Goal: Feedback & Contribution: Contribute content

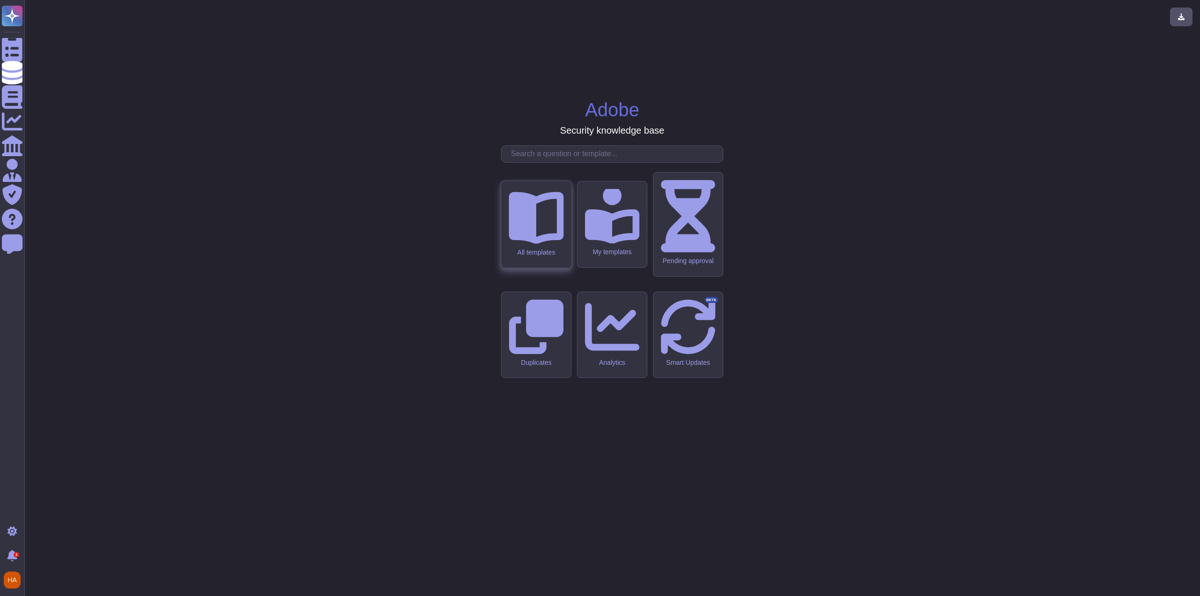
click at [560, 268] on div "All templates" at bounding box center [536, 224] width 70 height 87
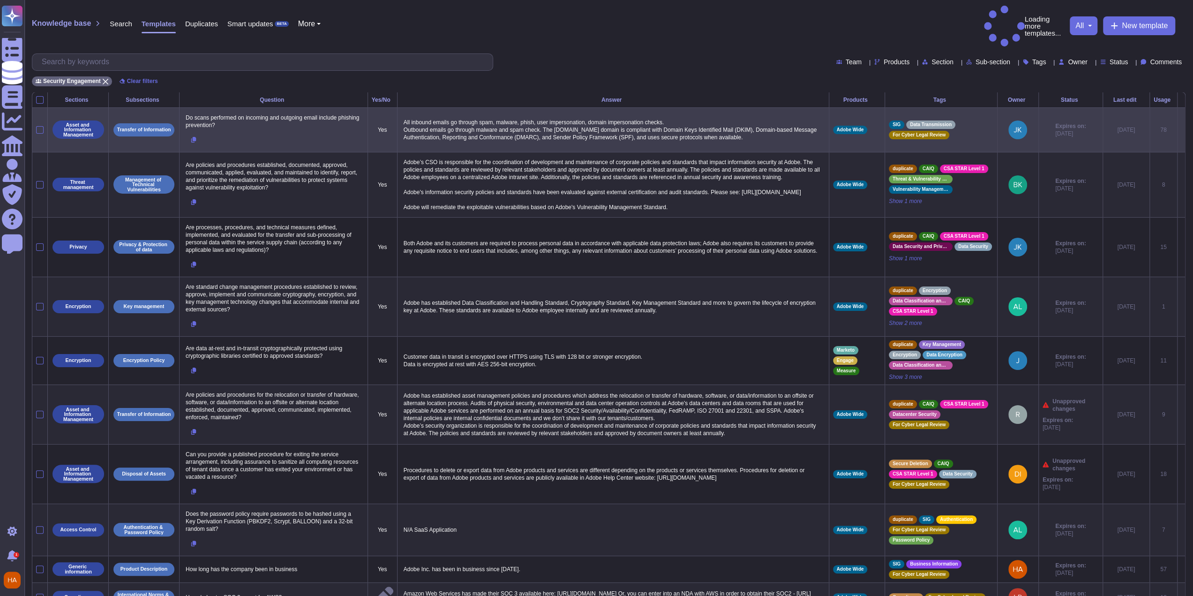
click at [698, 26] on div "Knowledge base Search Templates Duplicates Smart updates BETA More Loading more…" at bounding box center [608, 46] width 1169 height 92
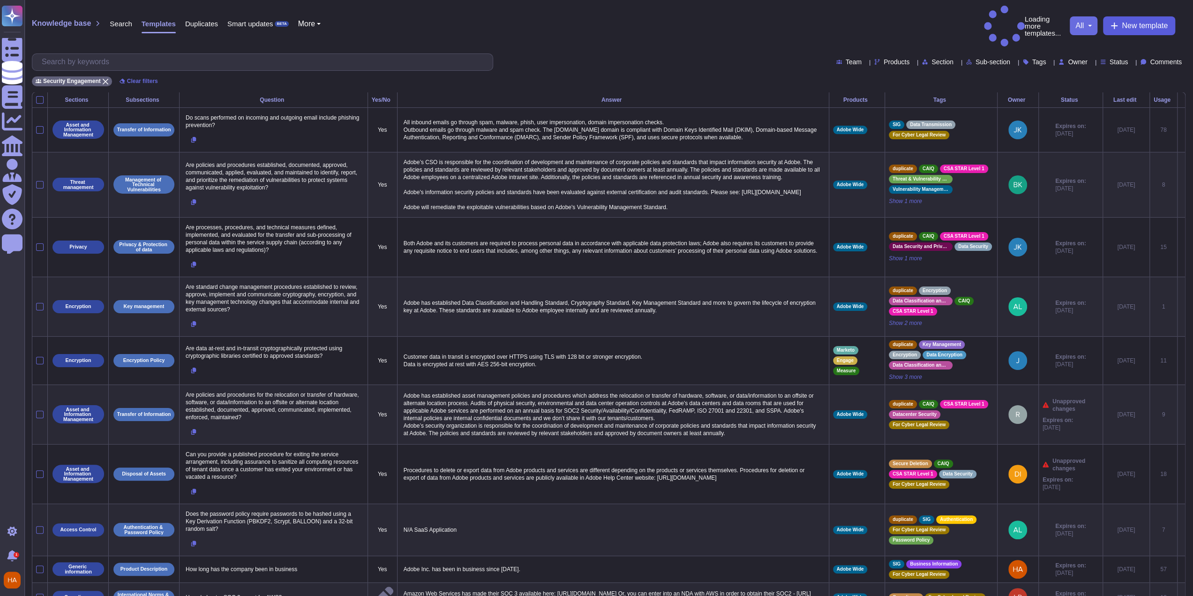
click at [1134, 22] on span "New template" at bounding box center [1145, 26] width 46 height 8
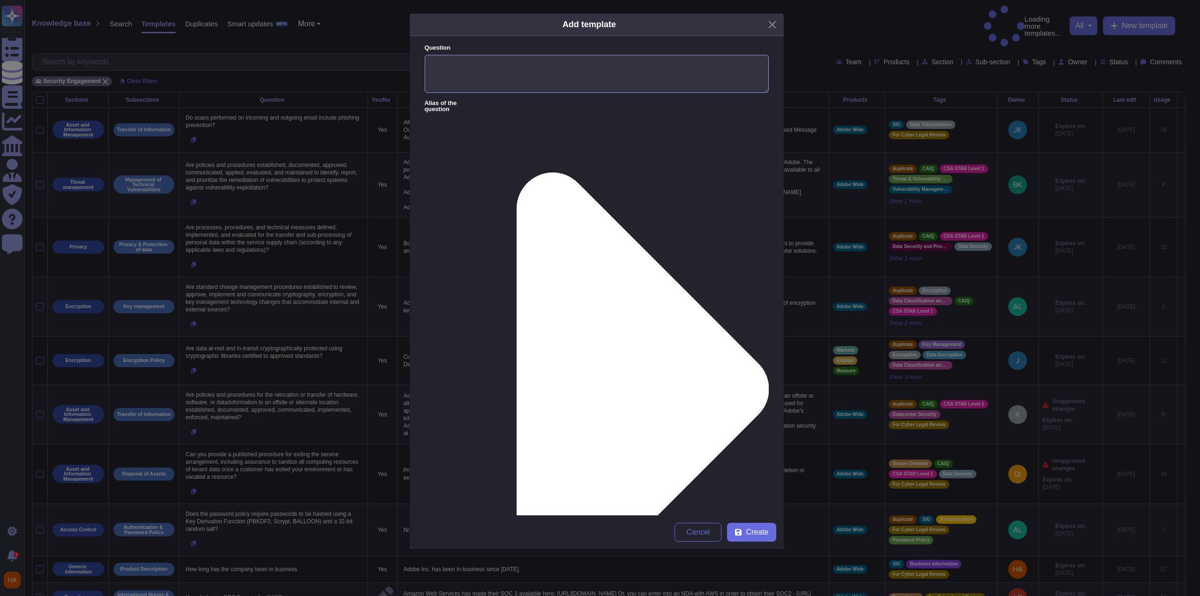
click at [500, 72] on textarea "Question" at bounding box center [597, 74] width 344 height 38
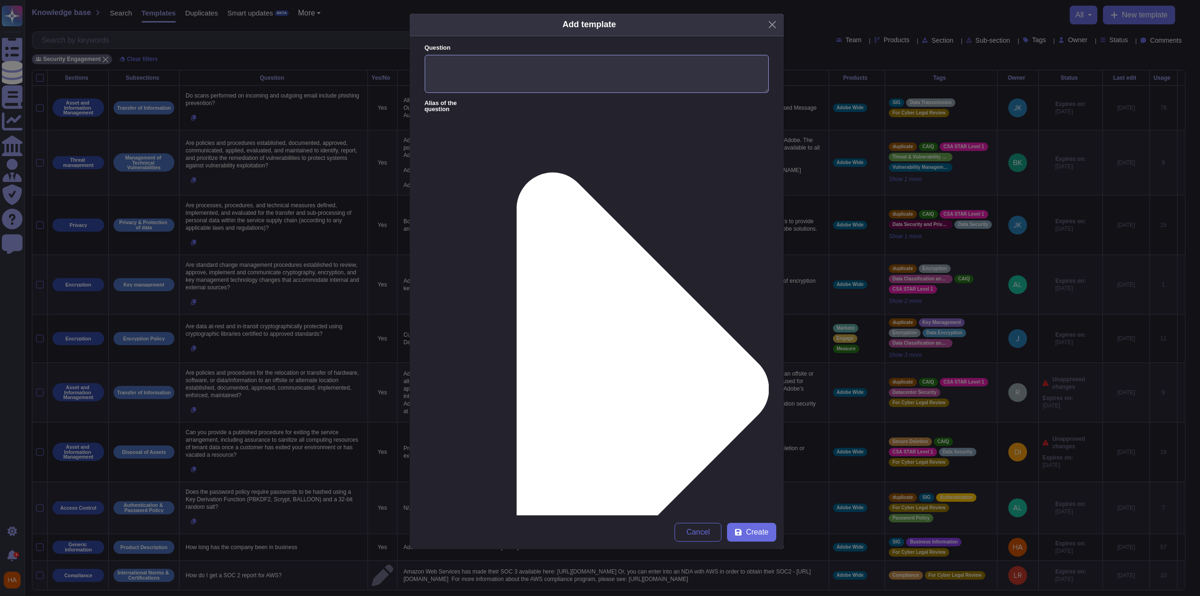
click at [648, 67] on textarea "Question" at bounding box center [597, 74] width 344 height 38
paste textarea "How does the application validate a user before the password is [SECURITY_DATA]"
type textarea "How does the application validate a user before the password is [SECURITY_DATA]"
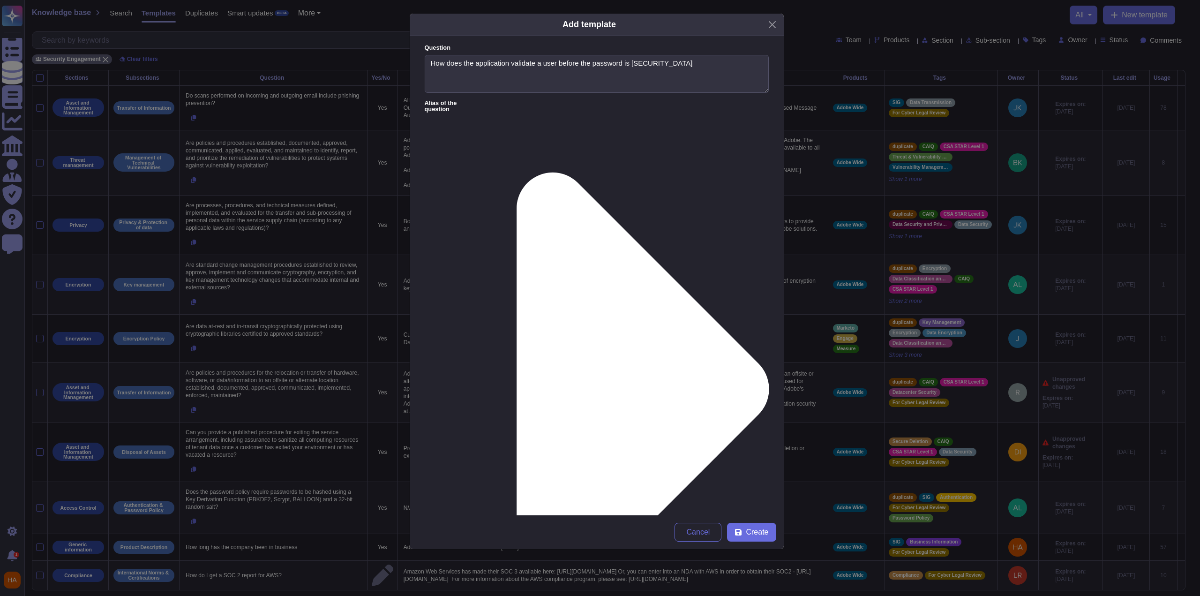
paste textarea "Within [DOMAIN_NAME], password resets are initiated by the user by clicking on …"
type textarea "Within [DOMAIN_NAME], password resets are initiated by the user by clicking on …"
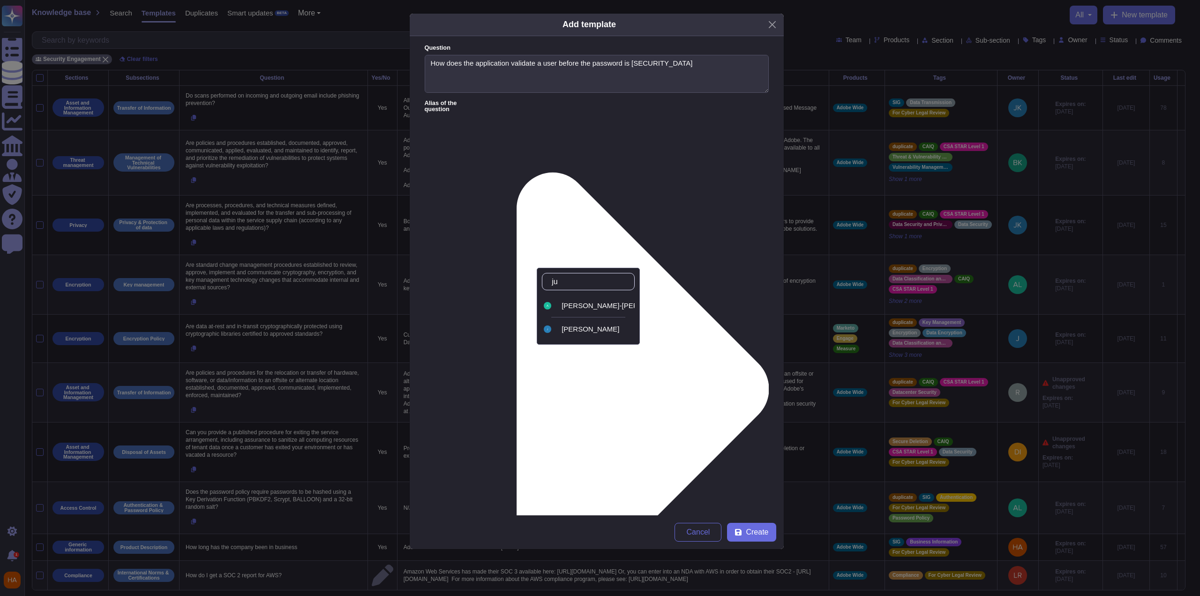
type input "[DATE]"
click at [577, 330] on span "[PERSON_NAME]" at bounding box center [591, 329] width 58 height 8
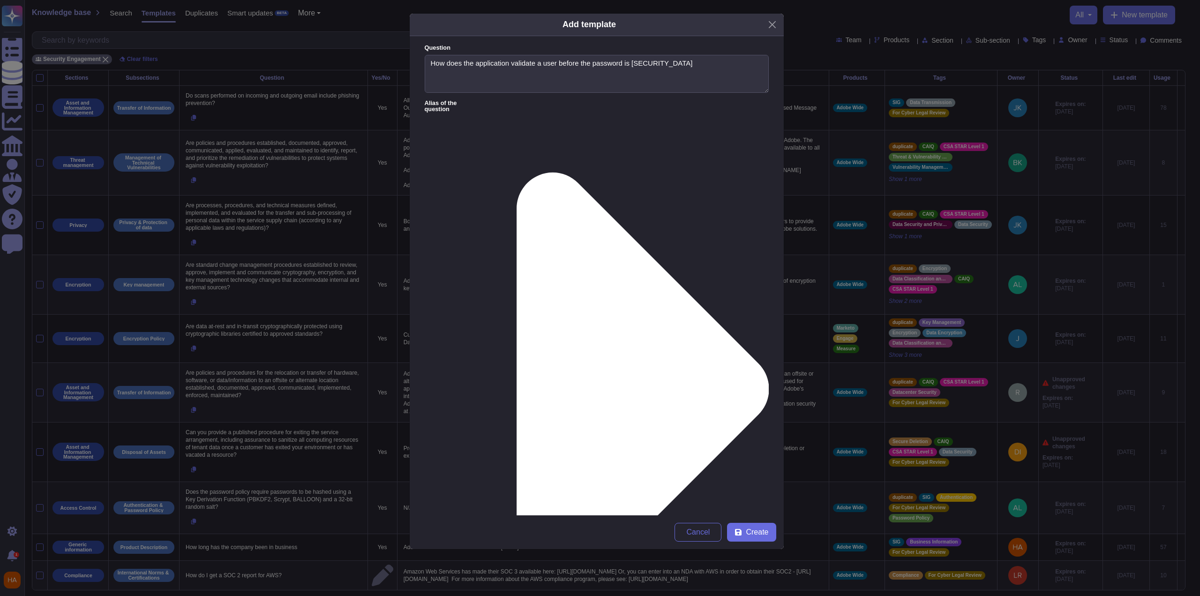
type input "fra"
click at [700, 311] on div "FrameIO" at bounding box center [708, 305] width 78 height 21
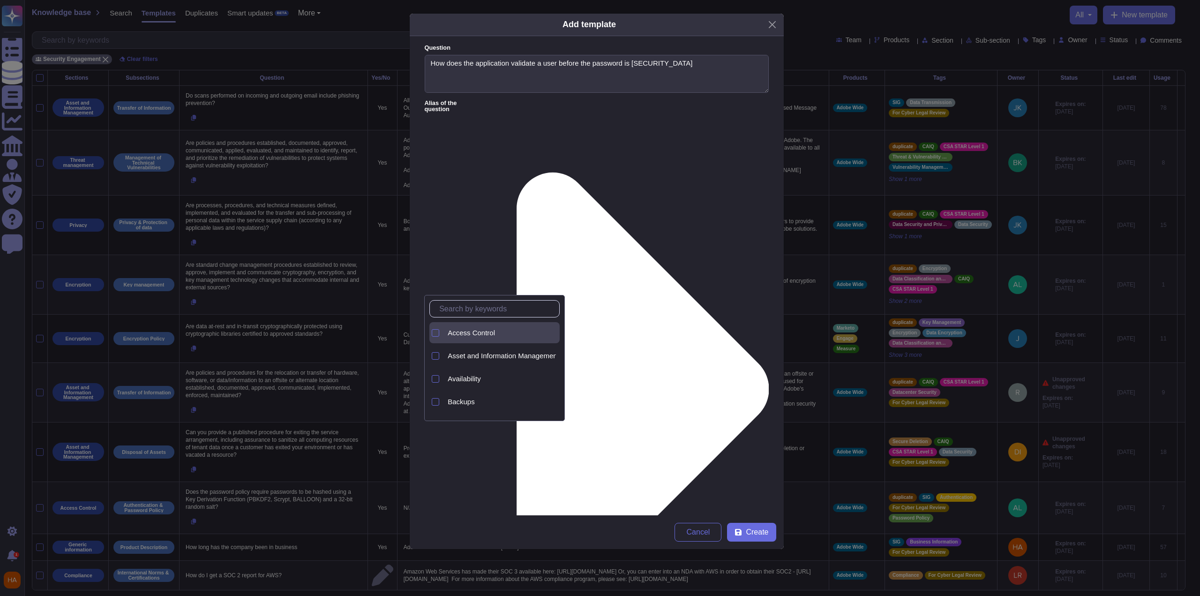
click at [480, 332] on span "Access Control" at bounding box center [471, 333] width 47 height 8
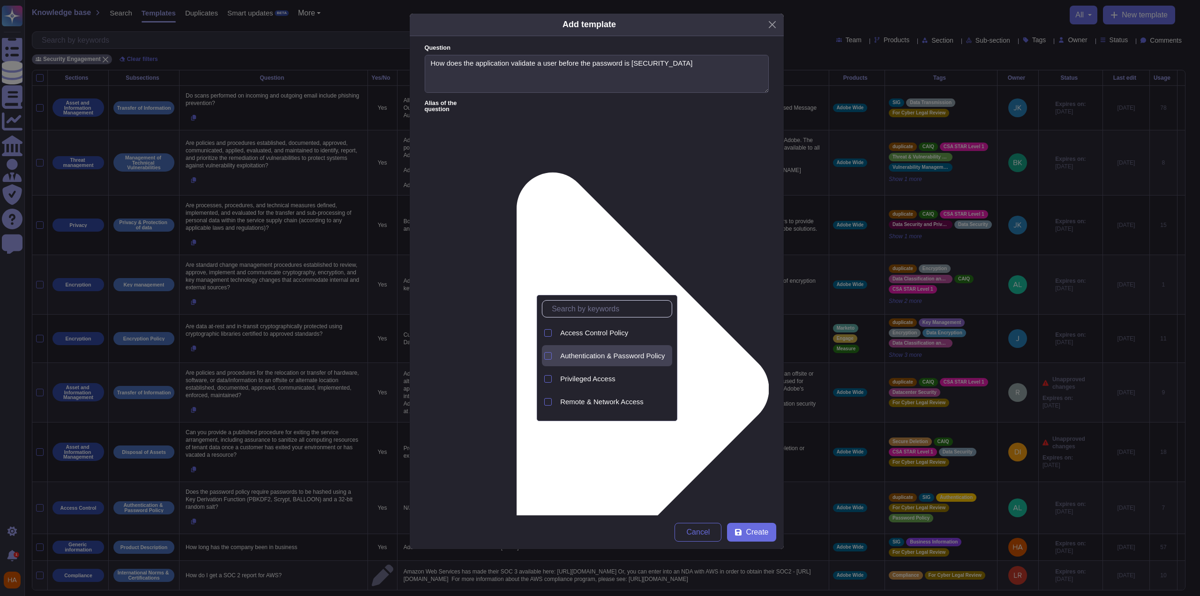
click at [615, 357] on span "Authentication & Password Policy" at bounding box center [612, 356] width 105 height 8
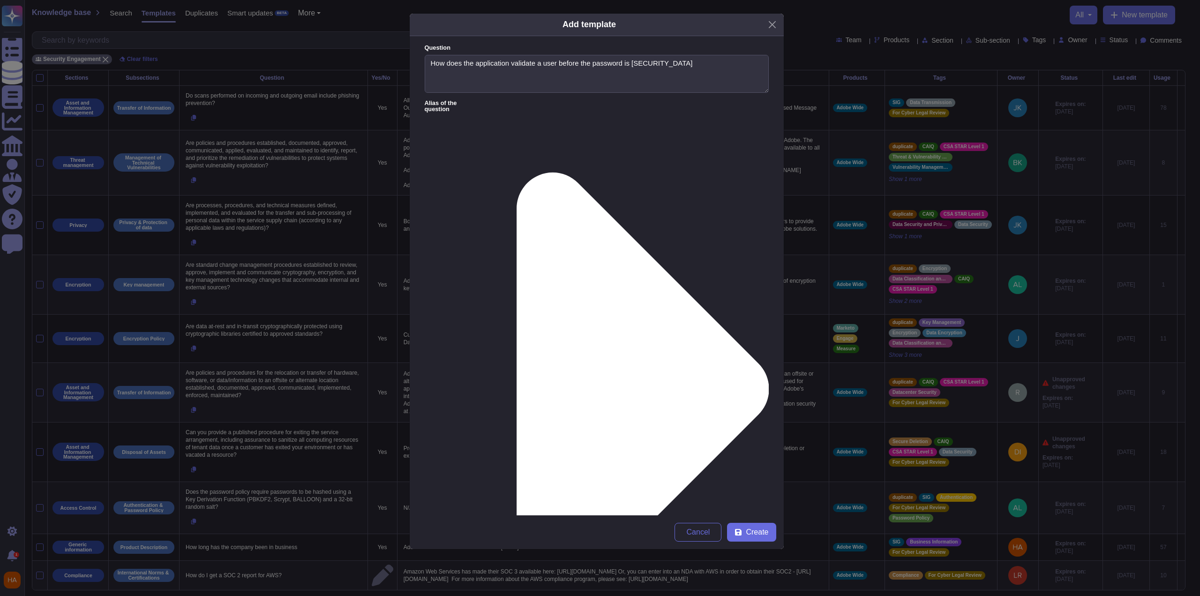
click at [758, 526] on button "Create" at bounding box center [751, 532] width 49 height 19
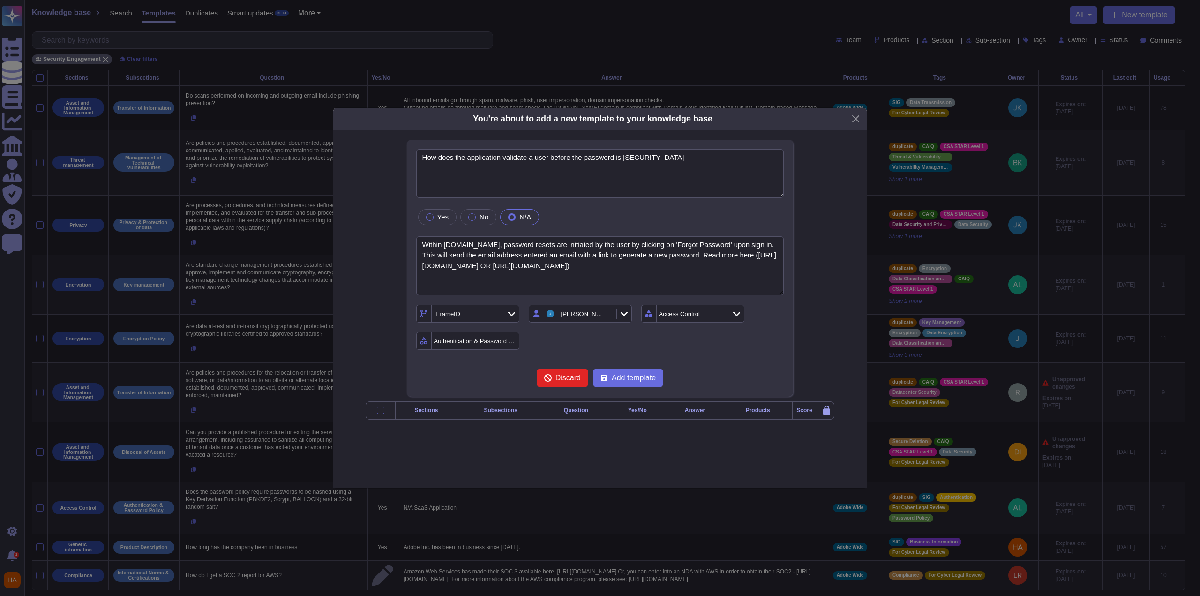
type textarea "How does the application validate a user before the password is [SECURITY_DATA]"
type textarea "Within [DOMAIN_NAME], password resets are initiated by the user by clicking on …"
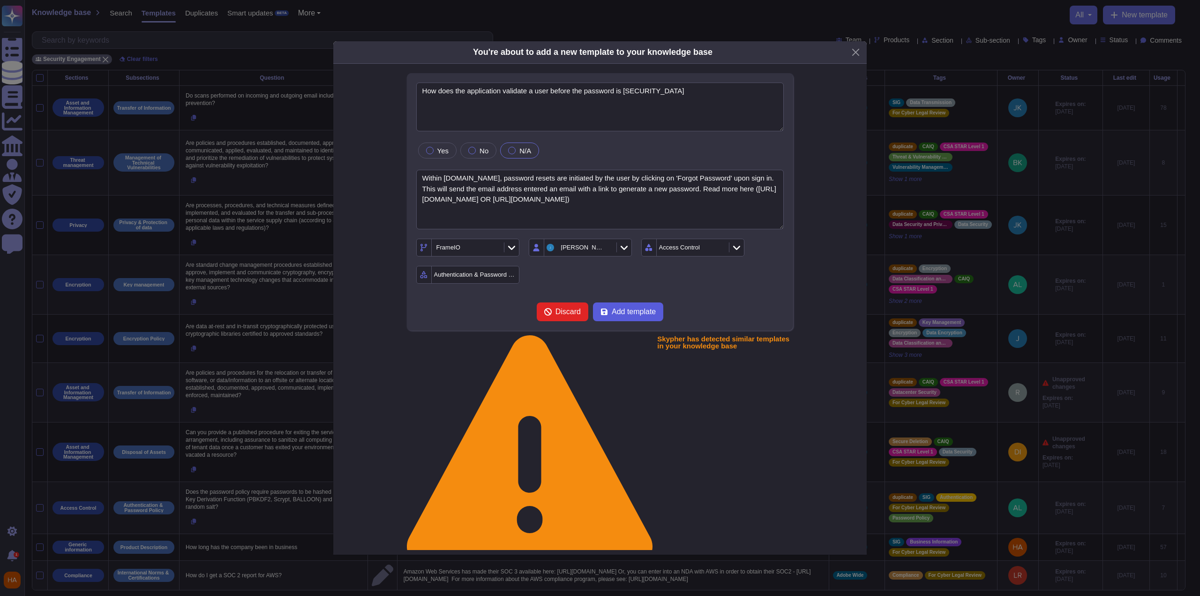
click at [642, 316] on span "Add template" at bounding box center [634, 312] width 44 height 8
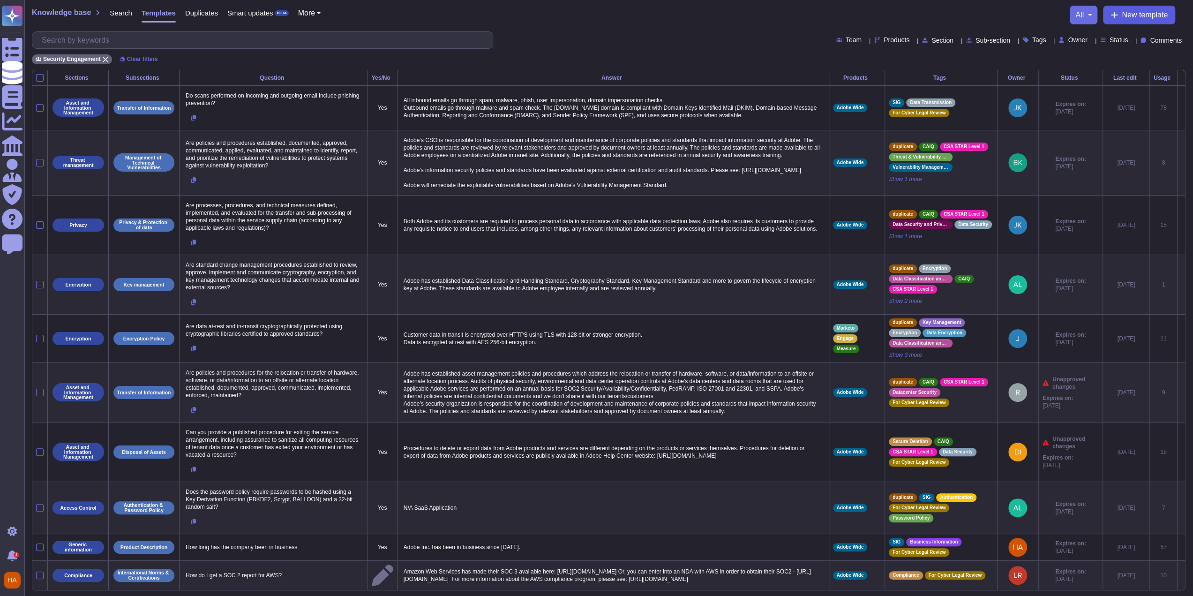
click at [1130, 17] on span "New template" at bounding box center [1145, 15] width 46 height 8
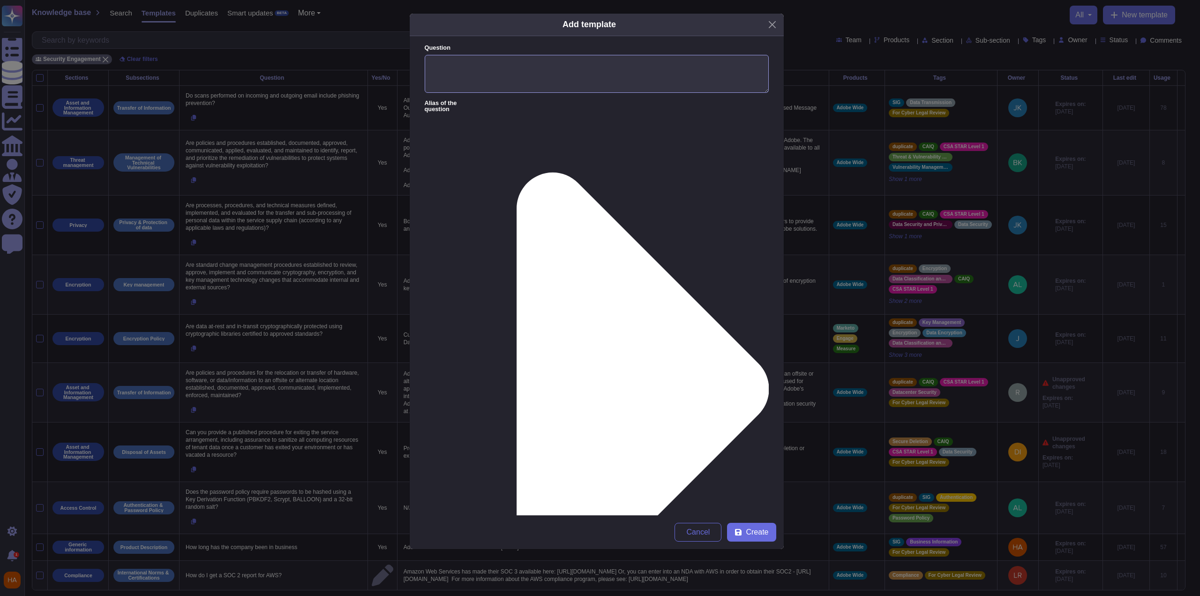
click at [532, 65] on textarea "Question" at bounding box center [597, 74] width 344 height 38
paste textarea "Do you force users to change individual and system passwords on a regular inter…"
type textarea "Do you force users to change individual and system passwords on a regular inter…"
paste textarea ""Within [DOMAIN_NAME], password updates are not mandated. Enterprise customers …"
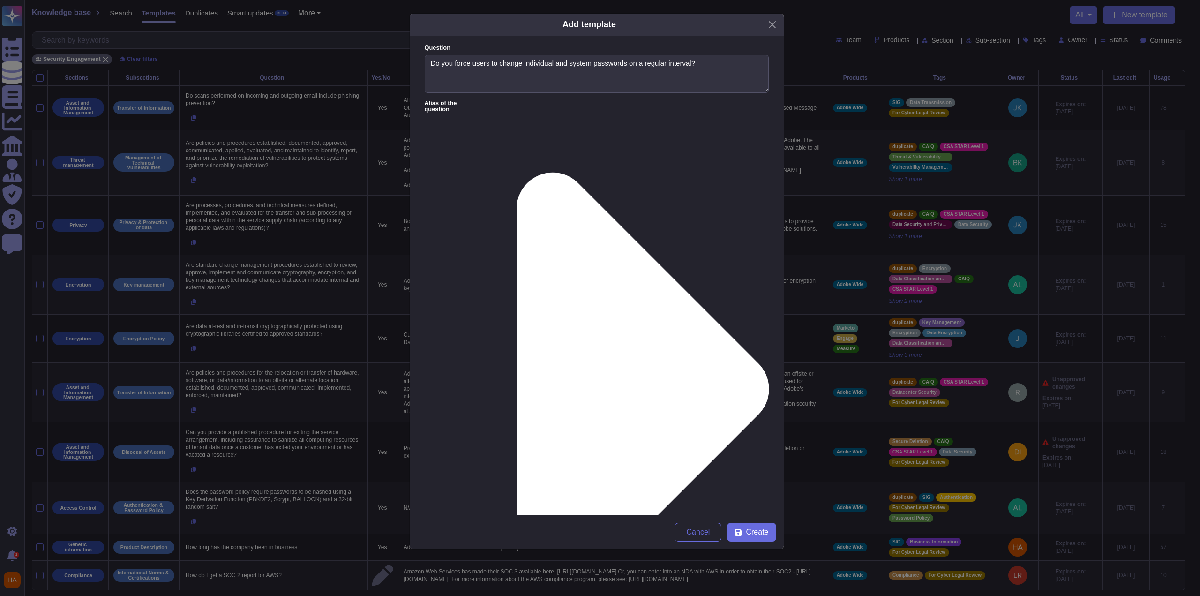
type textarea ""Within [DOMAIN_NAME], password updates are not mandated. Enterprise customers …"
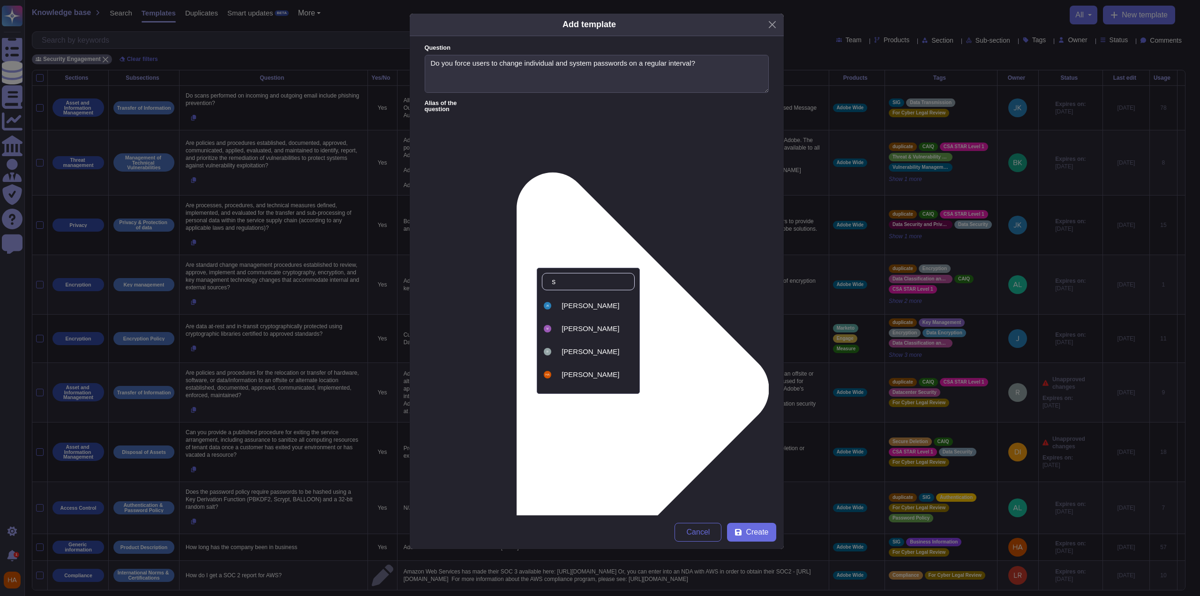
type input "se"
click at [585, 372] on span "[PERSON_NAME]" at bounding box center [591, 374] width 58 height 8
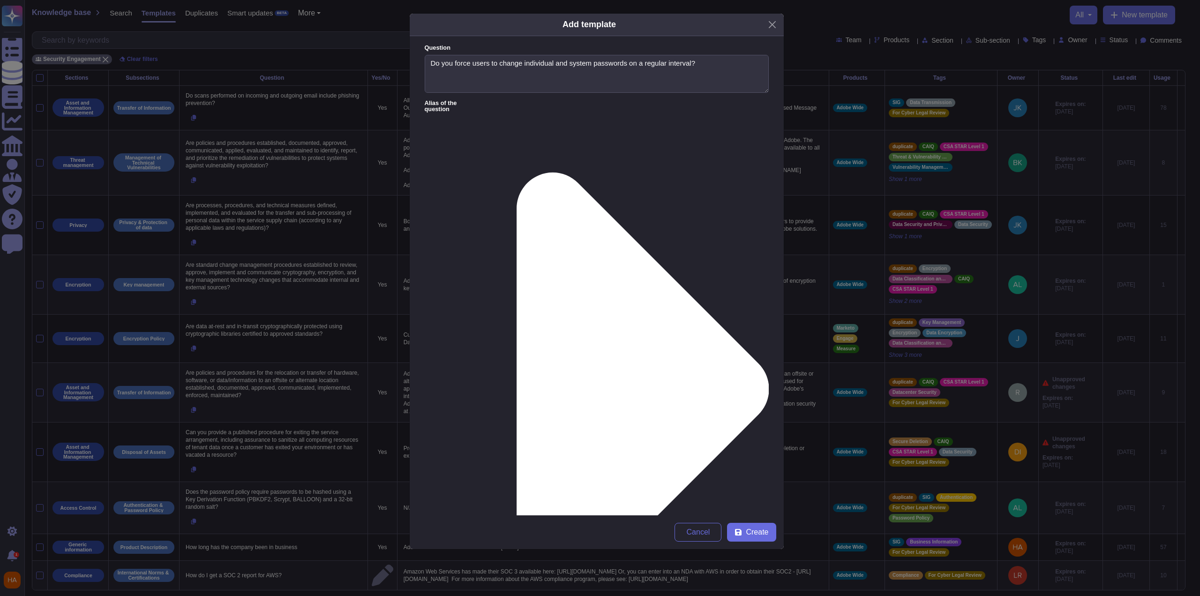
type input "fr"
click at [700, 332] on span "FrameIO" at bounding box center [691, 329] width 28 height 8
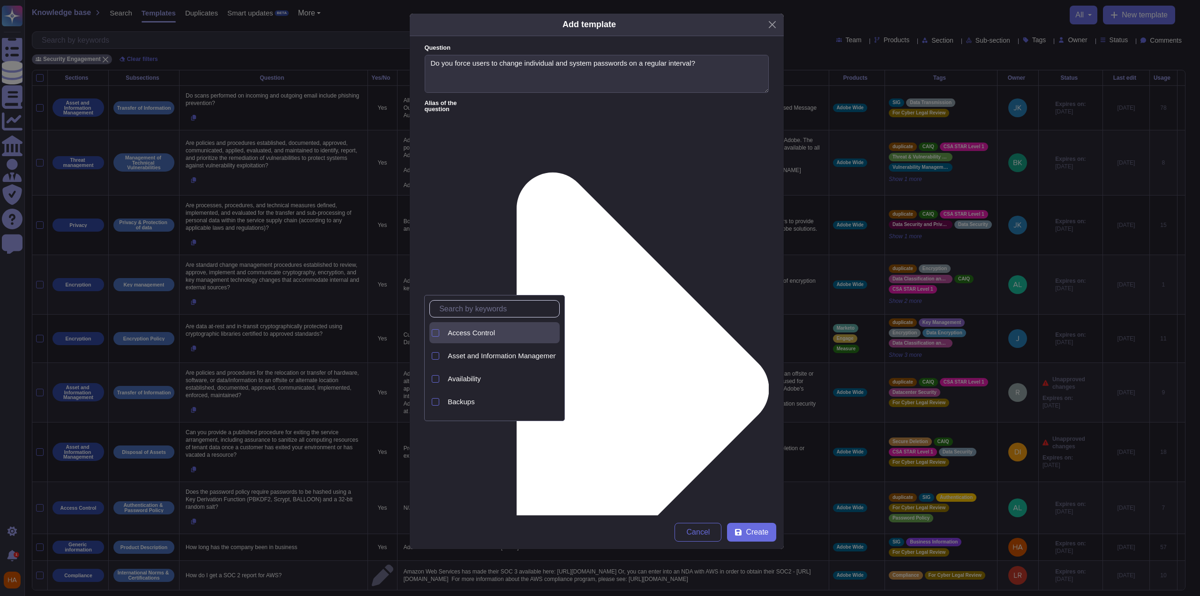
click at [491, 331] on span "Access Control" at bounding box center [471, 333] width 47 height 8
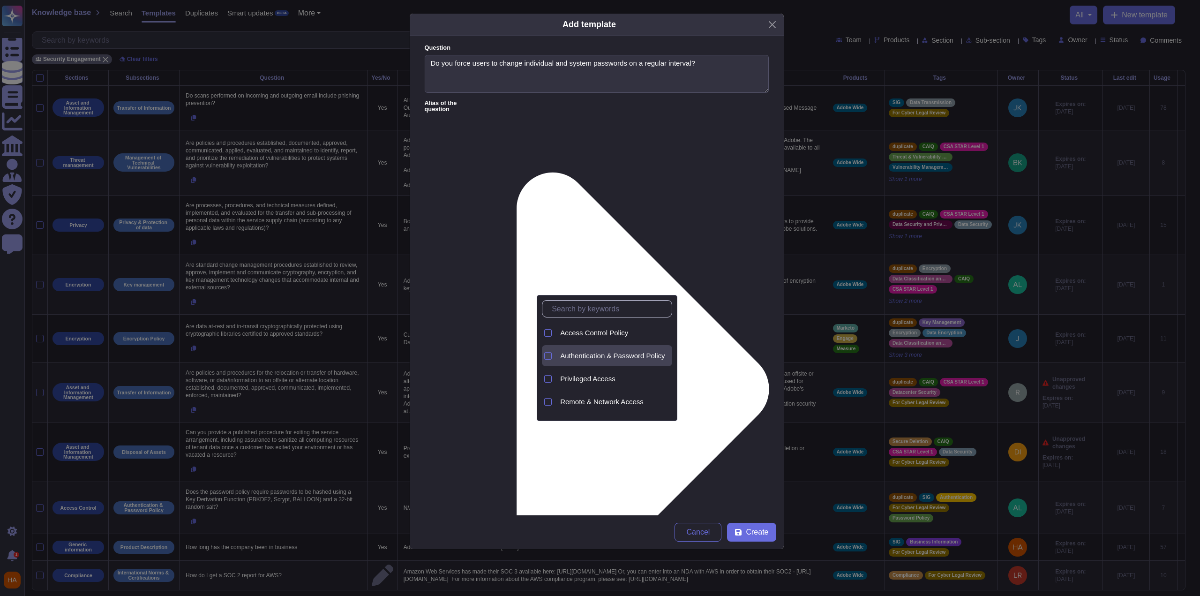
click at [606, 352] on span "Authentication & Password Policy" at bounding box center [612, 356] width 105 height 8
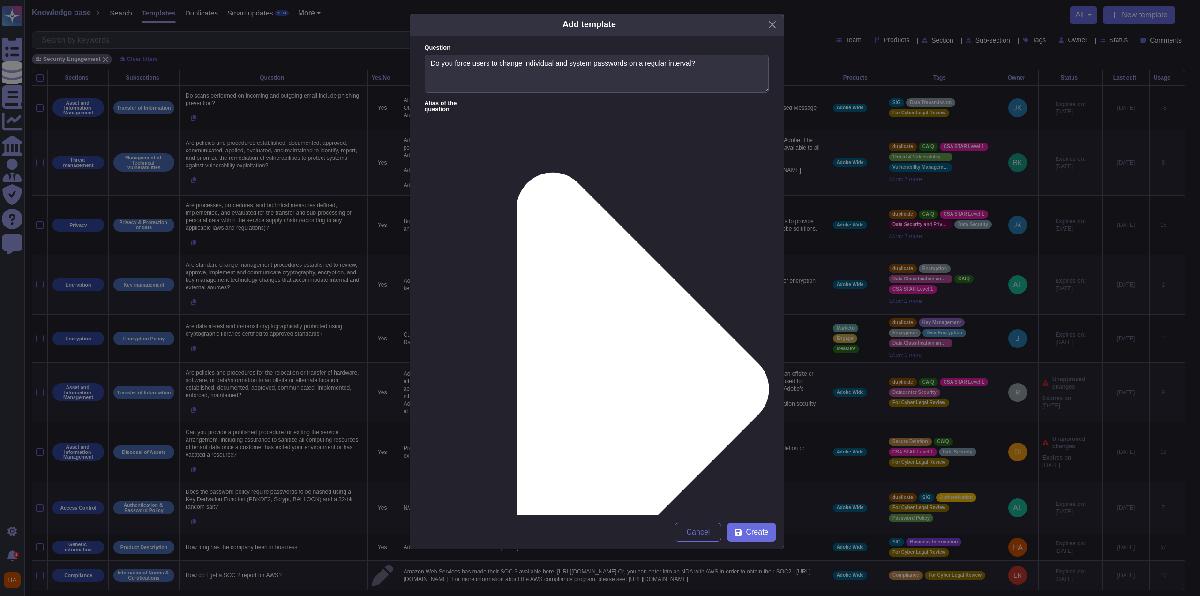
click at [749, 535] on span "Create" at bounding box center [757, 532] width 23 height 8
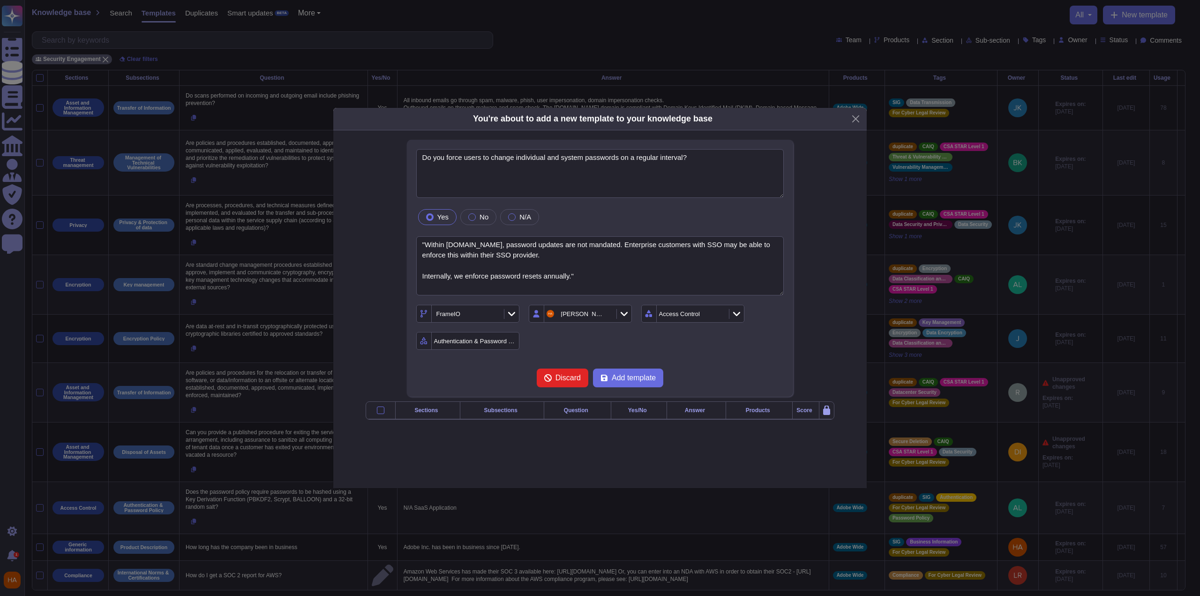
type textarea "Do you force users to change individual and system passwords on a regular inter…"
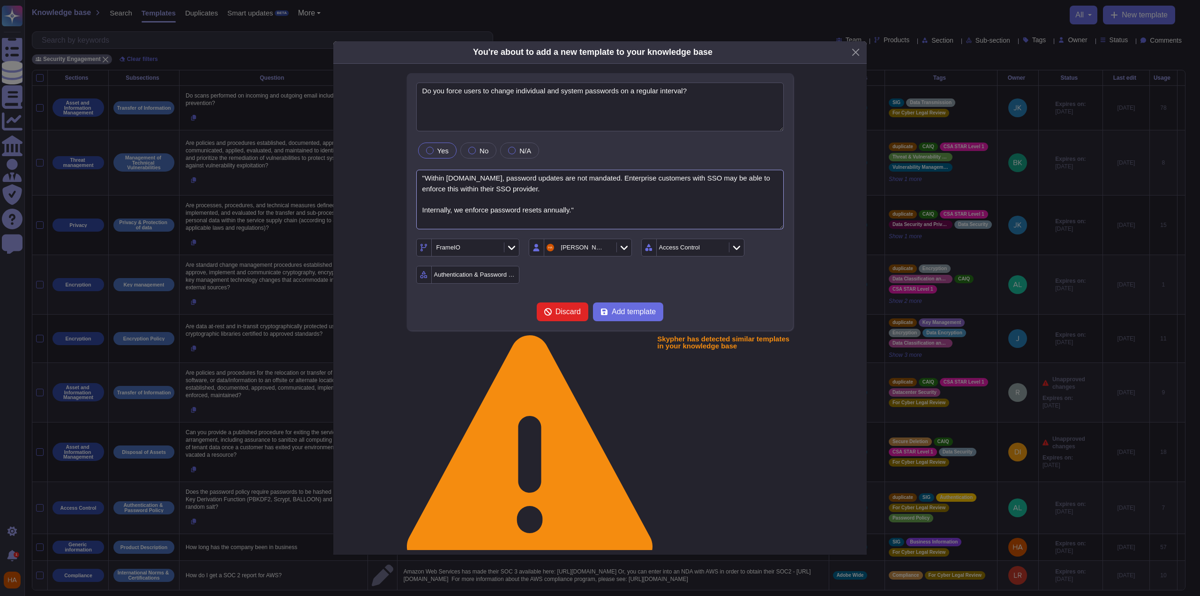
click at [599, 209] on textarea ""Within [DOMAIN_NAME], password updates are not mandated. Enterprise customers …" at bounding box center [600, 200] width 368 height 60
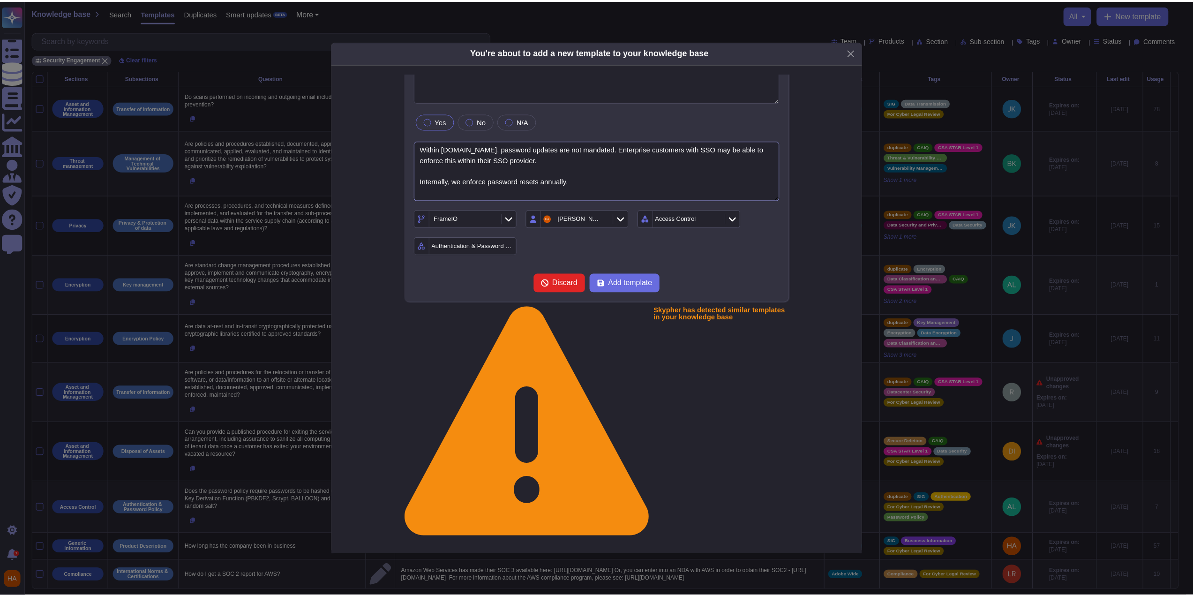
scroll to position [41, 0]
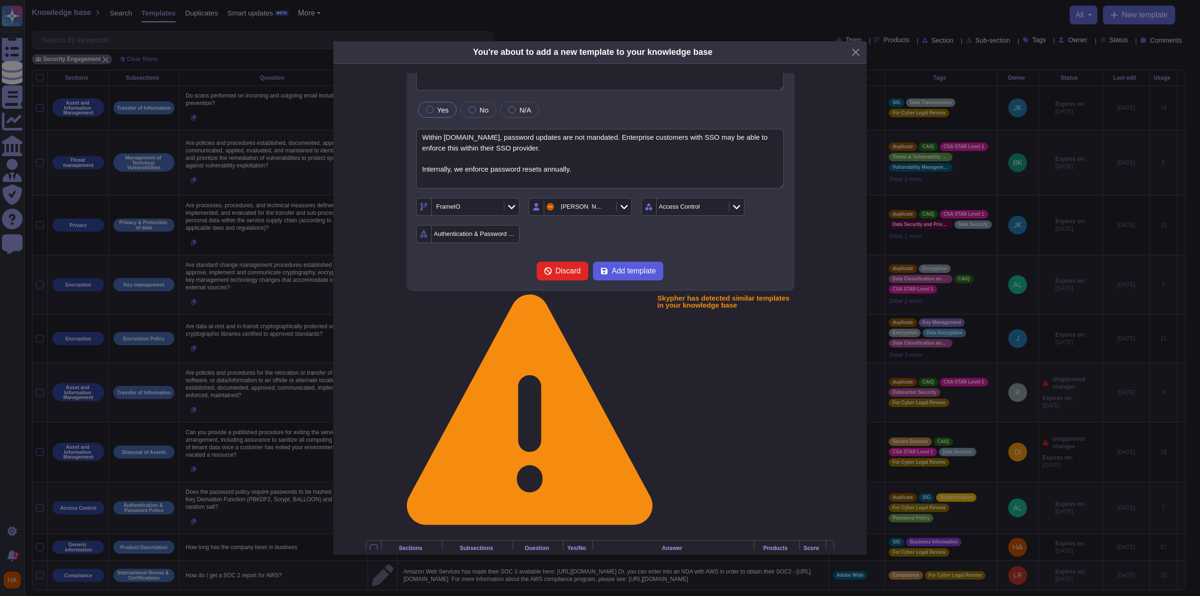
type textarea "Within [DOMAIN_NAME], password updates are not mandated. Enterprise customers w…"
click at [639, 268] on span "Add template" at bounding box center [634, 271] width 44 height 8
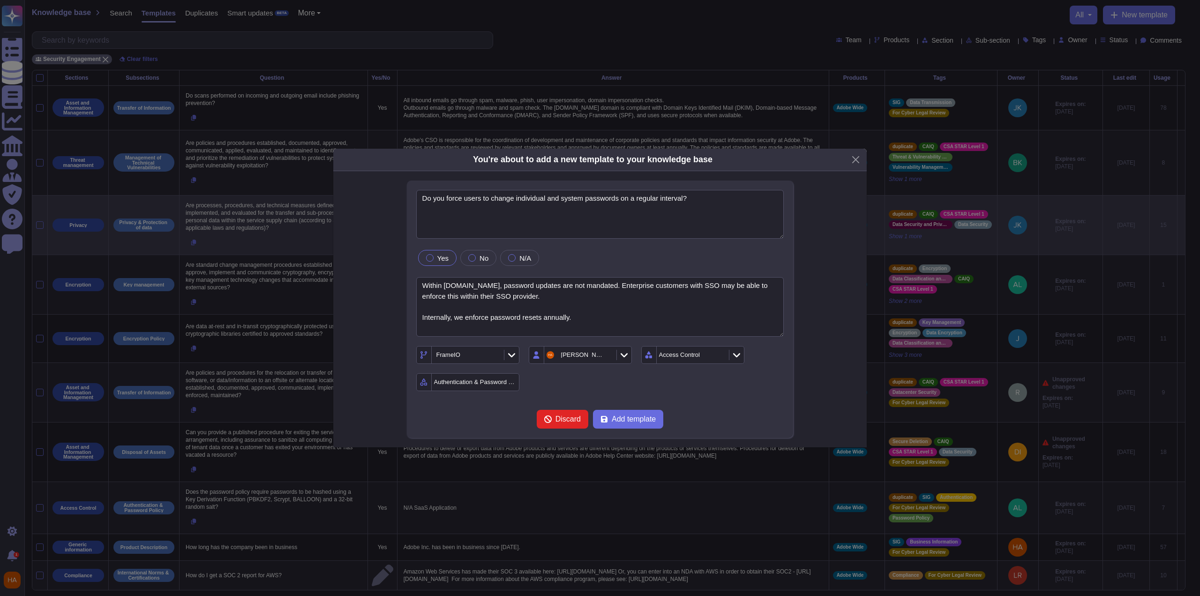
scroll to position [0, 0]
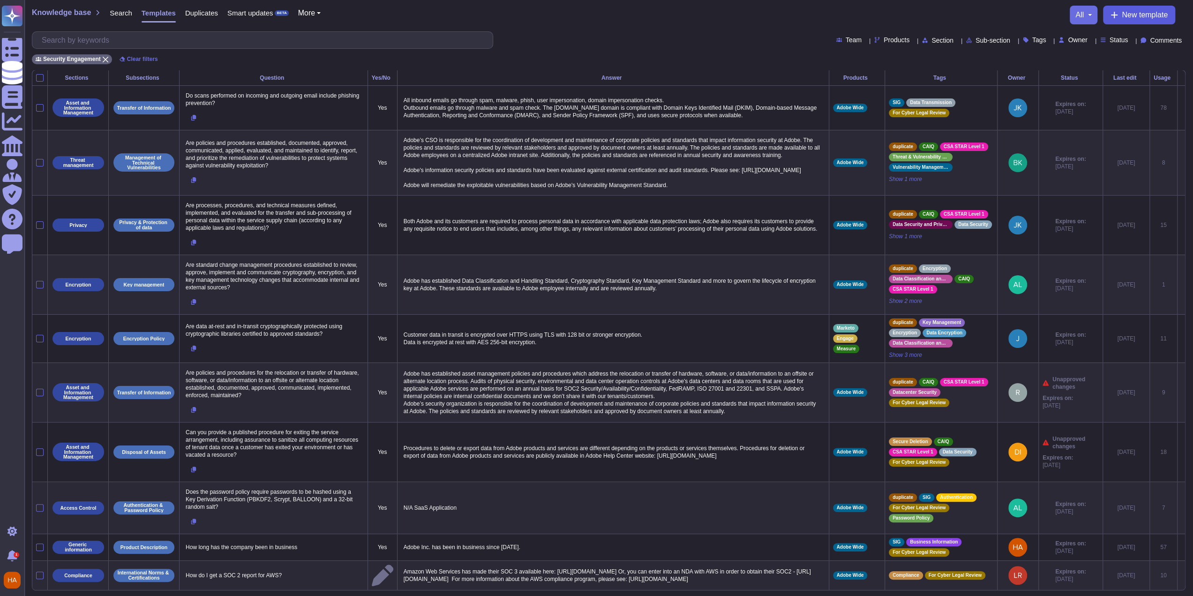
click at [1122, 14] on span "New template" at bounding box center [1145, 15] width 46 height 8
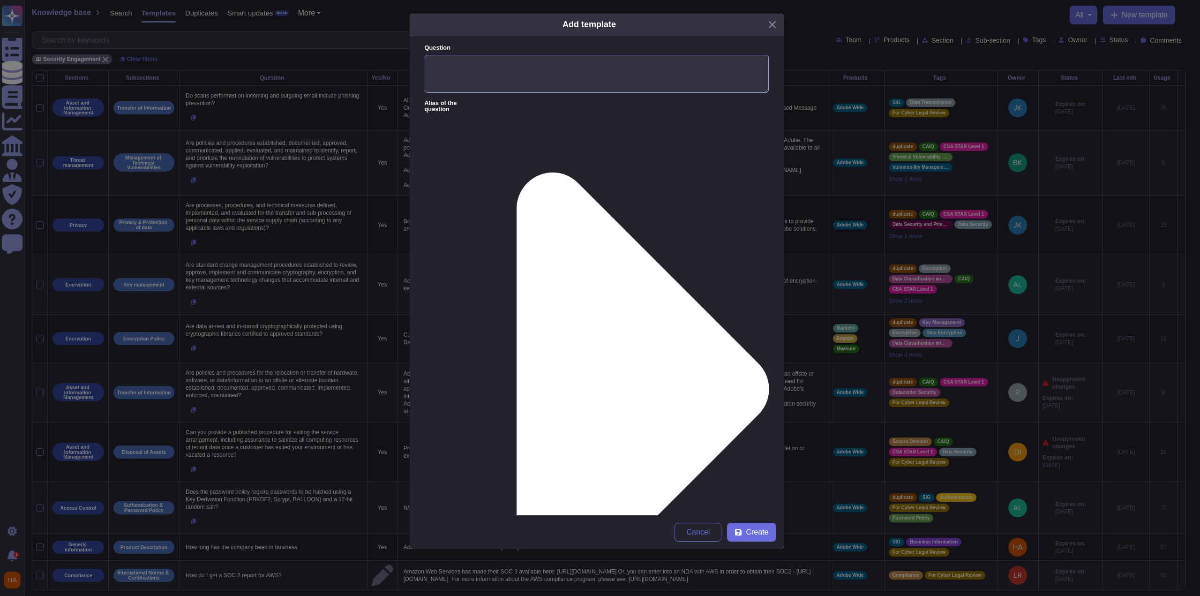
click at [693, 90] on textarea "Question" at bounding box center [597, 74] width 344 height 38
paste textarea "How many times can a user login unsuccessfully before the account is disabled? …"
type textarea "How many times can a user login unsuccessfully before the account is disabled? …"
paste textarea ""[DOMAIN_NAME] Legacy Authentication enforces a lockout after multiple consecut…"
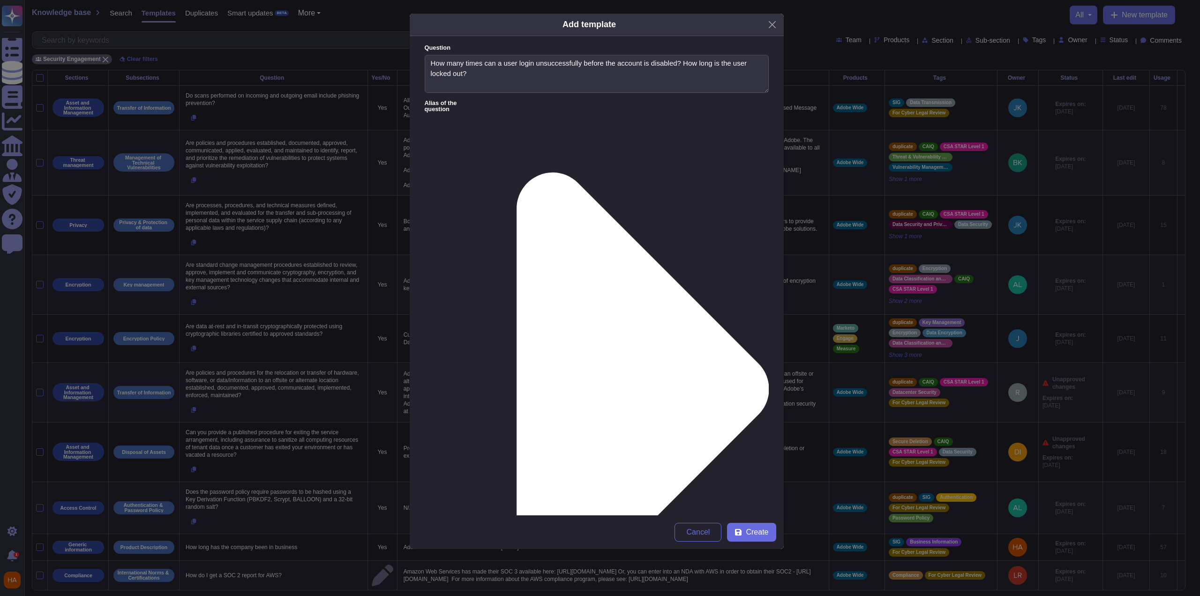
scroll to position [3, 0]
type textarea "[DOMAIN_NAME] Legacy Authentication enforces a lockout after multiple consecuti…"
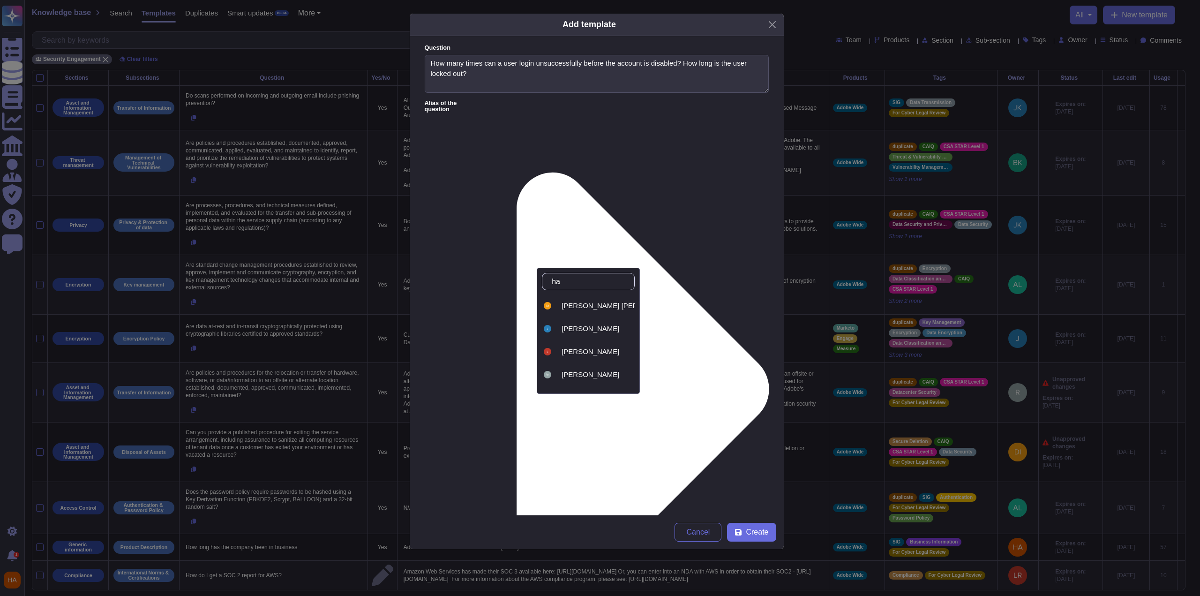
type input "haa"
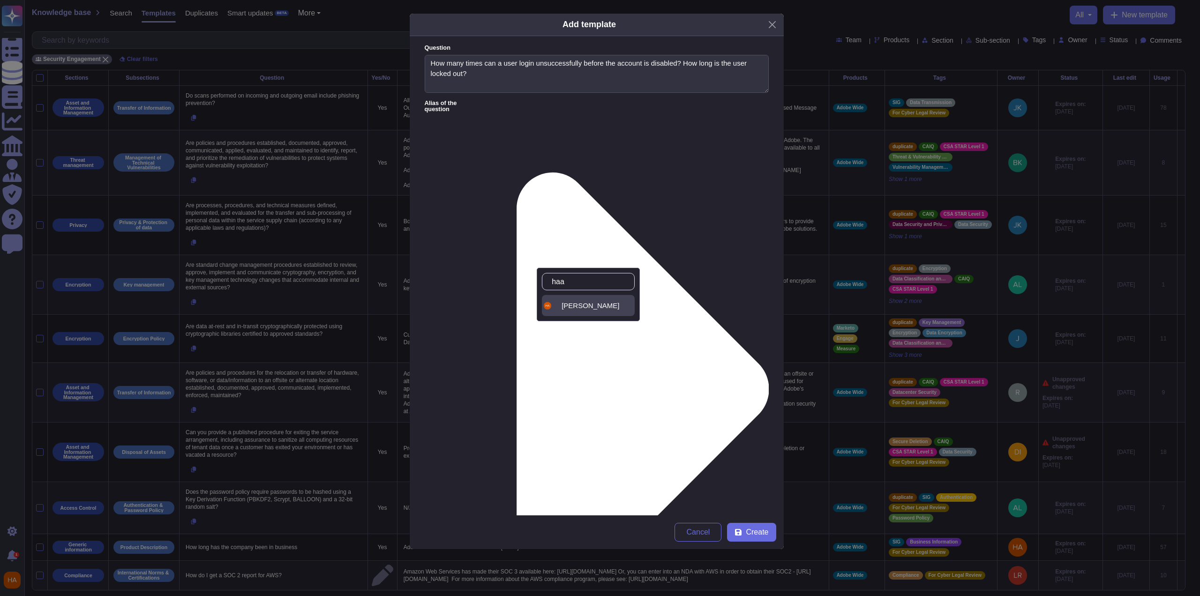
click at [597, 309] on div "[PERSON_NAME]" at bounding box center [588, 305] width 93 height 21
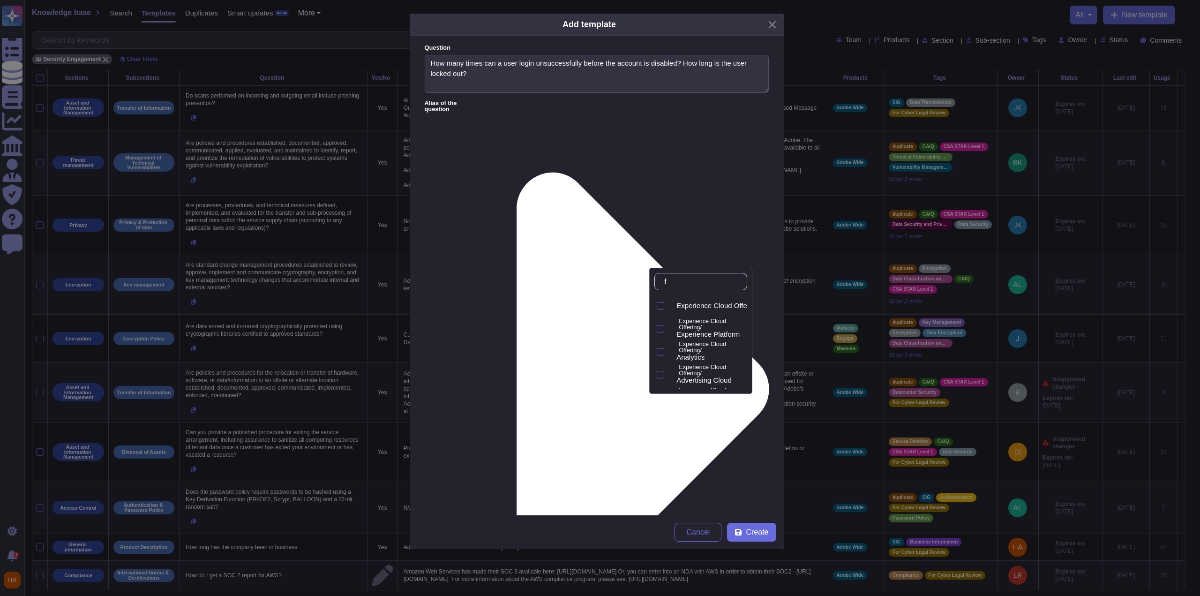
type input "fr"
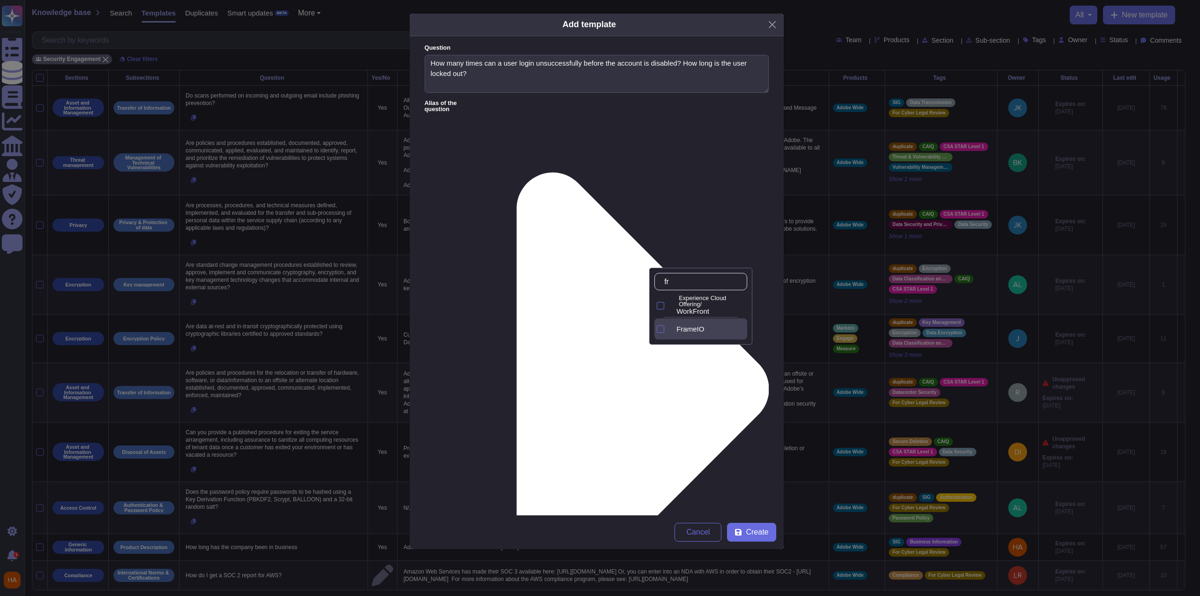
click at [718, 328] on div "FrameIO" at bounding box center [710, 329] width 67 height 8
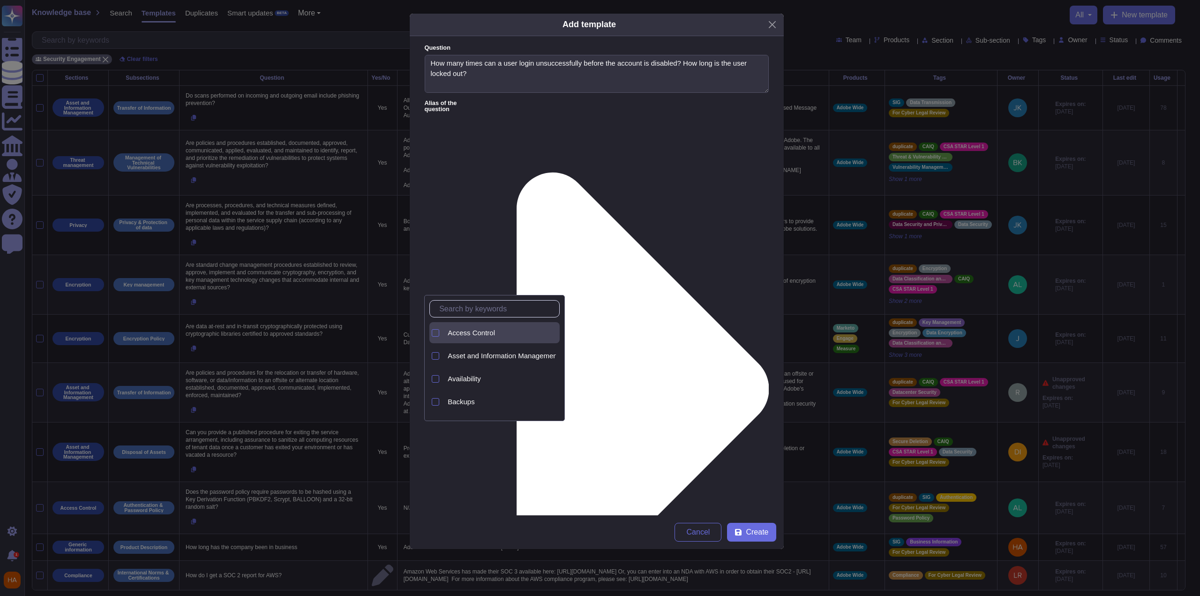
click at [515, 329] on div "Access Control" at bounding box center [502, 333] width 108 height 8
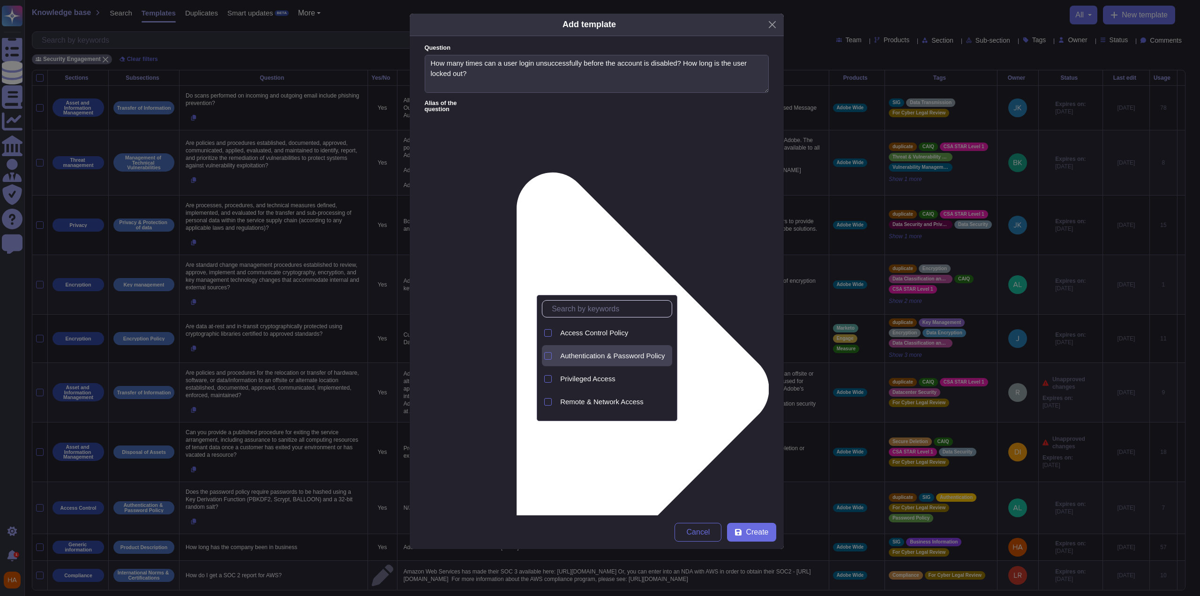
click at [619, 360] on div "Authentication & Password Policy" at bounding box center [615, 355] width 116 height 21
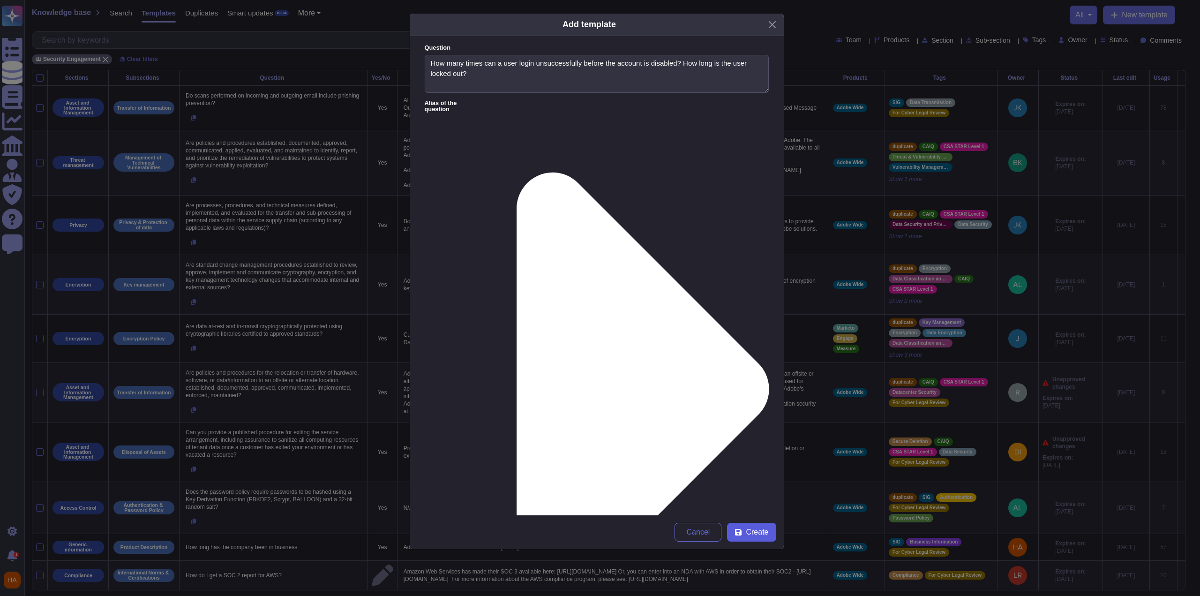
click at [759, 535] on span "Create" at bounding box center [757, 532] width 23 height 8
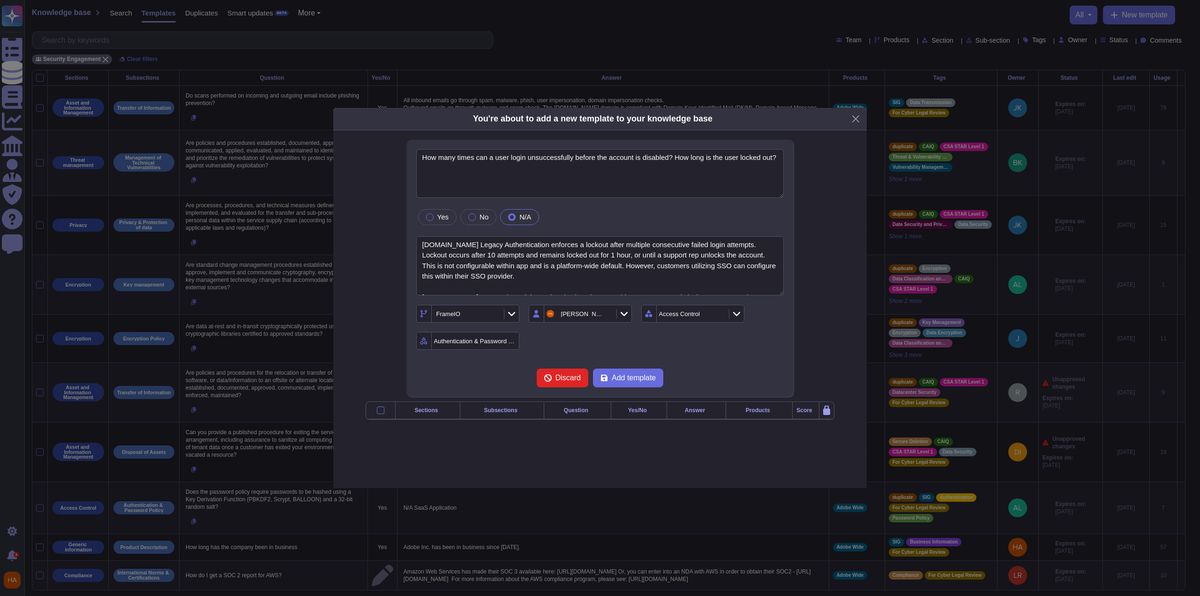
type textarea "How many times can a user login unsuccessfully before the account is disabled? …"
type textarea "[DOMAIN_NAME] Legacy Authentication enforces a lockout after multiple consecuti…"
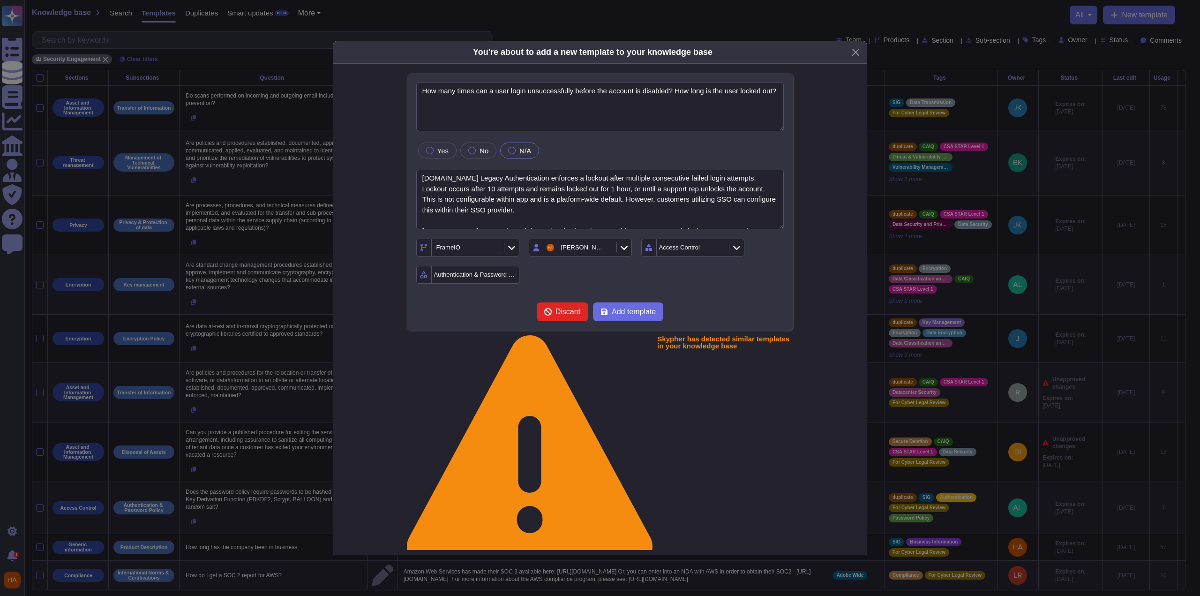
click at [751, 298] on form "How many times can a user login unsuccessfully before the account is disabled? …" at bounding box center [600, 202] width 368 height 239
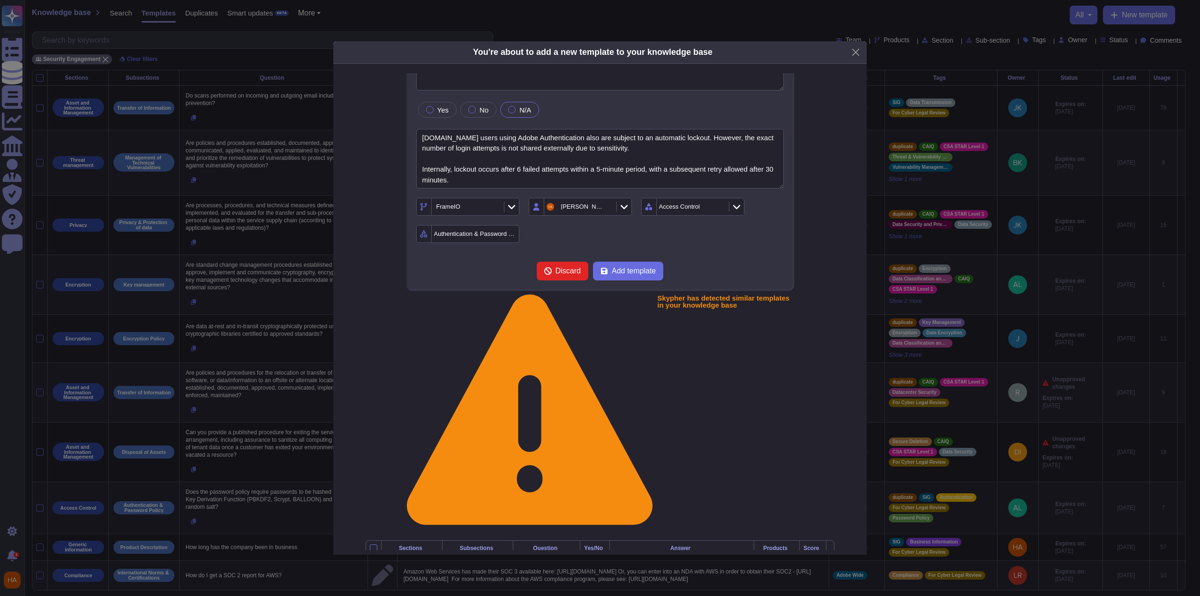
scroll to position [0, 0]
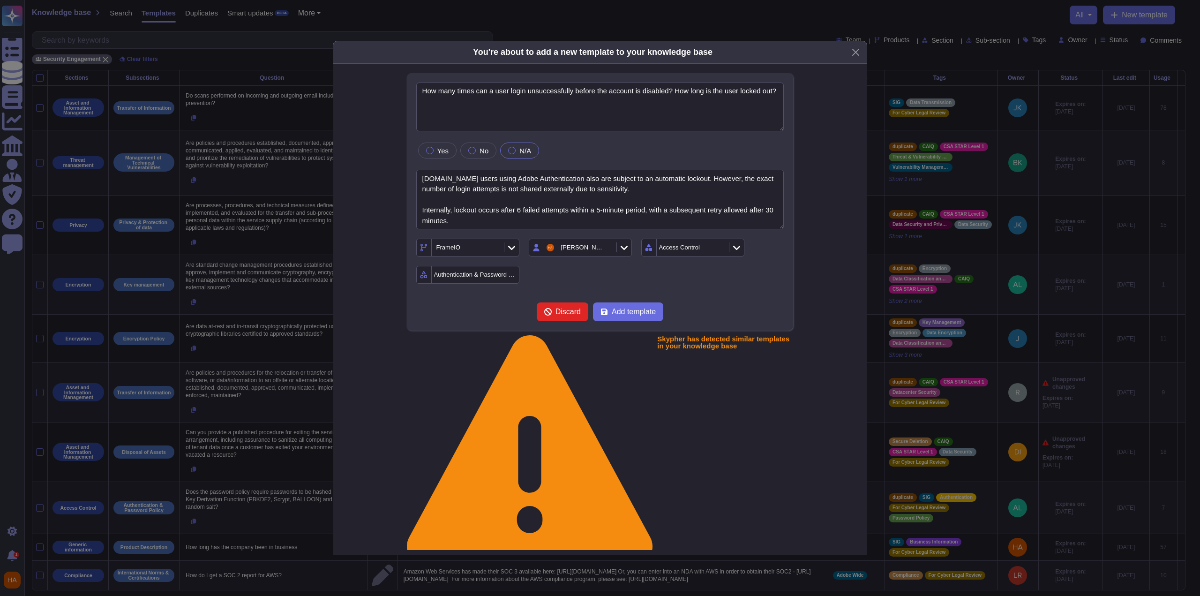
click at [639, 309] on span "Add template" at bounding box center [634, 312] width 44 height 8
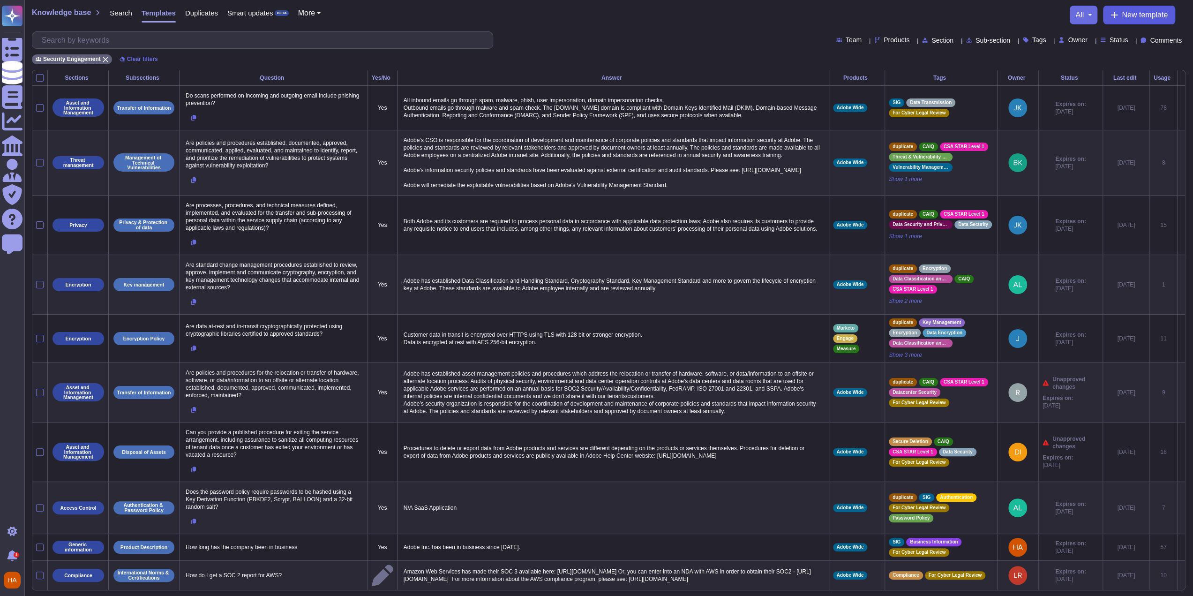
click at [1136, 23] on button "New template" at bounding box center [1139, 15] width 72 height 19
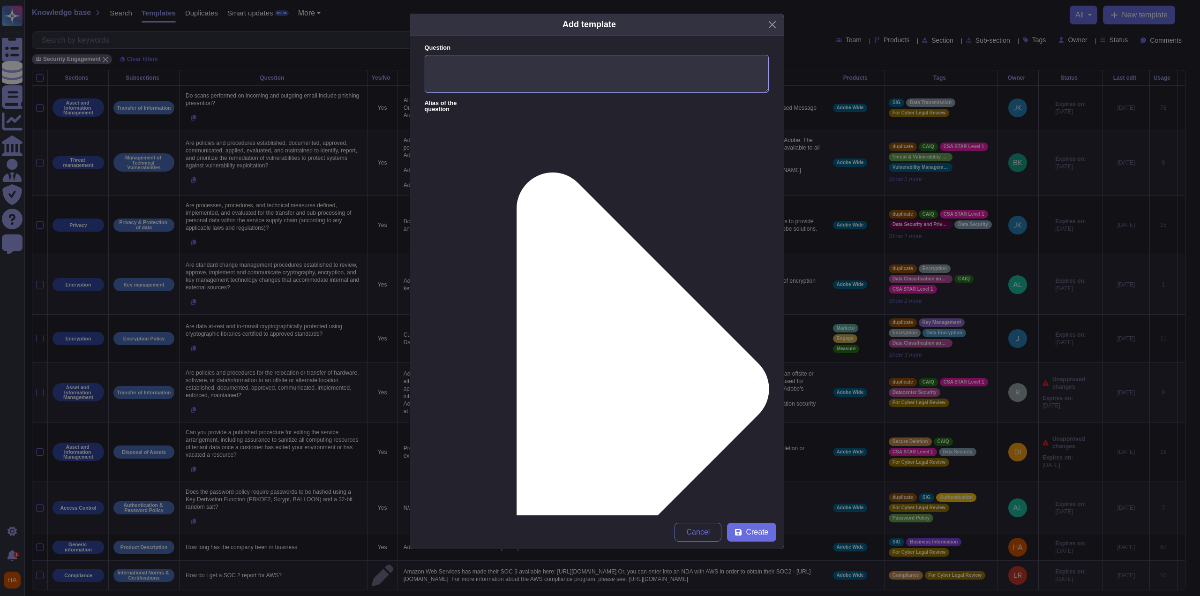
click at [599, 68] on textarea "Question" at bounding box center [597, 74] width 344 height 38
paste textarea "What message is passed to the application user after an authentication failure …"
type textarea "What message is passed to the application user after an authentication failure …"
paste textarea "Upon failed login, users are presented with the message "Password/Email is not …"
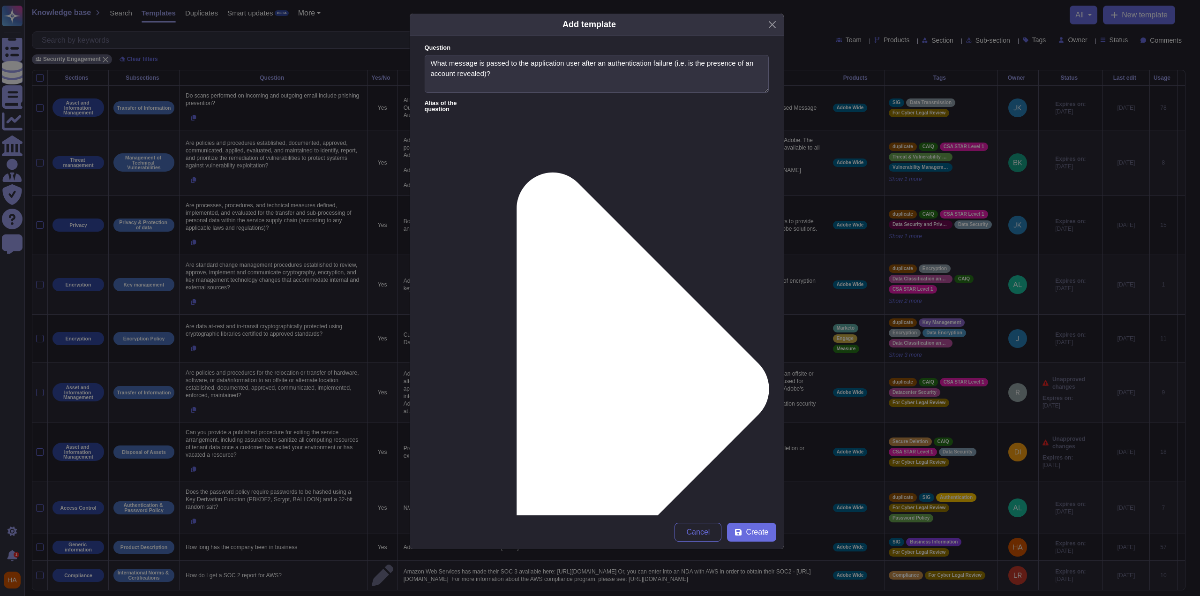
type textarea "Upon failed login, users are presented with the message "Password/Email is not …"
type input "haa"
click at [589, 303] on span "[PERSON_NAME]" at bounding box center [591, 305] width 58 height 8
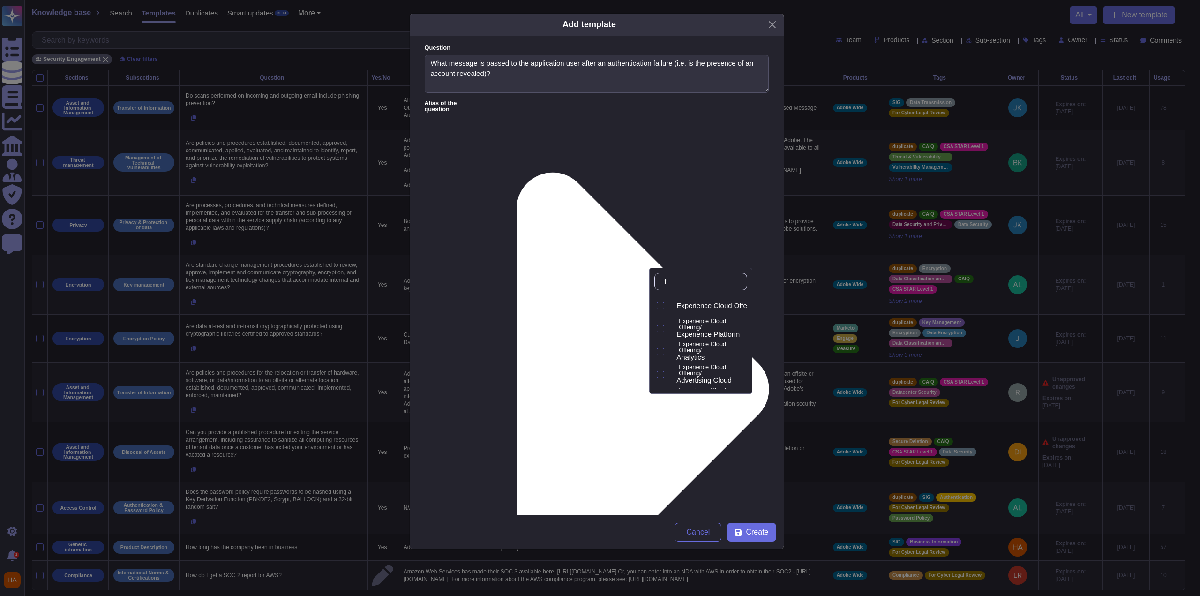
type input "fr"
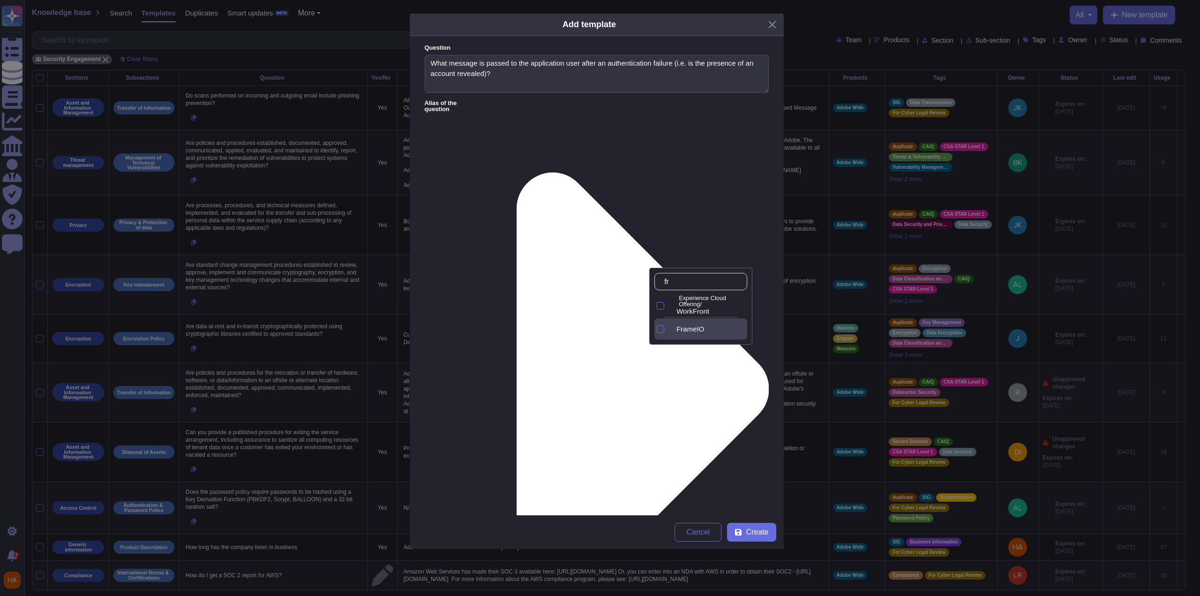
click at [704, 331] on span "FrameIO" at bounding box center [691, 329] width 28 height 8
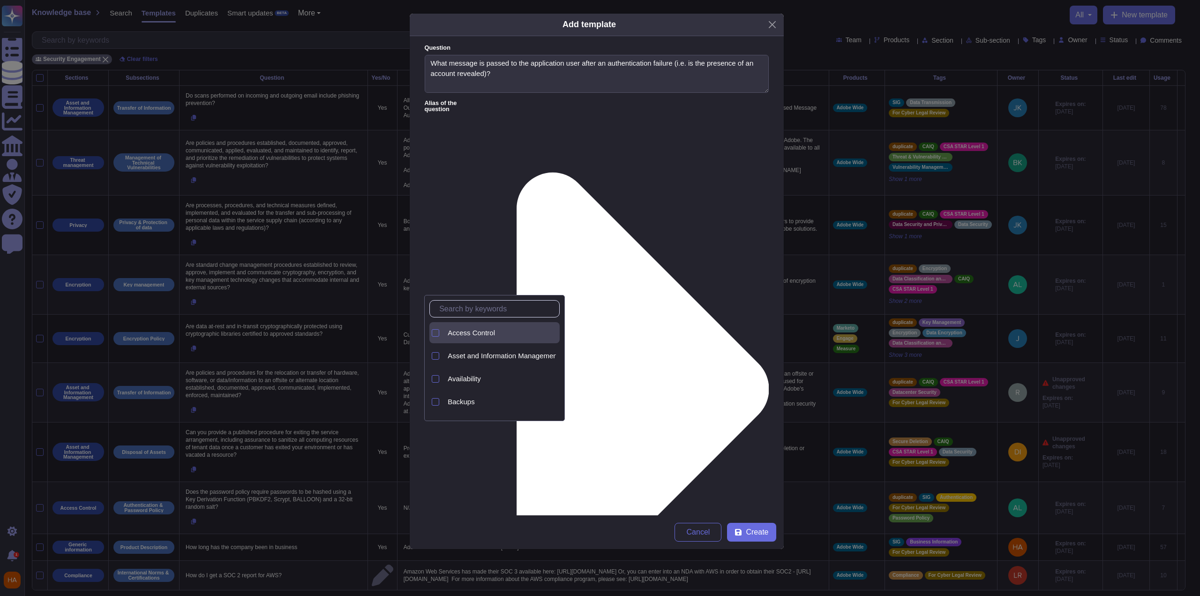
click at [495, 333] on div "Access Control" at bounding box center [502, 333] width 108 height 8
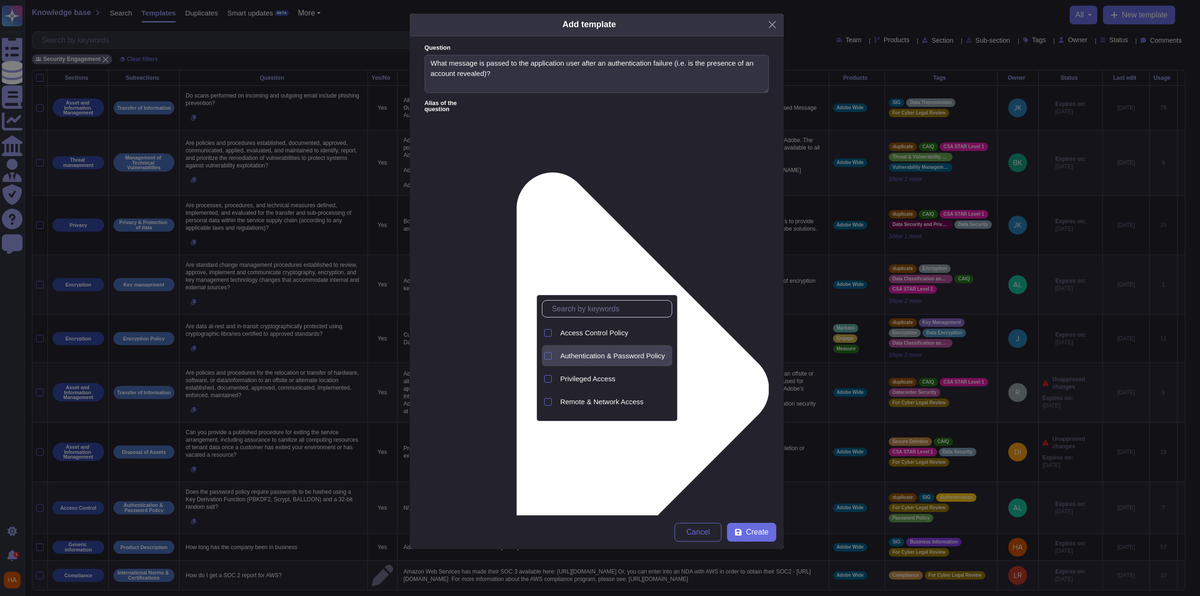
click at [593, 358] on span "Authentication & Password Policy" at bounding box center [612, 356] width 105 height 8
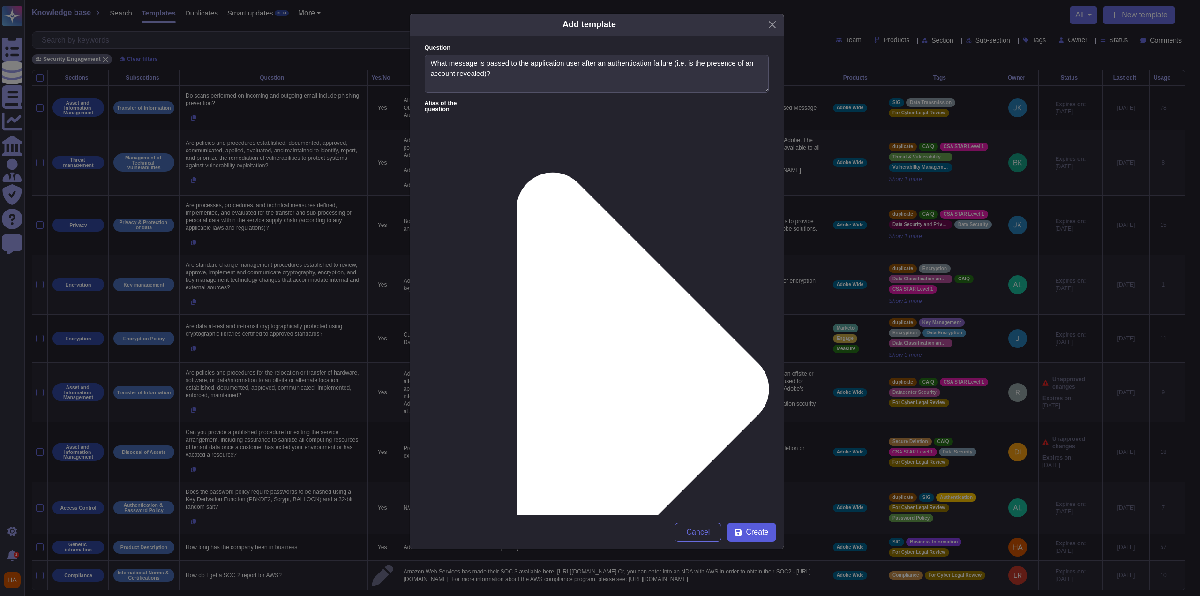
click at [754, 536] on span "Create" at bounding box center [757, 532] width 23 height 8
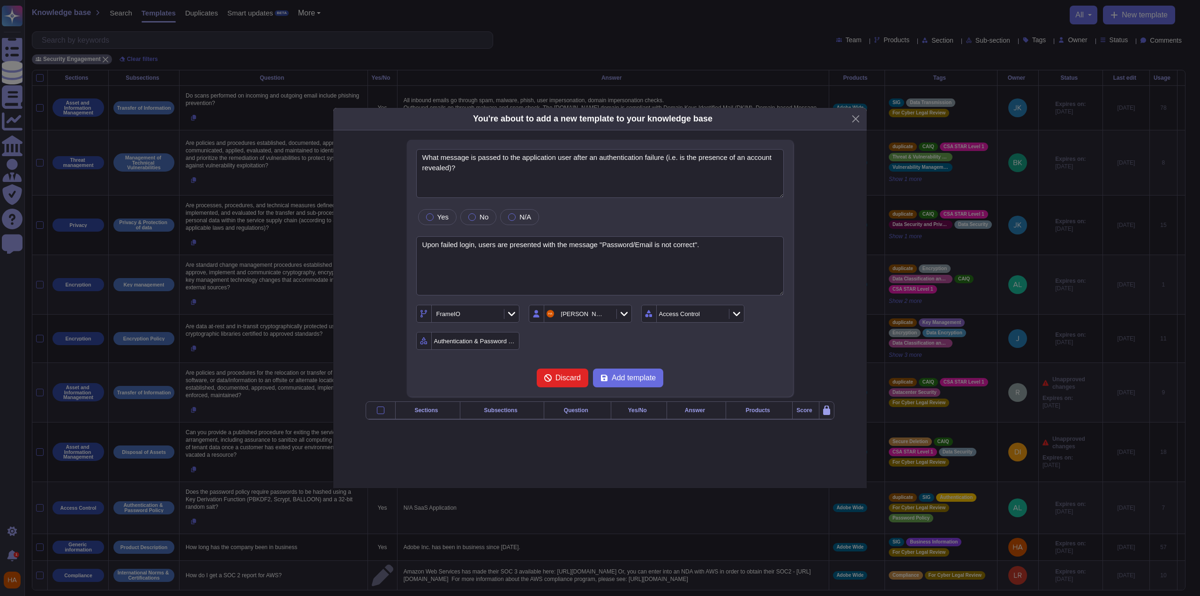
type textarea "What message is passed to the application user after an authentication failure …"
type textarea "Upon failed login, users are presented with the message "Password/Email is not …"
click at [759, 356] on form "What message is passed to the application user after an authentication failure …" at bounding box center [600, 268] width 368 height 239
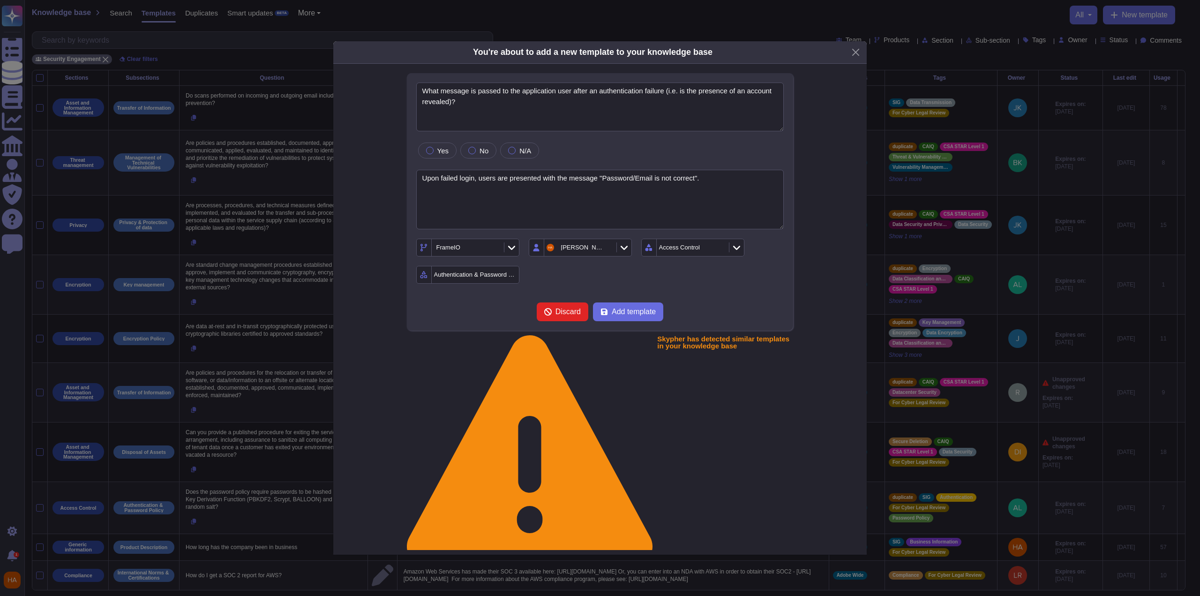
click at [697, 300] on form "What message is passed to the application user after an authentication failure …" at bounding box center [600, 202] width 368 height 239
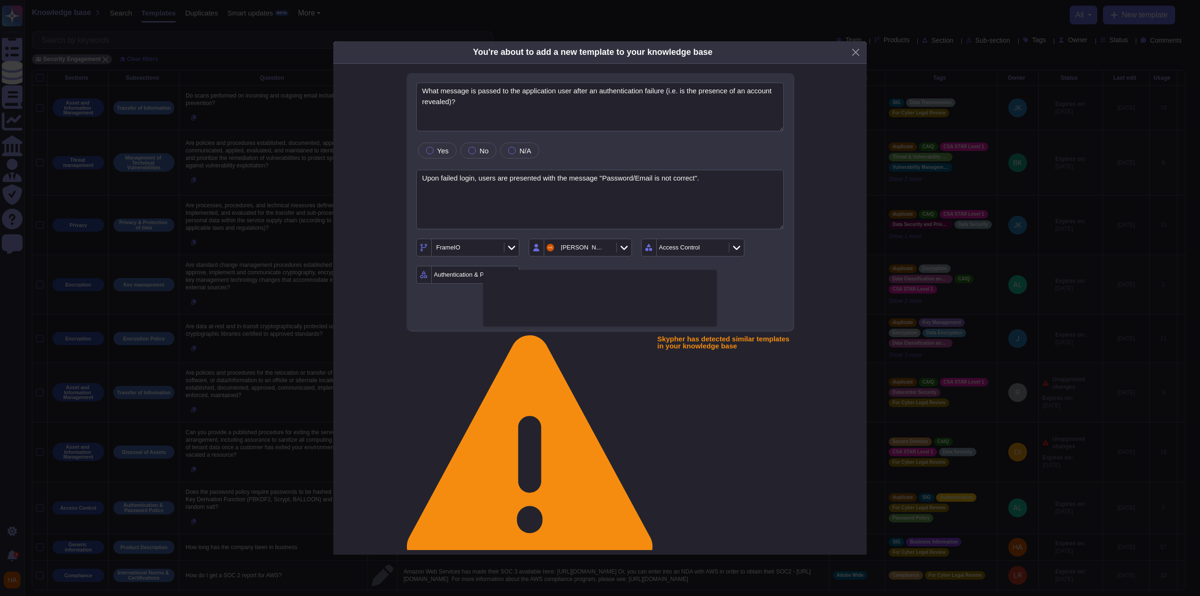
type textarea "Upon logon failure, does the user receive an error message describing the speci…"
type textarea "Upon logon failure, the error message may describe the cause of the failure to …"
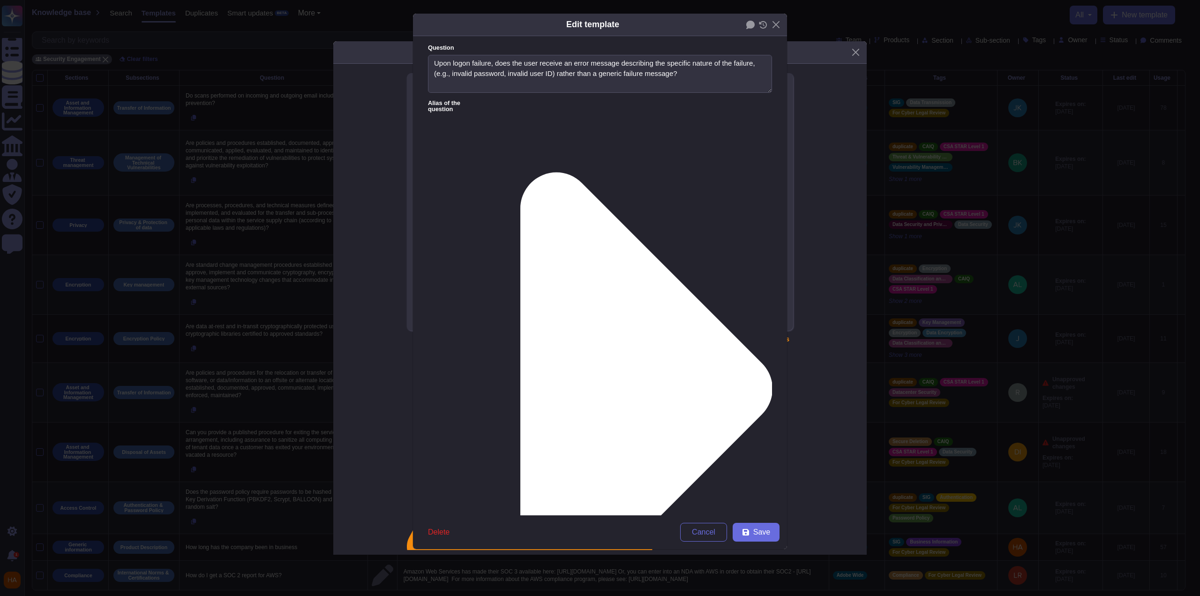
type textarea "Upon logon failure, does the user receive an error message describing the speci…"
type textarea "Upon logon failure, the error message may describe the cause of the failure to …"
click at [520, 173] on icon at bounding box center [646, 389] width 252 height 433
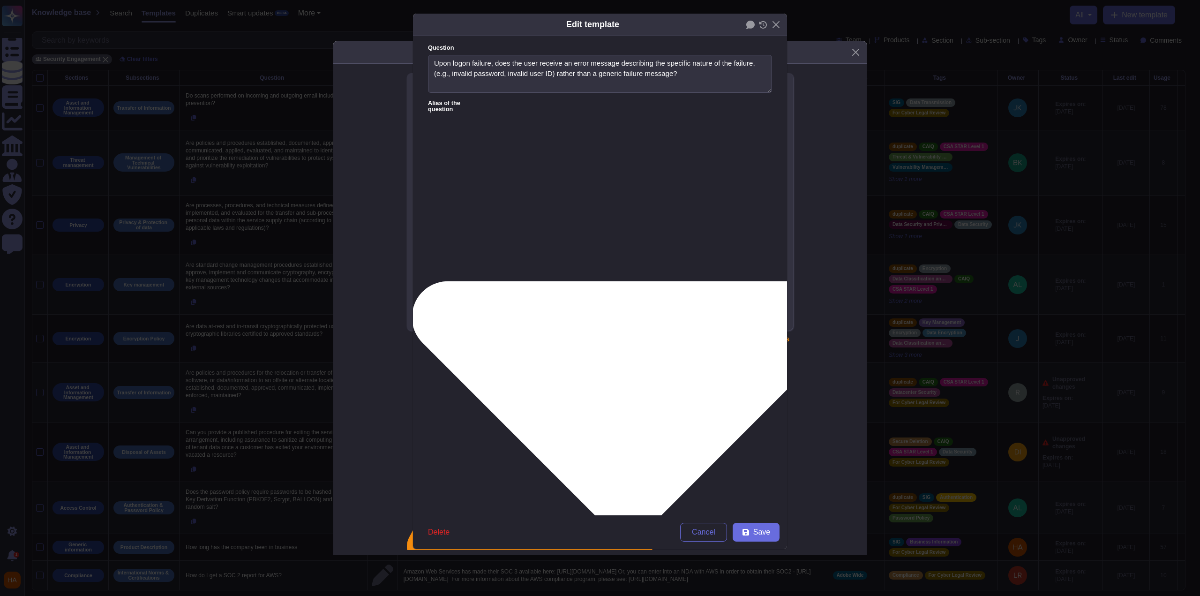
type textarea "Upon logon failure, does the error message describe the cause of the failure to…"
type textarea "In case significant technical failure or error, the web/application shall use f…"
type textarea "Is an authentication failure message provided indicating what part of the authe…"
type textarea "a. Generate error messages that provide information necessary for corrective ac…"
type textarea "Security related errors shall be sent to the backend with associated device inf…"
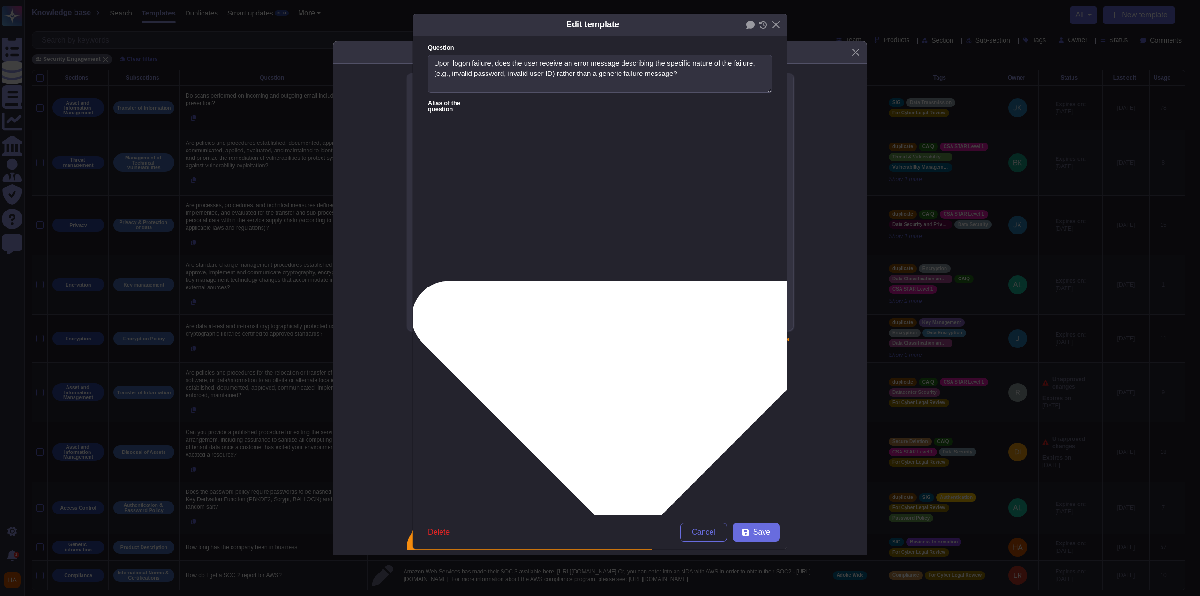
type textarea "Describe your capability to define error messaging for unsuccessful login attem…"
type textarea "20.Error messages must not reveal details about the internal state of the appli…"
type textarea "Does the user receive a specific error message upon log-in failure, rather than…"
type textarea "Describe how the application provides feedback to users for their actions (e.g.…"
type textarea "What errors are logged and what are the error messages. Is it possible to inter…"
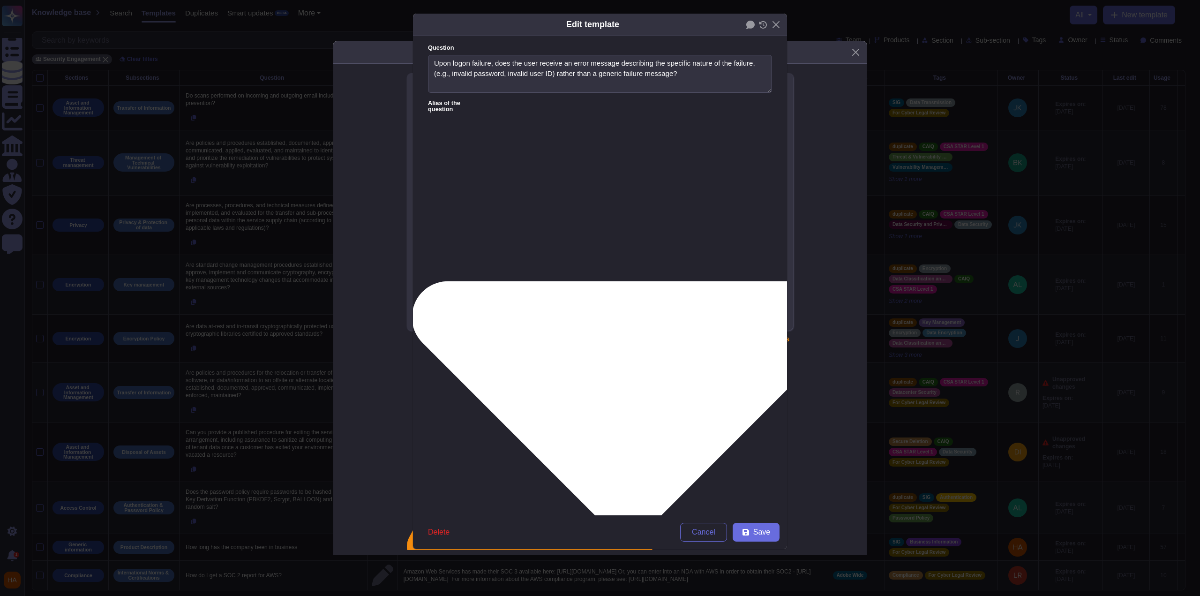
type textarea "Are the error messages generic and do not reveal any information?"
type textarea "19.4 If identification or authentication process fails, is a detailed message d…"
type textarea "The system should have a generic message shown when an unexpected or security s…"
type textarea "Do not Display system errors but Display error messages ."
type textarea "Is the error message handled in the application to prevent disclosure of intern…"
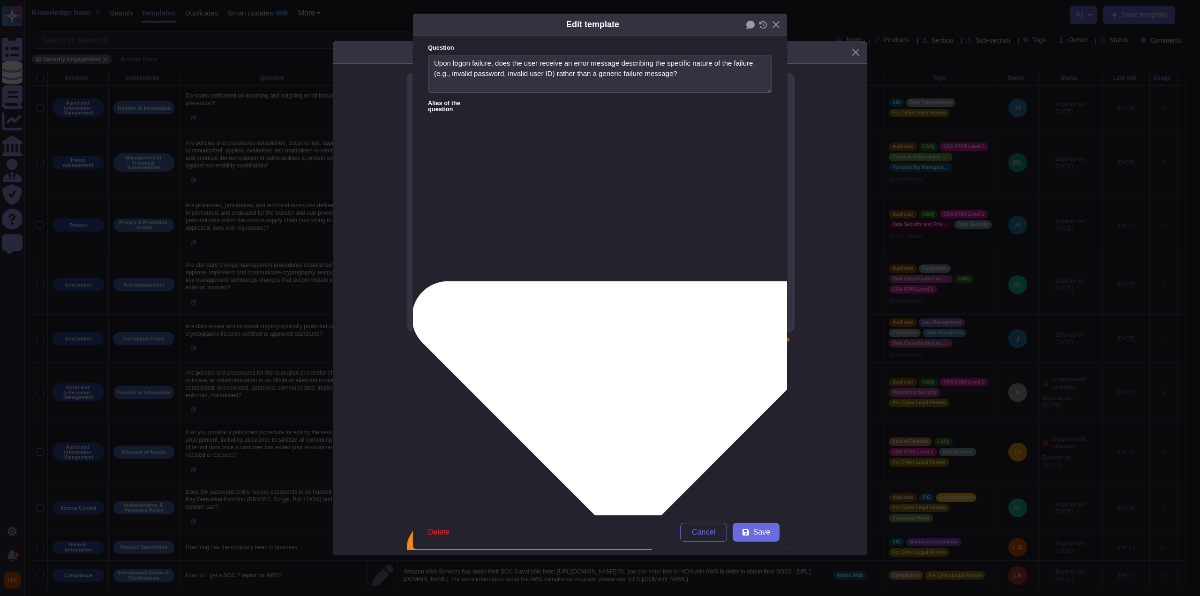
type textarea "The mobile application must not transmit error messages to any entity other tha…"
type textarea "Reject duplicate or expired messages to avoid spoofing and replay attacks"
type textarea "Generic error messages should be responded to, avoiding giving details of the f…"
type textarea "Can your product create verbose logs to debug interface messaging problems?"
type textarea "The System or Application shall have the option to provide customizable feedbac…"
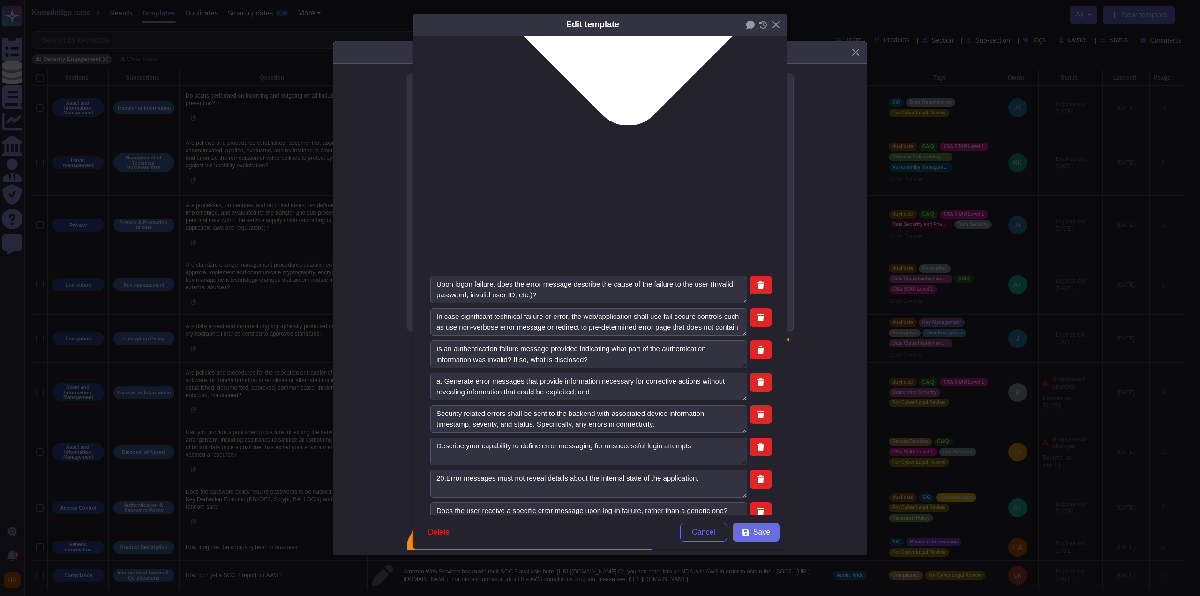
scroll to position [422, 0]
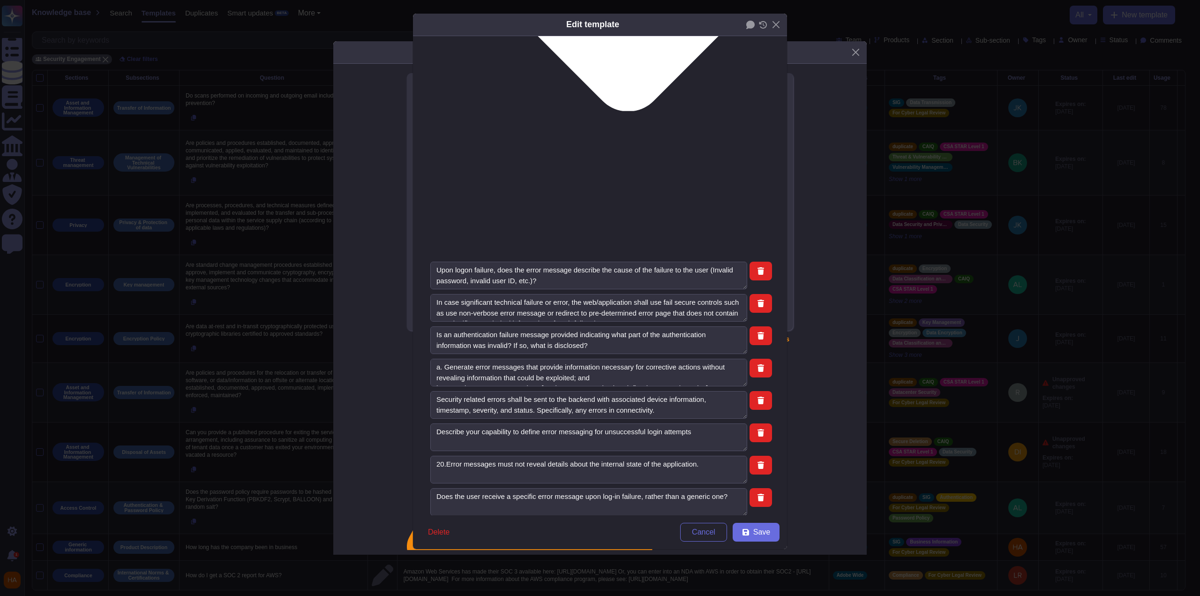
paste textarea "Upon failed login, users are presented with the message "Password/Email is not …"
type textarea "Upon failed login, users are presented with the message "Password/Email is not …"
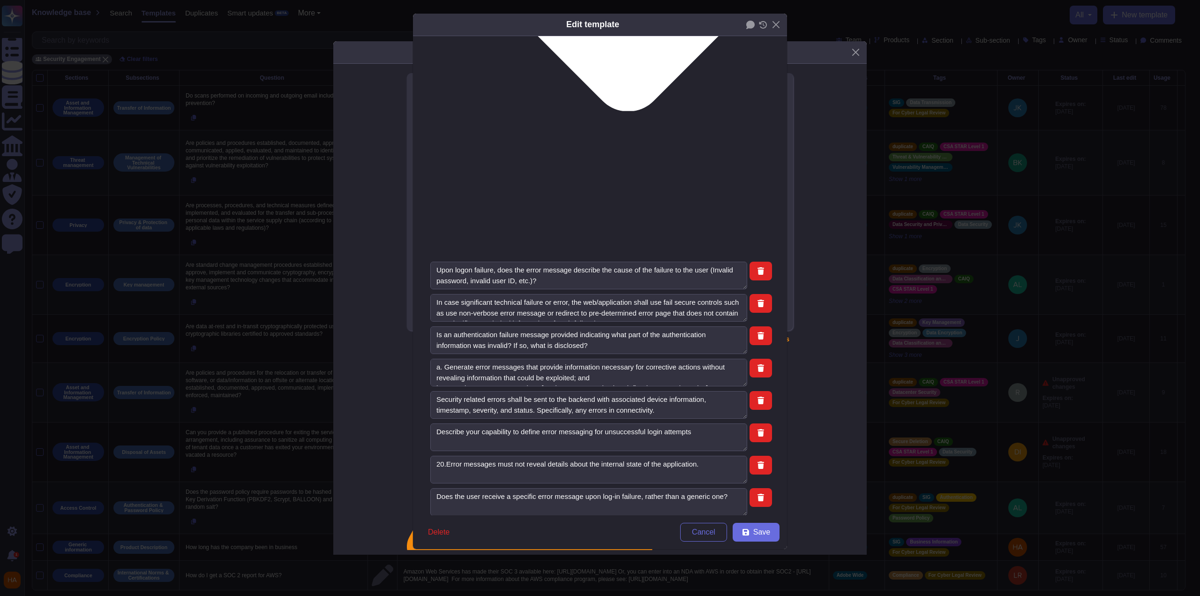
paste textarea "What message is passed to the application user after an authentication failure …"
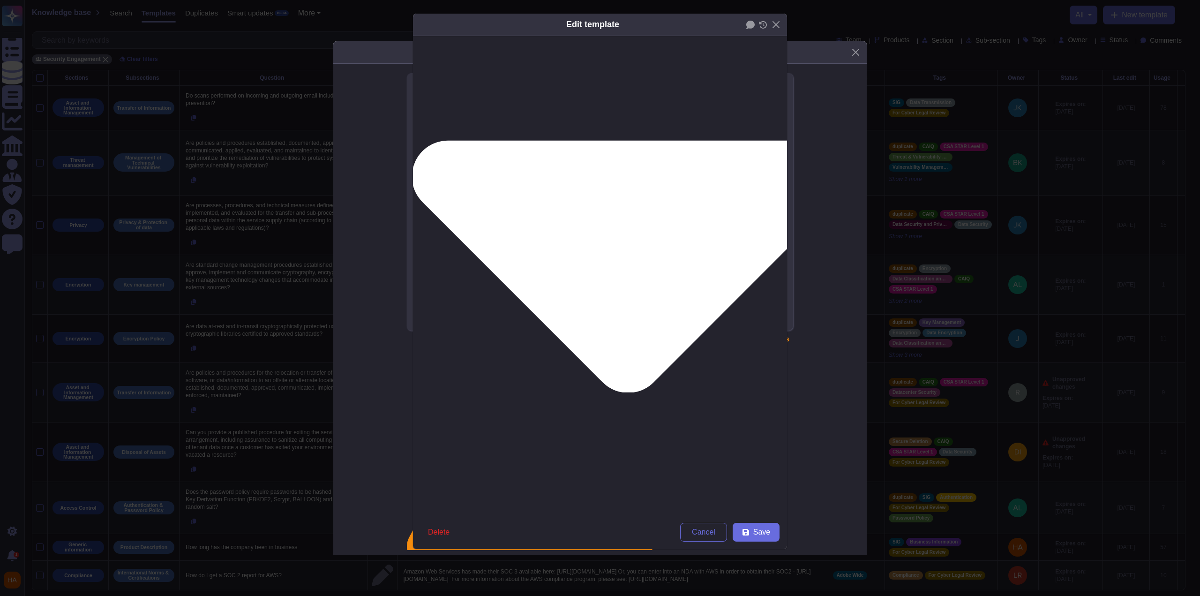
scroll to position [0, 0]
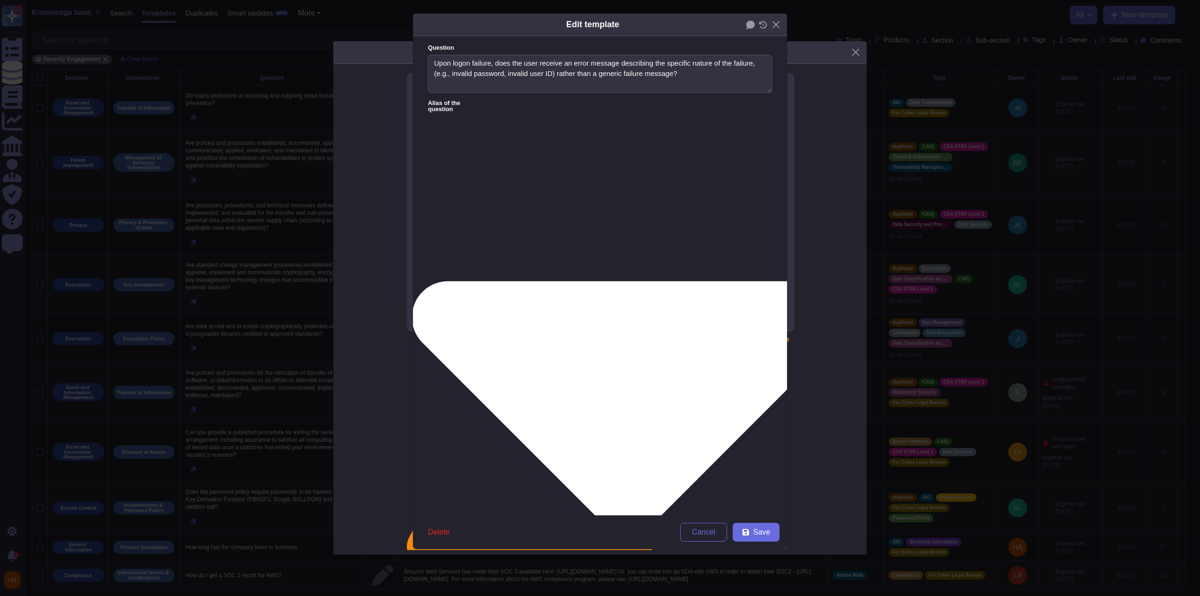
type textarea "What message is passed to the application user after an authentication failure …"
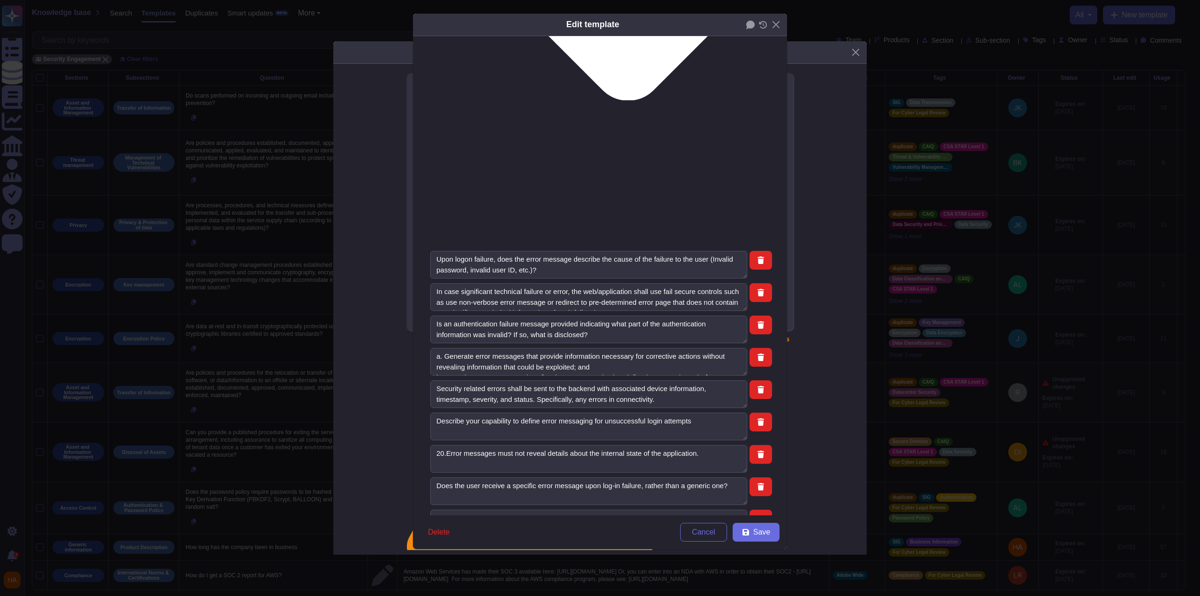
scroll to position [516, 0]
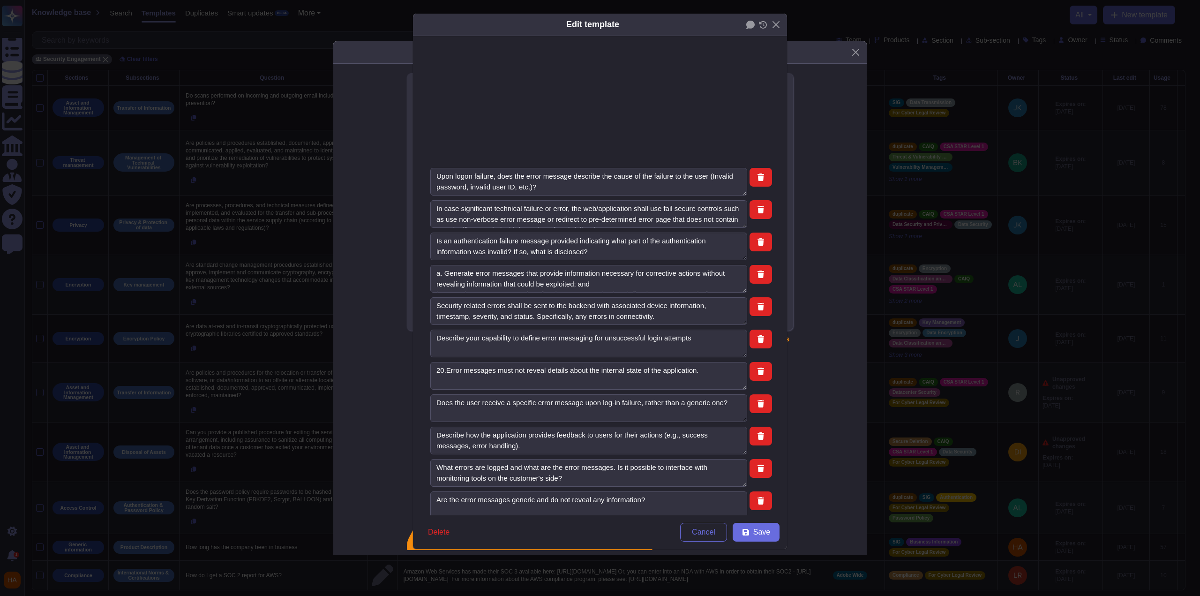
paste textarea "Password/Email is not correct"
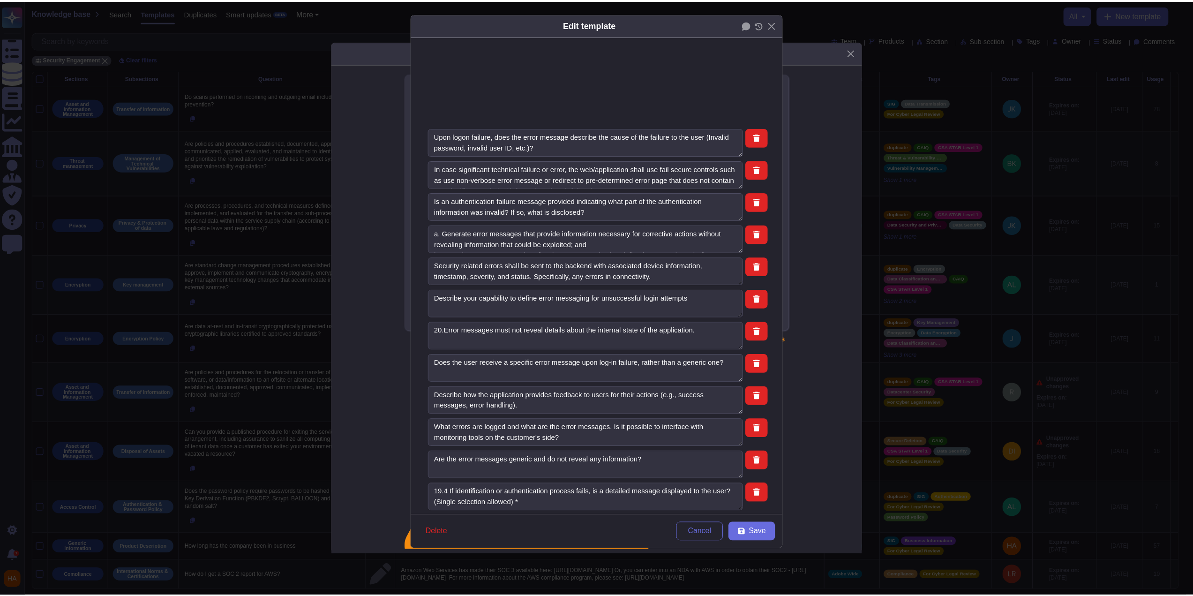
scroll to position [489, 0]
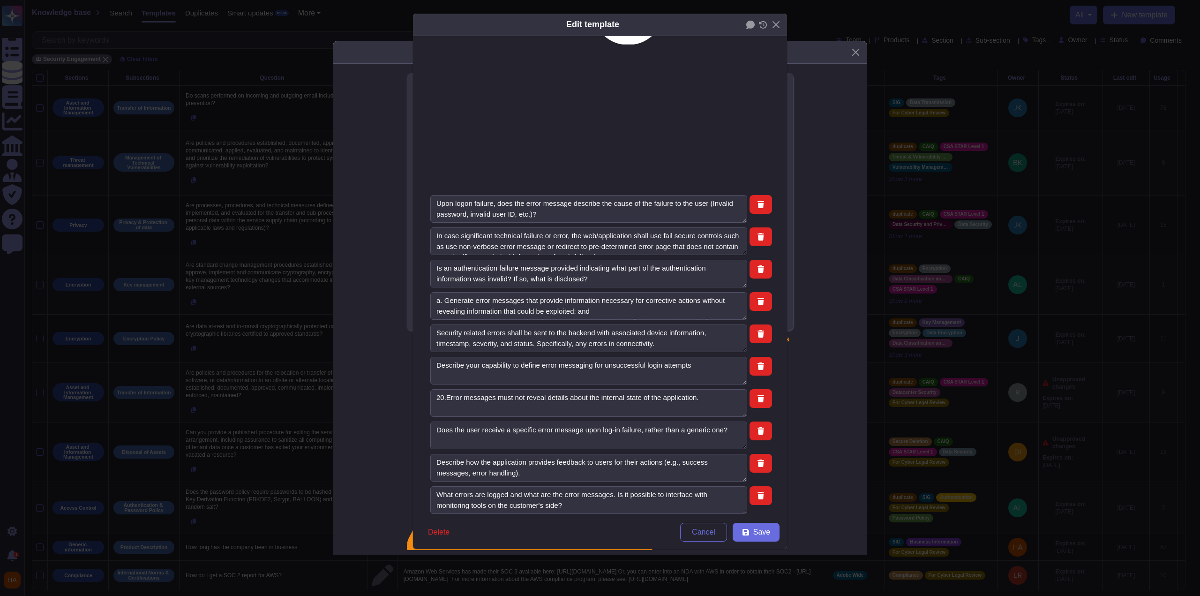
type textarea "Upon logon failure, the error message may describe the cause of the failure to …"
click at [705, 532] on span "Cancel" at bounding box center [703, 532] width 23 height 8
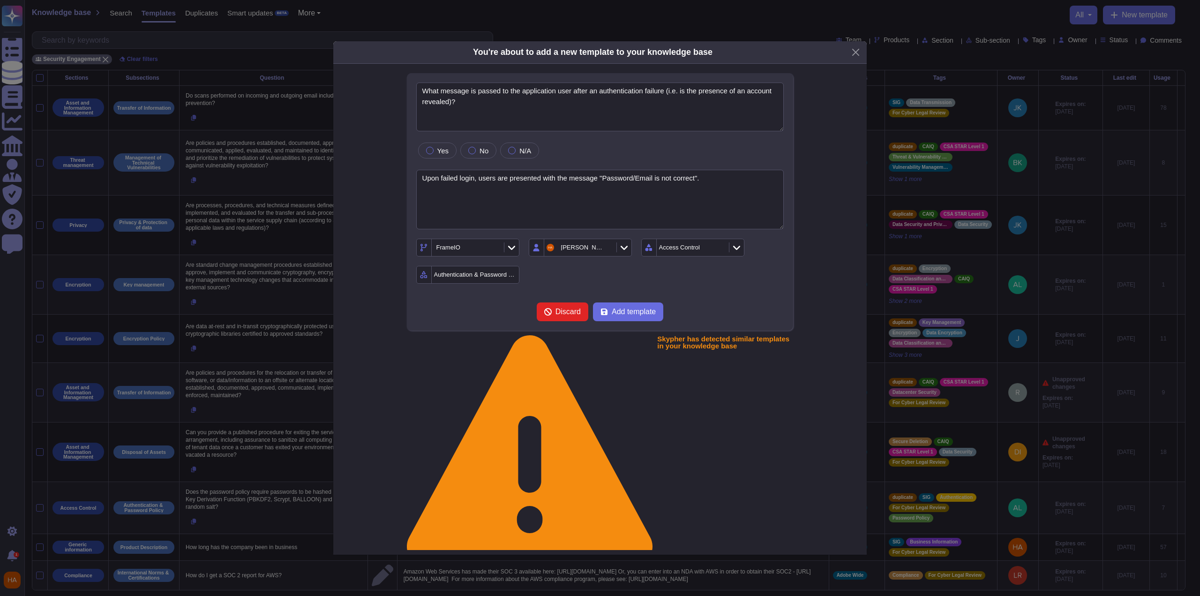
click at [757, 299] on form "What message is passed to the application user after an authentication failure …" at bounding box center [600, 202] width 368 height 239
click at [642, 313] on span "Add template" at bounding box center [634, 312] width 44 height 8
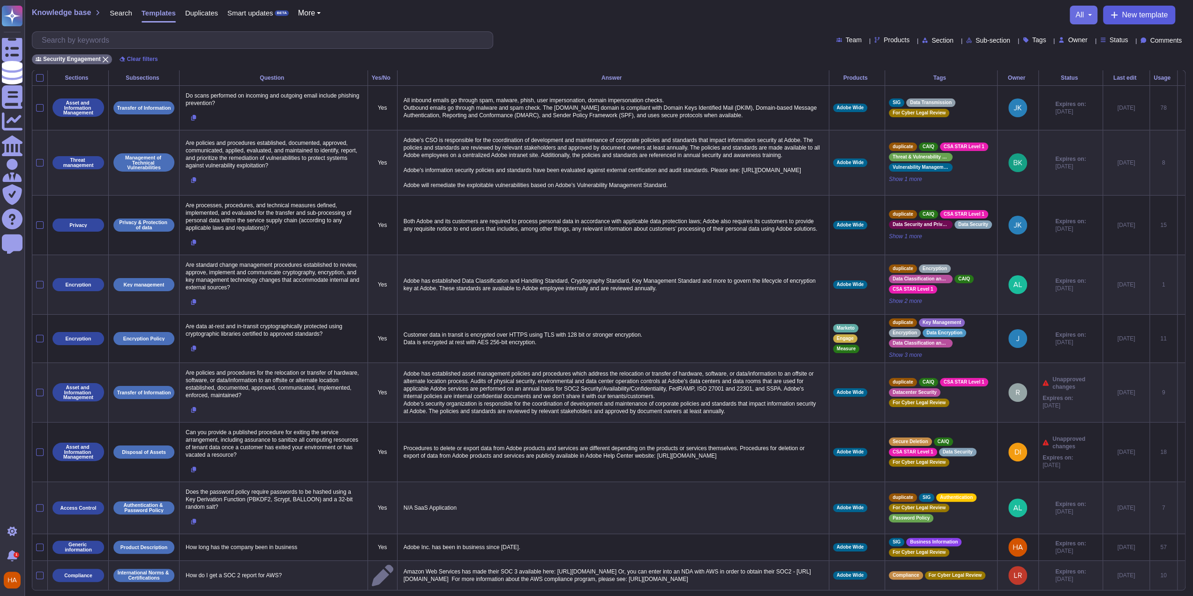
click at [1113, 17] on icon at bounding box center [1114, 15] width 7 height 7
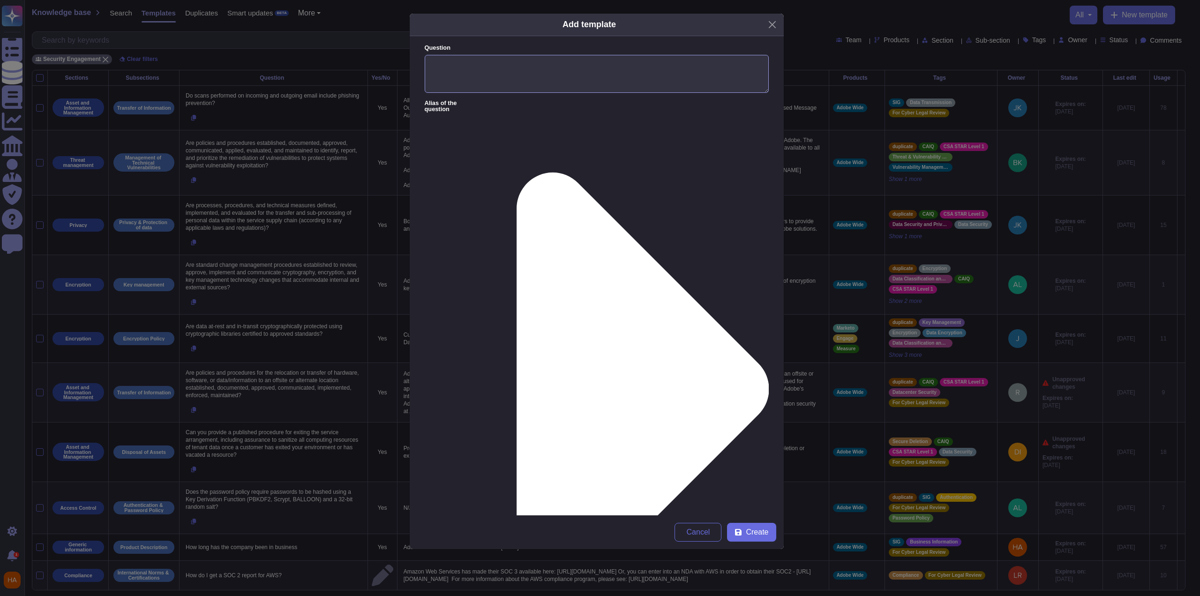
drag, startPoint x: 573, startPoint y: 63, endPoint x: 574, endPoint y: 69, distance: 6.2
click at [574, 68] on textarea "Question" at bounding box center [597, 74] width 344 height 38
paste textarea "After how many minutes of inactivity will an employee session lock (e.g. screen…"
type textarea "After how many minutes of inactivity will an employee session lock (e.g. screen…"
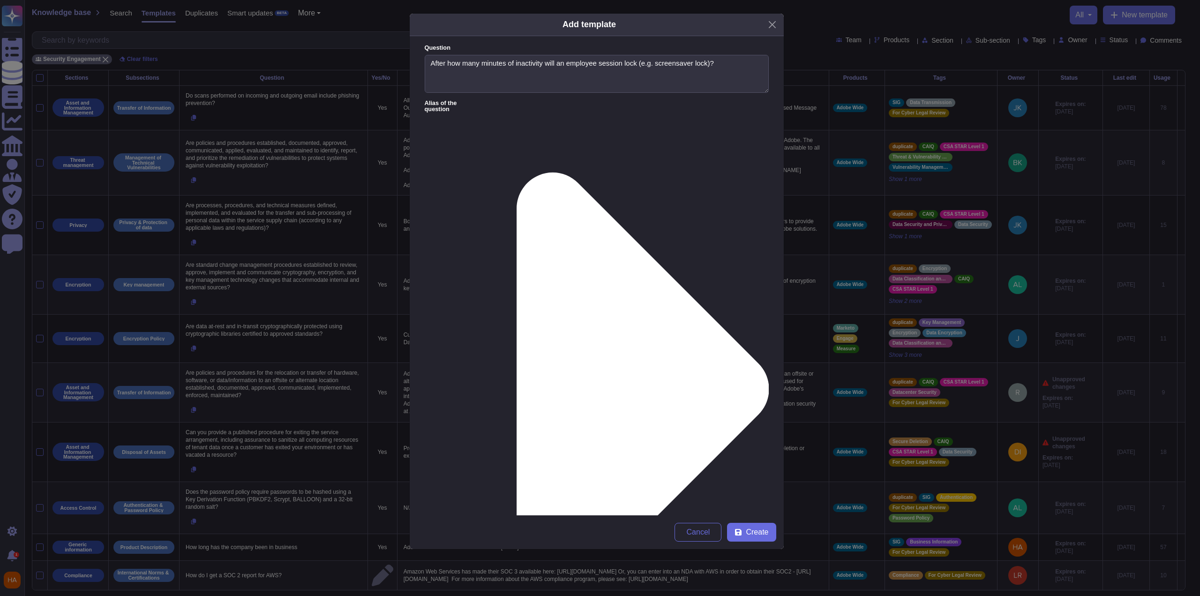
paste textarea ""Workstation screensavers are centrally managed and set to activate after 20 mi…"
type textarea "Workstation screensavers are centrally managed and set to activate after 20 min…"
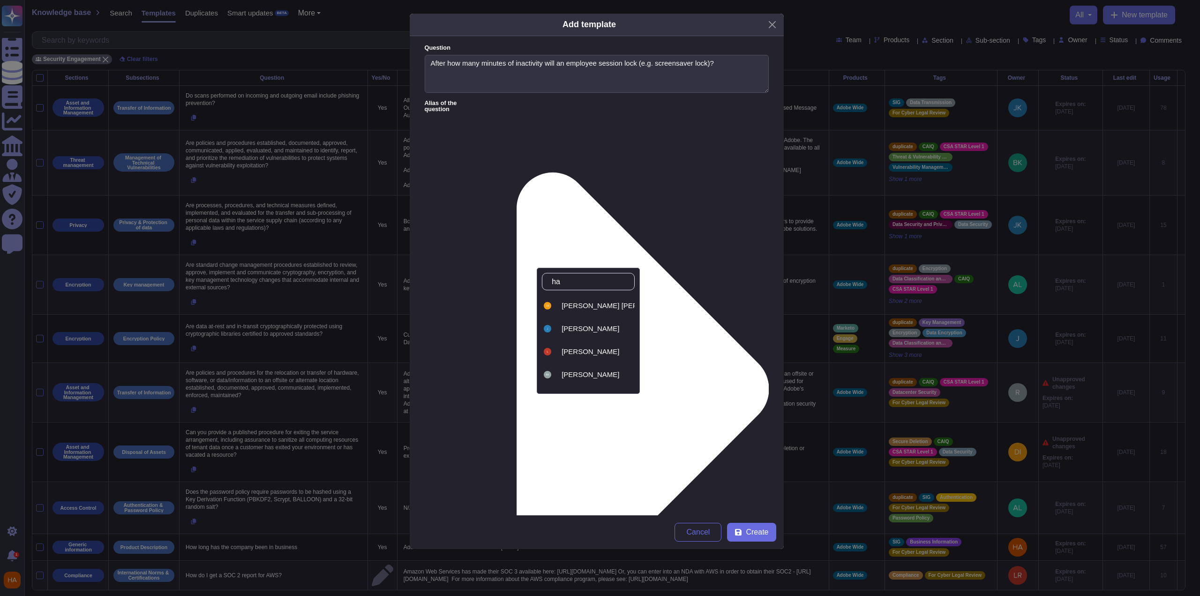
type input "haa"
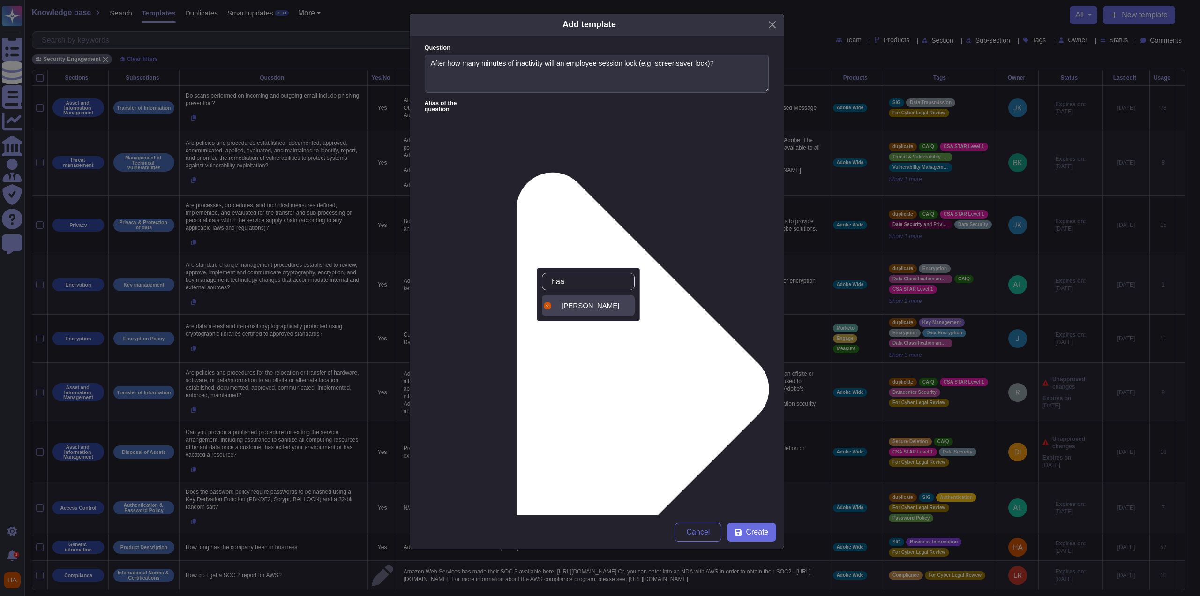
click at [579, 306] on span "[PERSON_NAME]" at bounding box center [591, 305] width 58 height 8
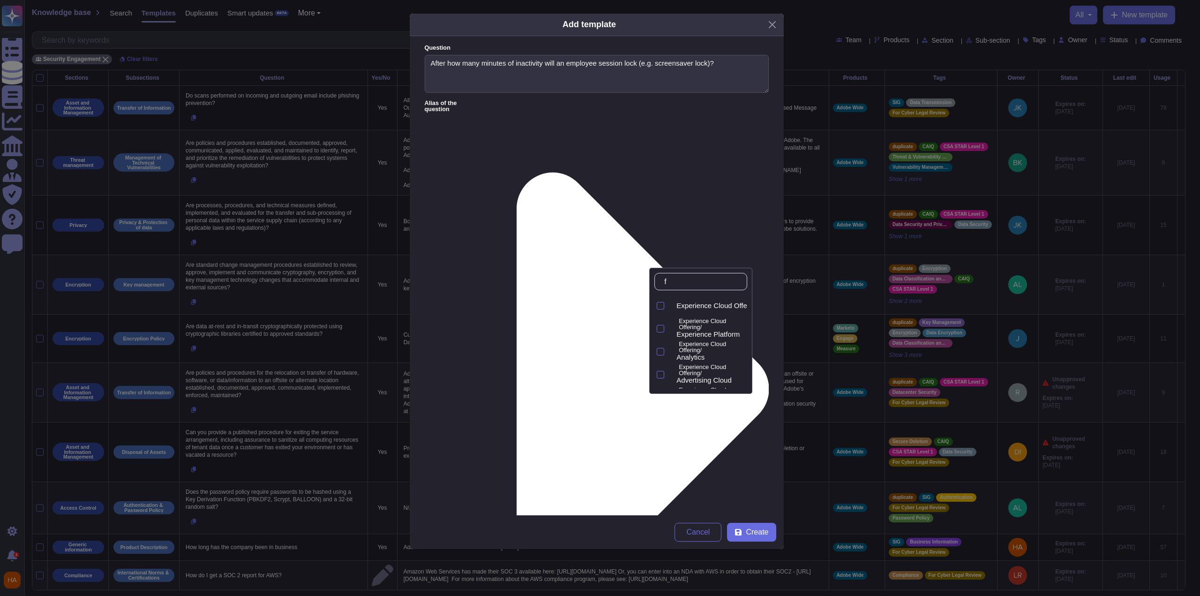
type input "fr"
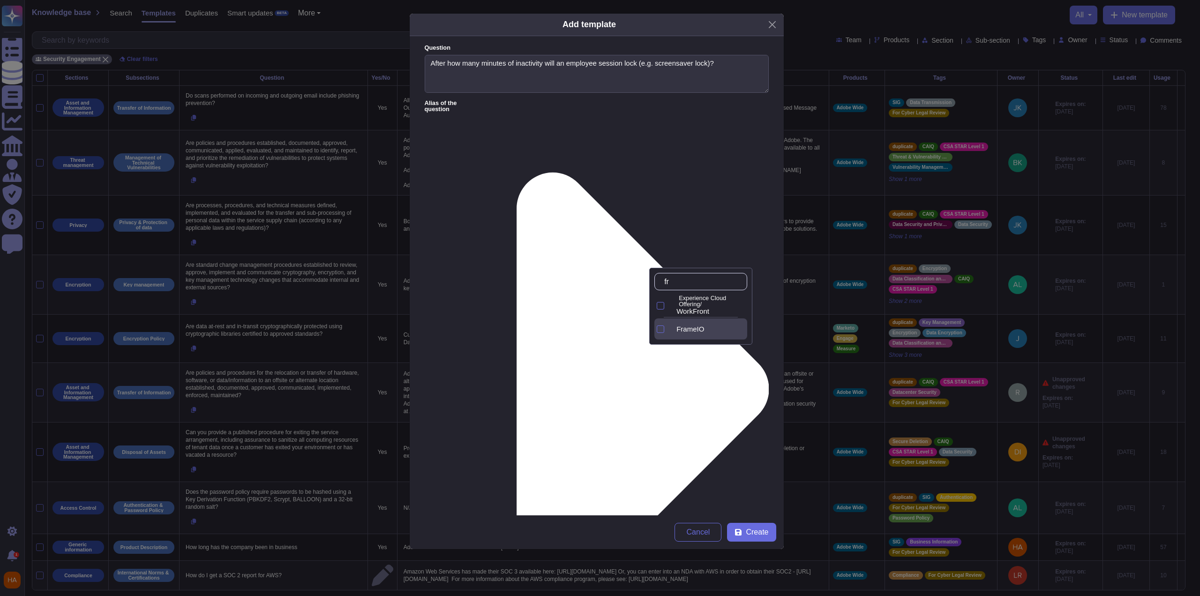
click at [691, 327] on span "FrameIO" at bounding box center [691, 329] width 28 height 8
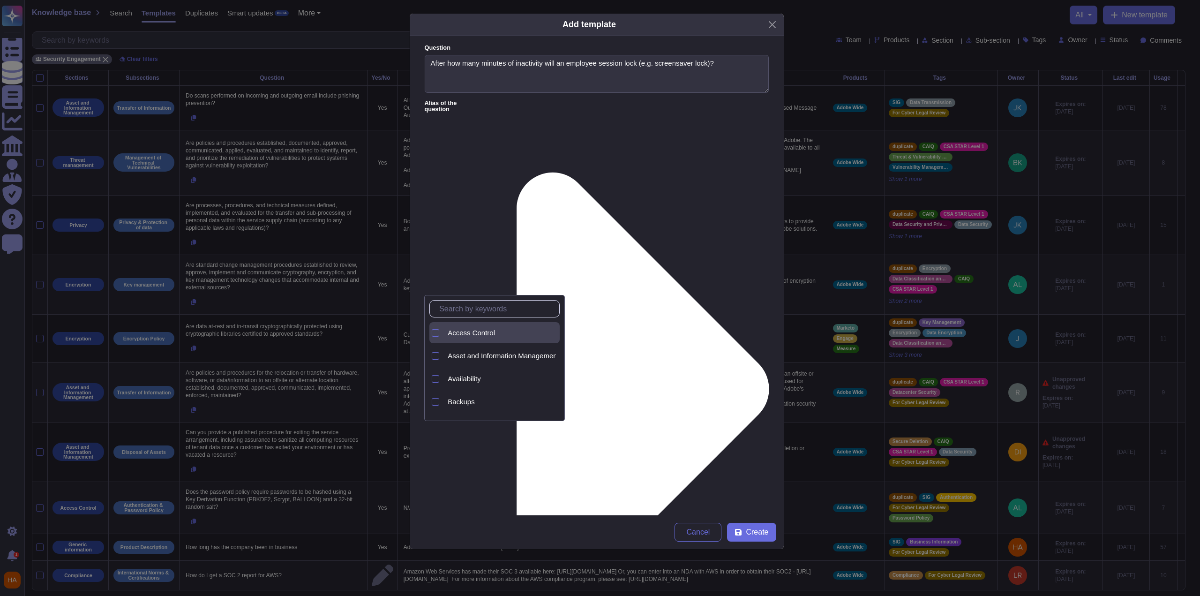
click at [497, 334] on div "Access Control" at bounding box center [502, 333] width 108 height 8
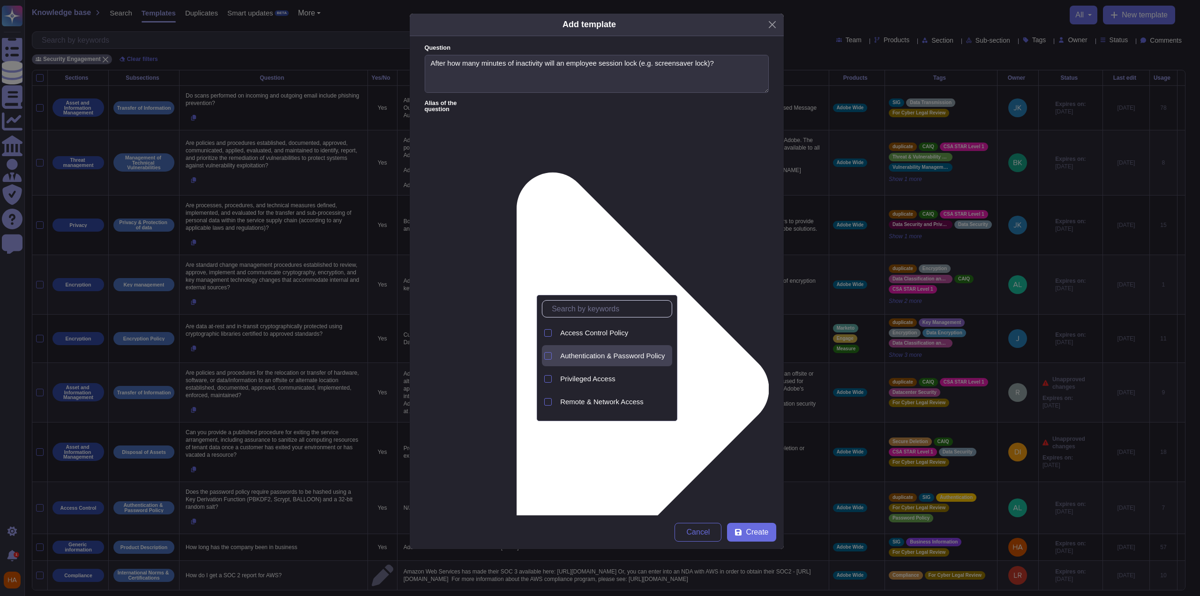
click at [601, 361] on div "Authentication & Password Policy" at bounding box center [615, 355] width 116 height 21
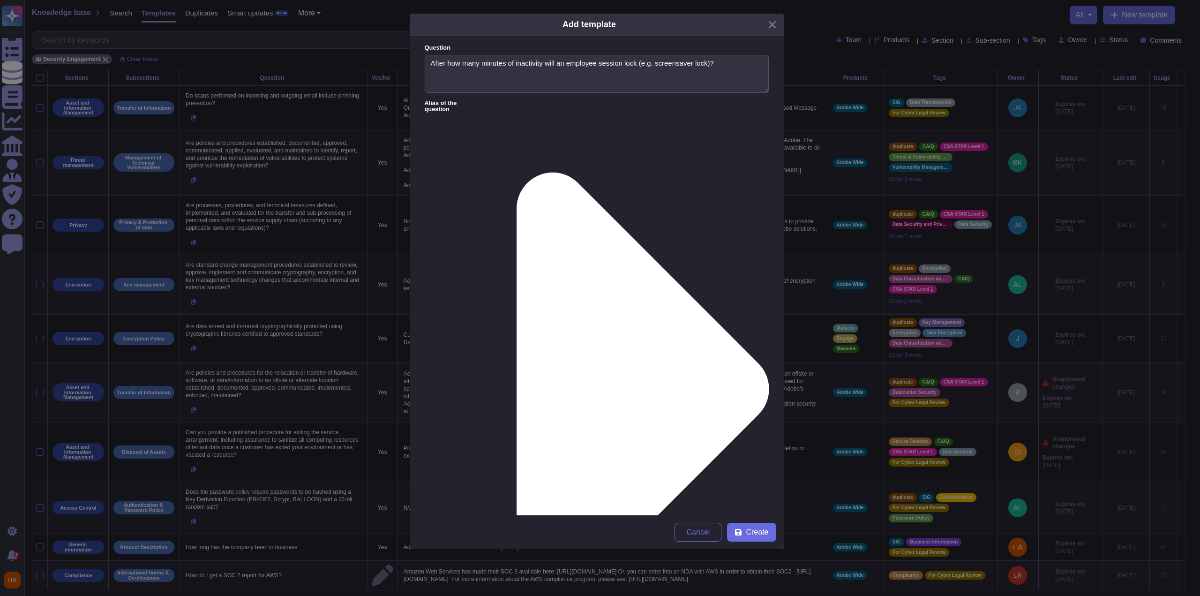
click at [756, 536] on span "Create" at bounding box center [757, 532] width 23 height 8
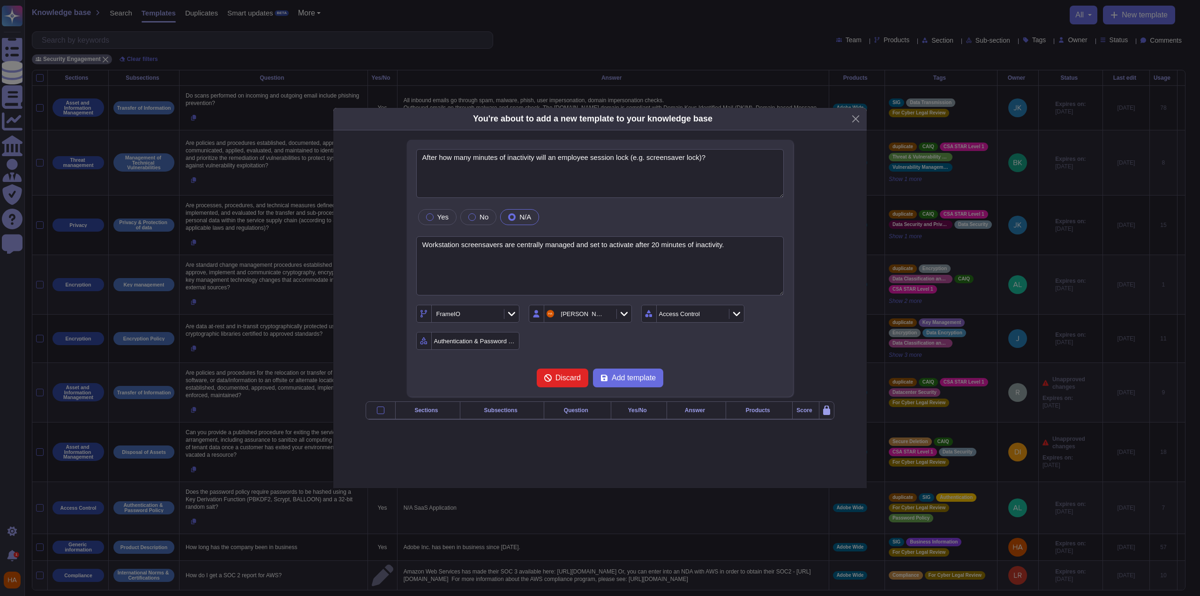
type textarea "After how many minutes of inactivity will an employee session lock (e.g. screen…"
type textarea "Workstation screensavers are centrally managed and set to activate after 20 min…"
click at [644, 376] on span "Add template" at bounding box center [634, 378] width 44 height 8
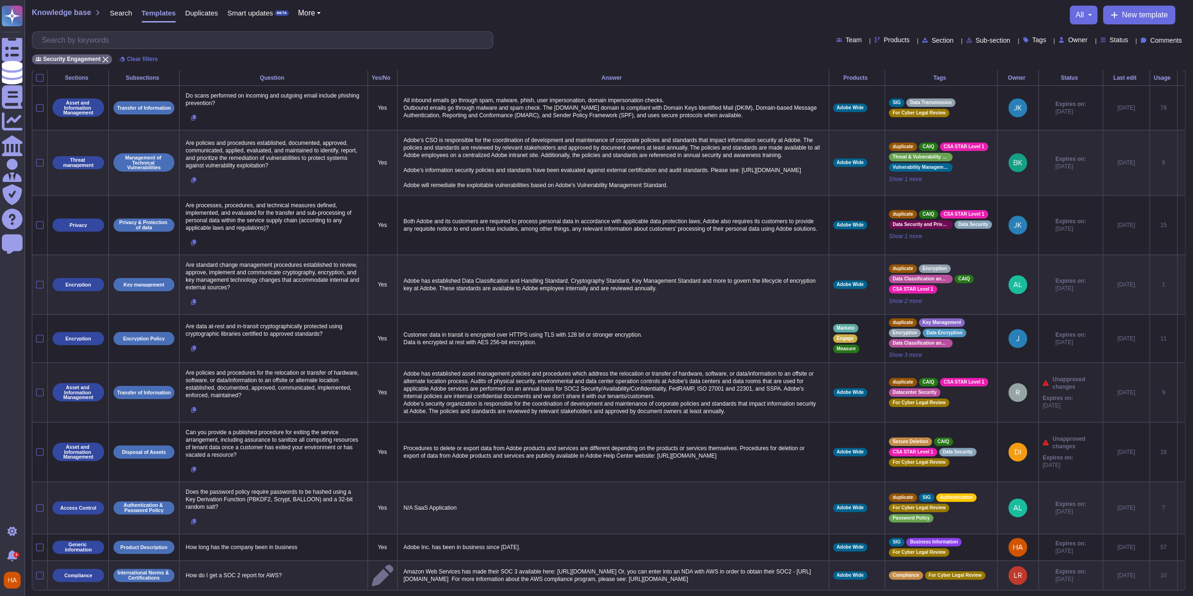
scroll to position [49, 0]
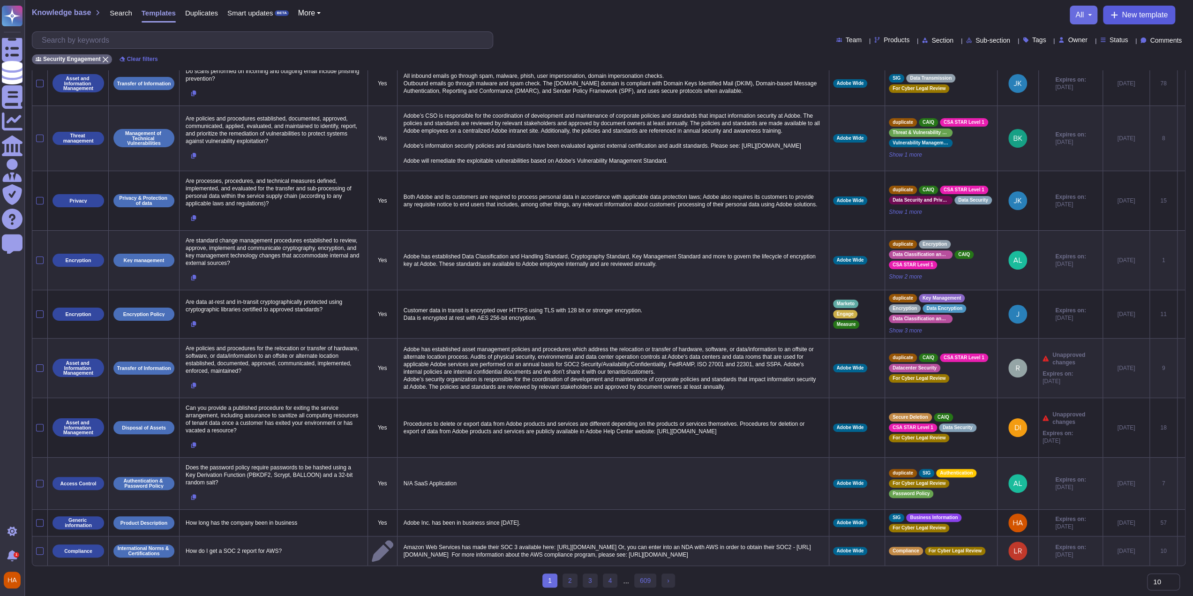
click at [1142, 19] on span "New template" at bounding box center [1145, 15] width 46 height 8
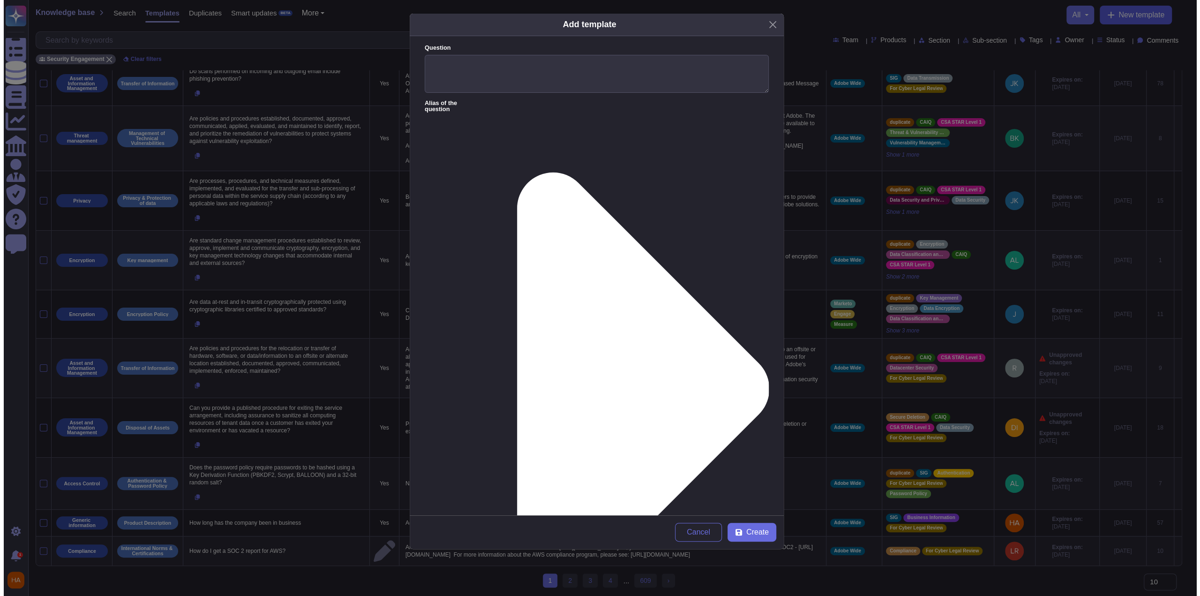
scroll to position [42, 0]
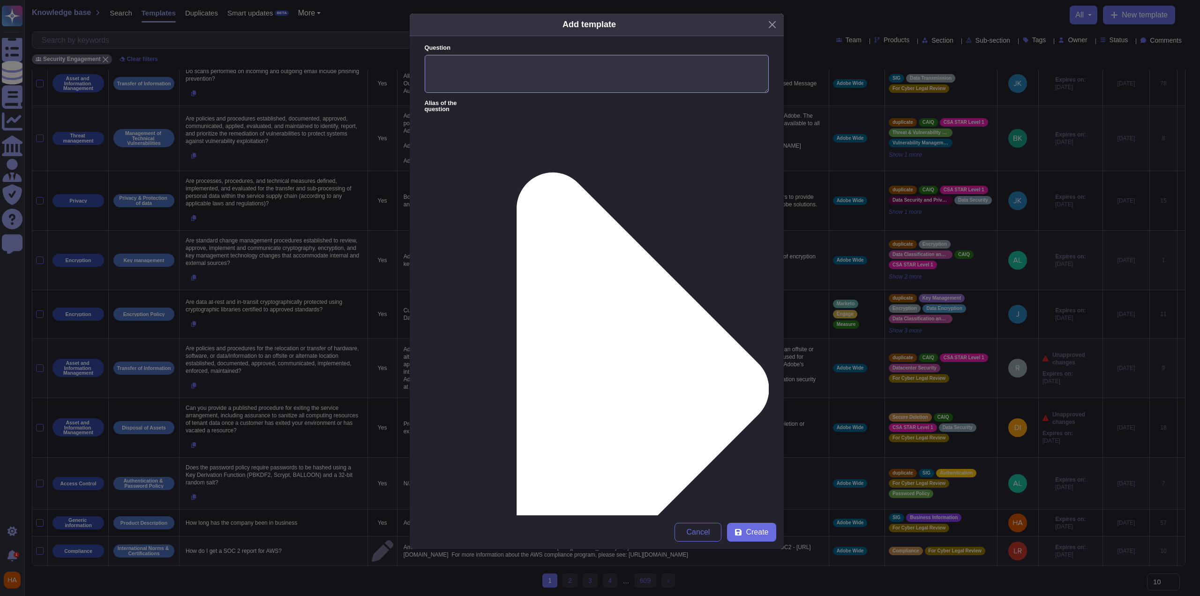
click at [678, 74] on textarea "Question" at bounding box center [597, 74] width 344 height 38
paste textarea "Do you have a central authentication service? (e.g. Active Directory, LDAP, Ker…"
type textarea "Do you have a central authentication service? (e.g. Active Directory, LDAP, Ker…"
paste textarea ""Internally, we use Active Directory (AD) and LDAP to provide identity manageme…"
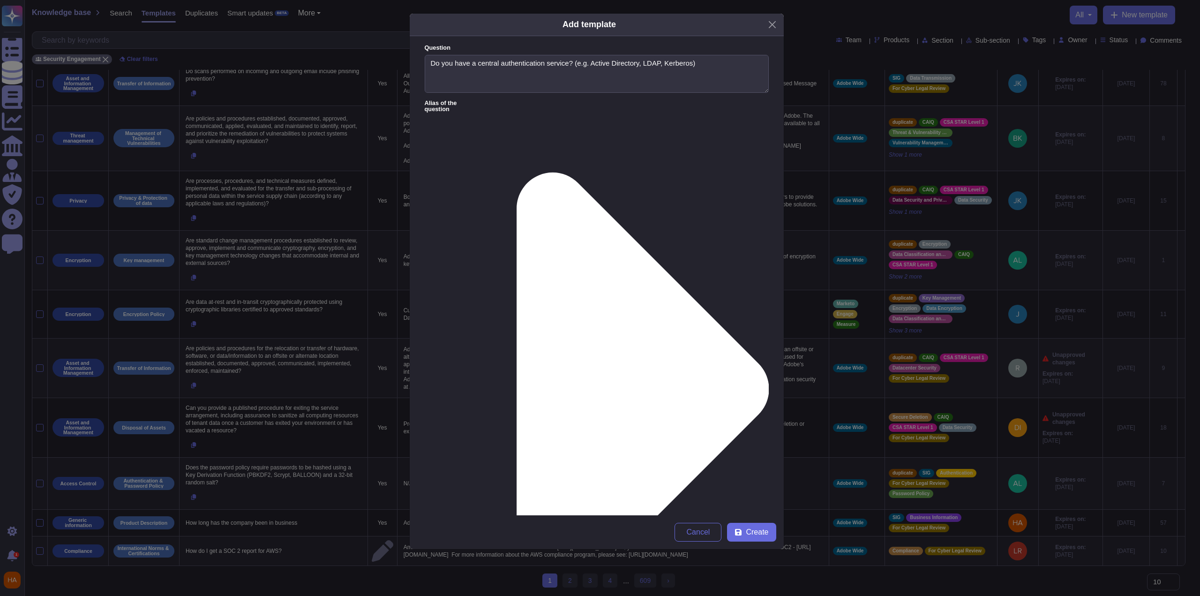
type textarea "Internally, we use Active Directory (AD) and LDAP to provide identity managemen…"
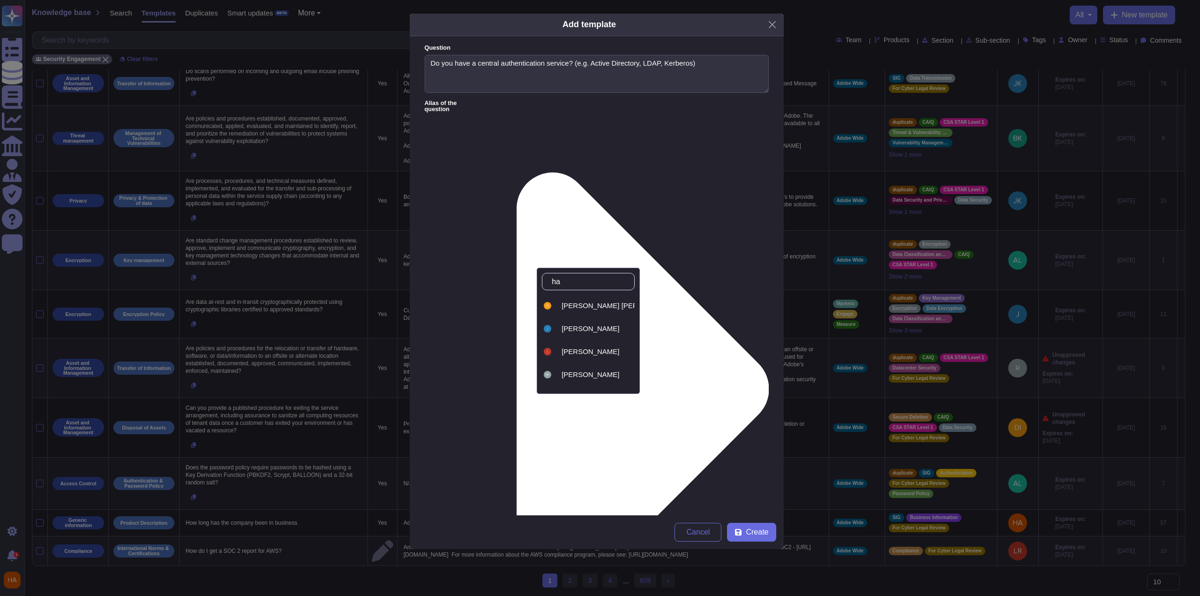
type input "haa"
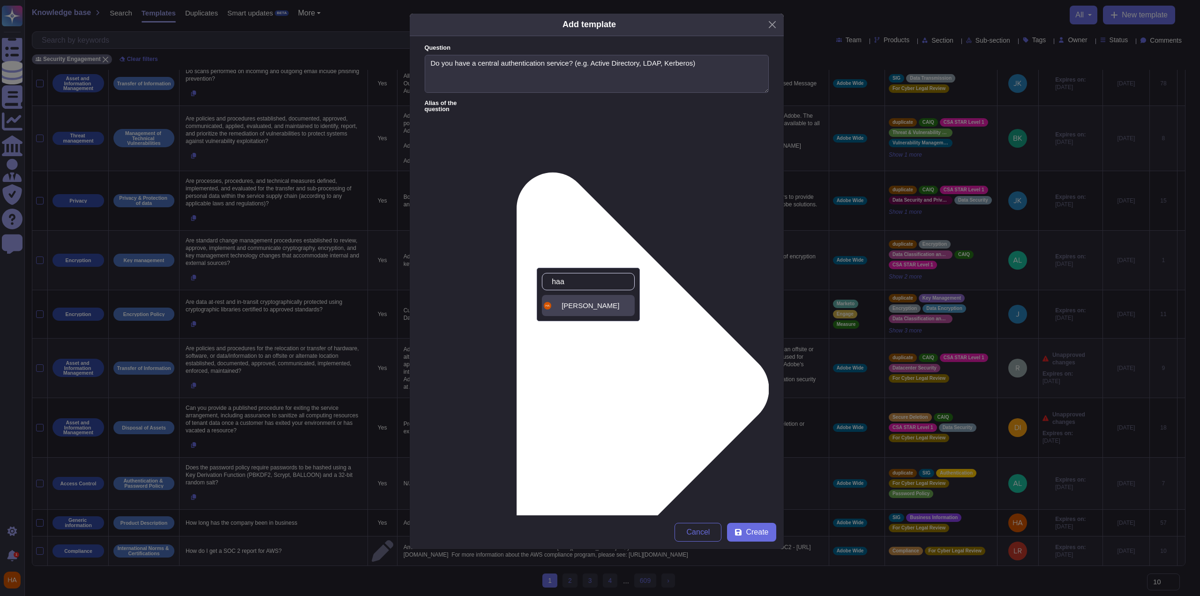
click at [595, 308] on span "[PERSON_NAME]" at bounding box center [591, 305] width 58 height 8
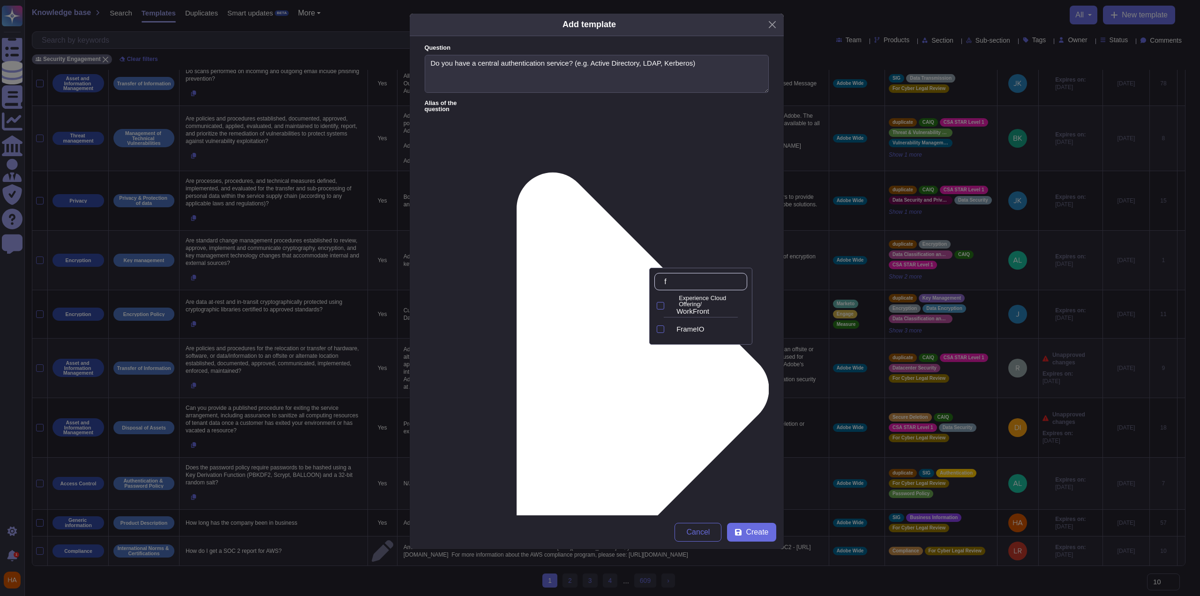
type input "fr"
click at [702, 326] on span "FrameIO" at bounding box center [691, 329] width 28 height 8
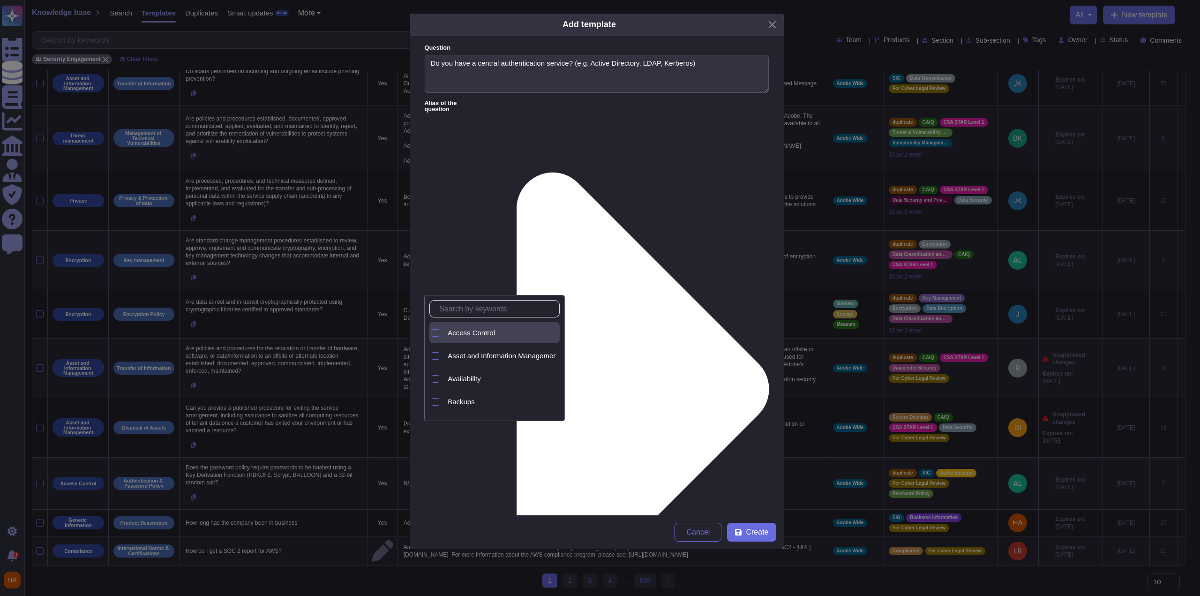
click at [489, 333] on span "Access Control" at bounding box center [471, 333] width 47 height 8
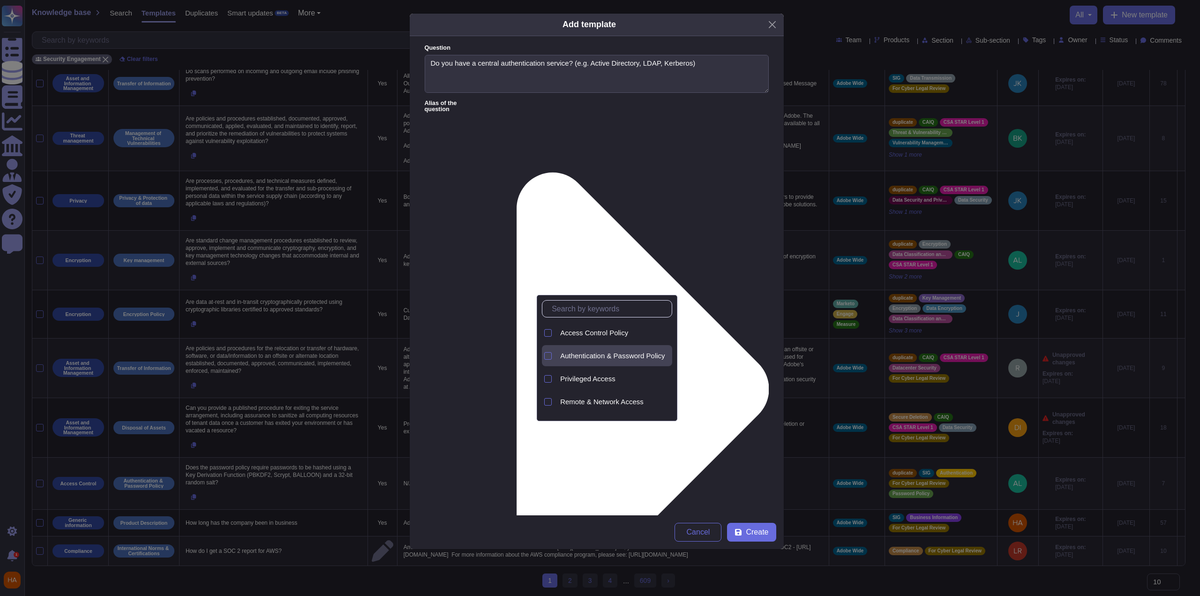
click at [607, 354] on span "Authentication & Password Policy" at bounding box center [612, 356] width 105 height 8
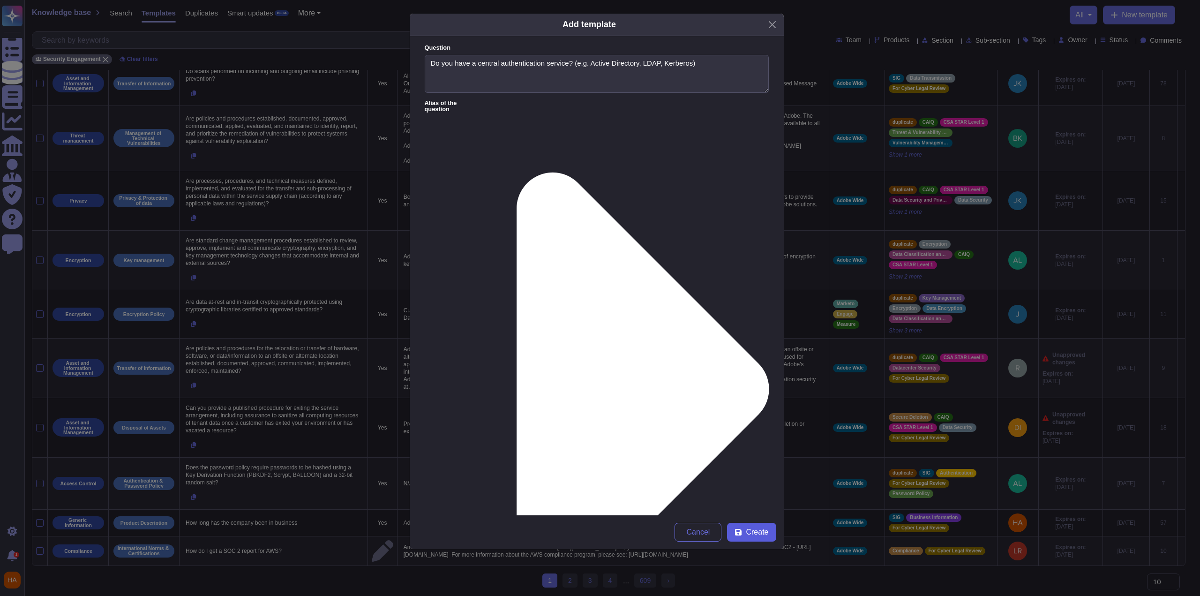
click at [770, 532] on button "Create" at bounding box center [751, 532] width 49 height 19
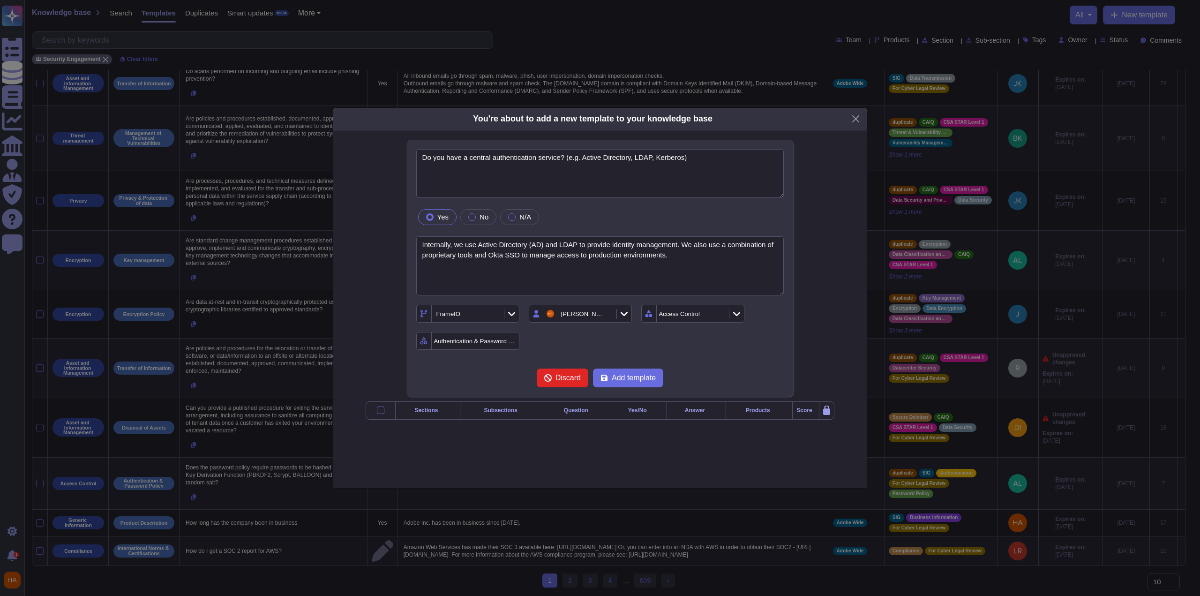
type textarea "Do you have a central authentication service? (e.g. Active Directory, LDAP, Ker…"
type textarea "Internally, we use Active Directory (AD) and LDAP to provide identity managemen…"
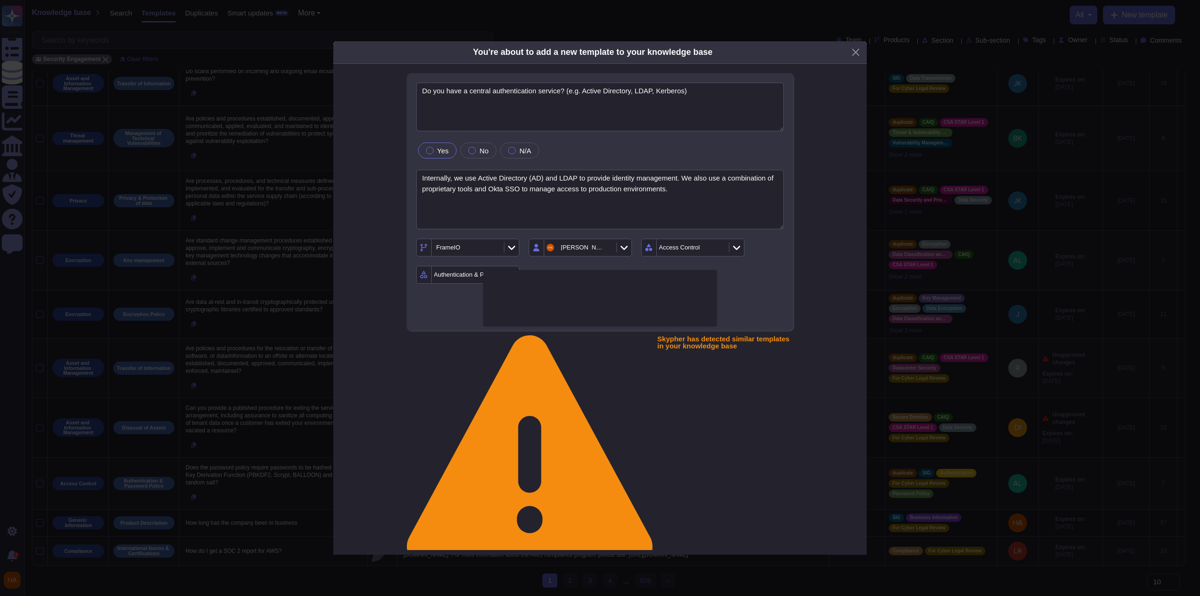
type textarea "Does the system (servers/infrastructure) support external authentication servic…"
type textarea "Adobe uses LDAP and Okta."
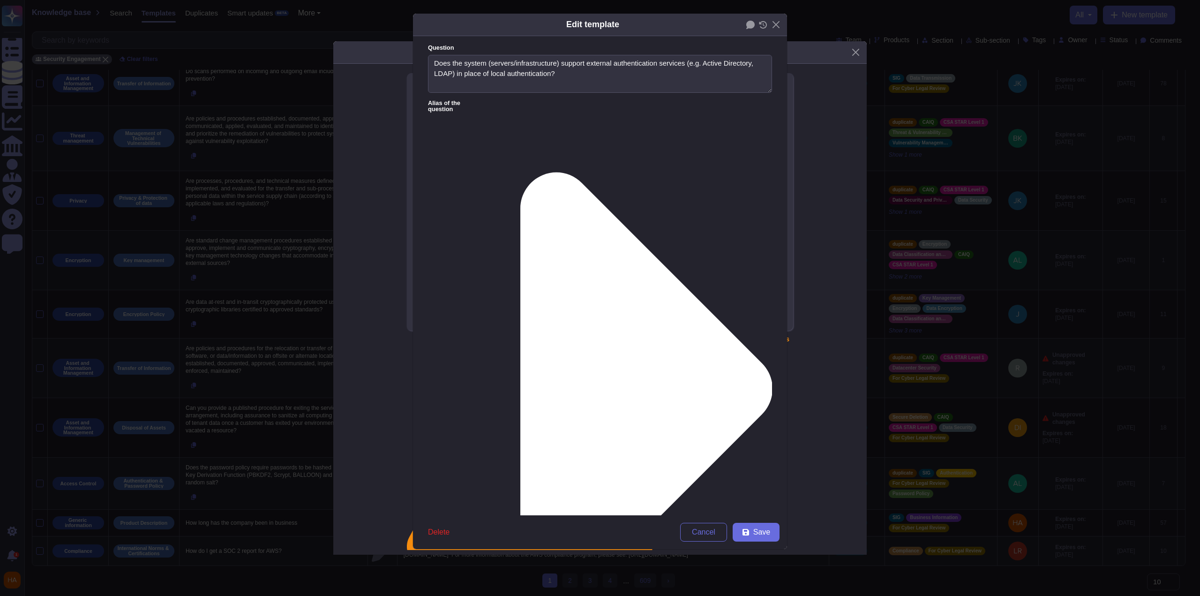
type textarea "Does the system (servers/infrastructure) support external authentication servic…"
type textarea "Adobe uses LDAP and Okta."
click at [501, 104] on icon at bounding box center [628, 388] width 288 height 577
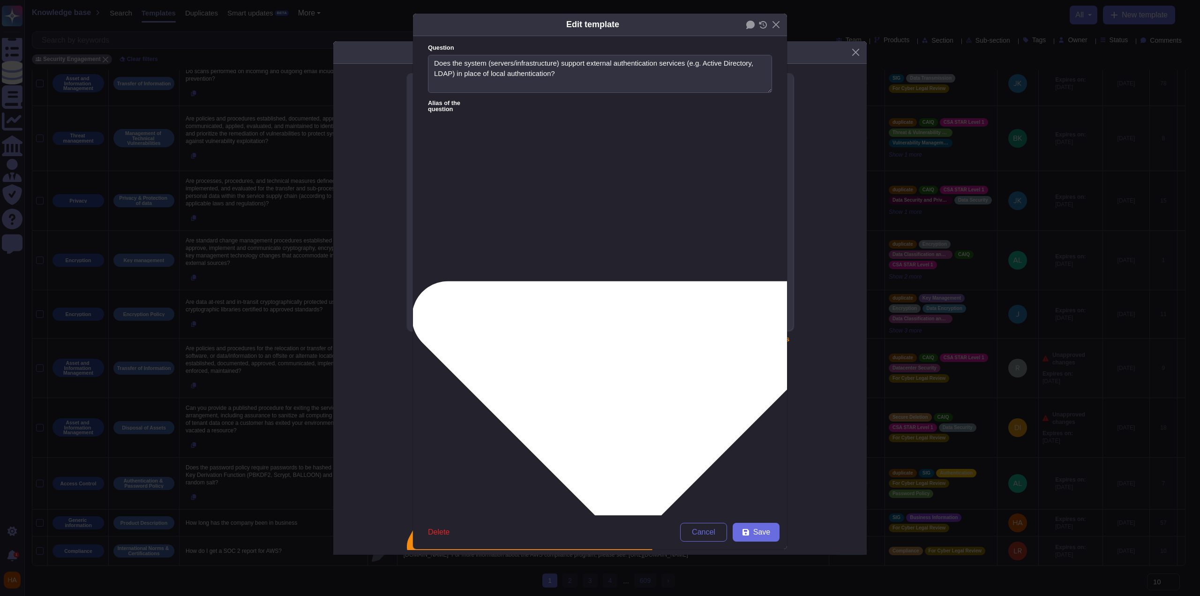
type textarea "Does the IAM solution rely a third-party central repository containing accounts…"
type textarea "Does the IAM rely on federated authentication method and a third-party director…"
type textarea "All systems and applications must be onboarded to icare’s identity management p…"
type textarea "The Company's centralised identity solution is used for identities within cloud…"
type textarea "The cloud provider provides internal authentication and authorization solutions…"
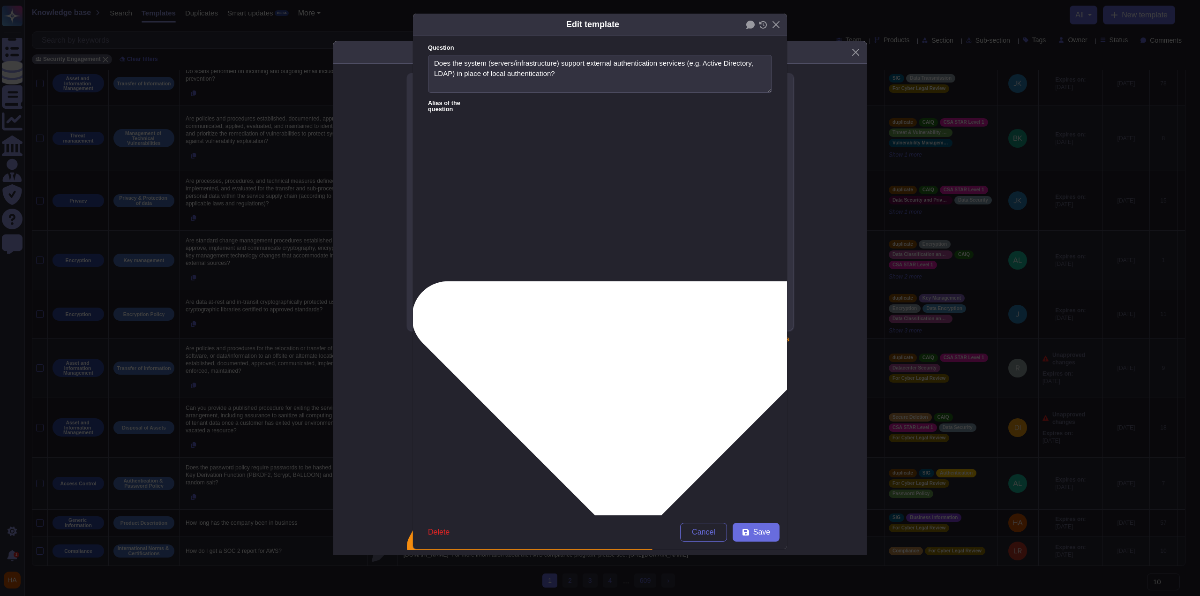
type textarea "19.7 Please describe the authorization controls used by the solution. *"
type textarea "Do you have a Privilege identity management solution ( PIM) to access to the se…"
type textarea "Does the application utilise a centralised directory service (PTSB Active Direc…"
type textarea "(Focus - Vendor Access) Do you utilise an Identity Governance & Adminstration s…"
type textarea "11.7 Are connections authenticated against an authoritative repository (e.g. Ac…"
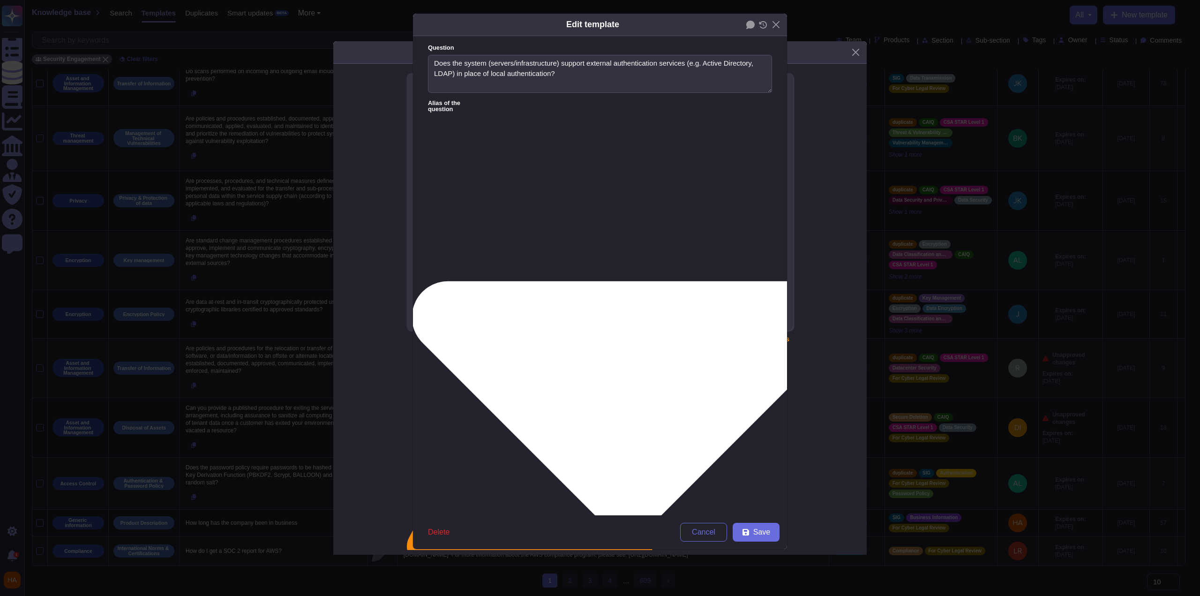
type textarea "If the application is exposed to the internet, authentication must be integrate…"
type textarea "What is the authorization model? (provide further details in the remarks sectio…"
type textarea "Internal Banking Application must authenticate Bank users with Bank's centraliz…"
type textarea "If OAuth or OpenID federation is used, does your solution use Resource Owner Pa…"
type textarea "Utilize the capability of Azure Active Directory for authentication and follow …"
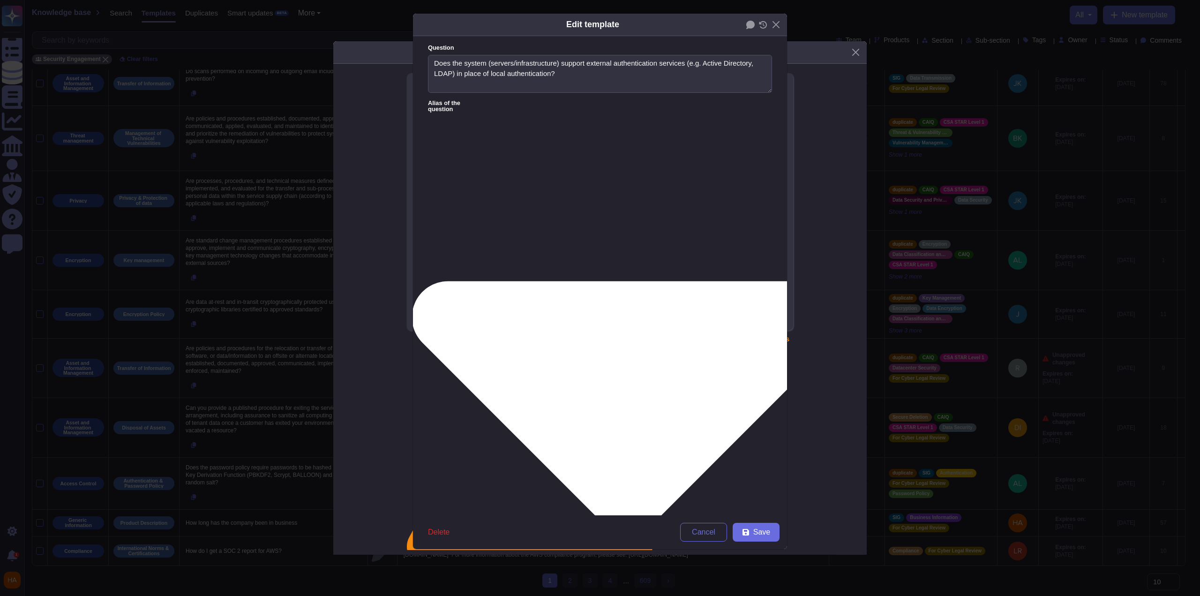
type textarea "All non-public facing administration functions for the solution shall authentic…"
type textarea "Can integrate with any identity access management system for user account provi…"
type textarea "Identity Management Systems (e.g., Okta, Azure AD)."
type textarea "Does the application utilise a centralised directory service (PTSB Active Direc…"
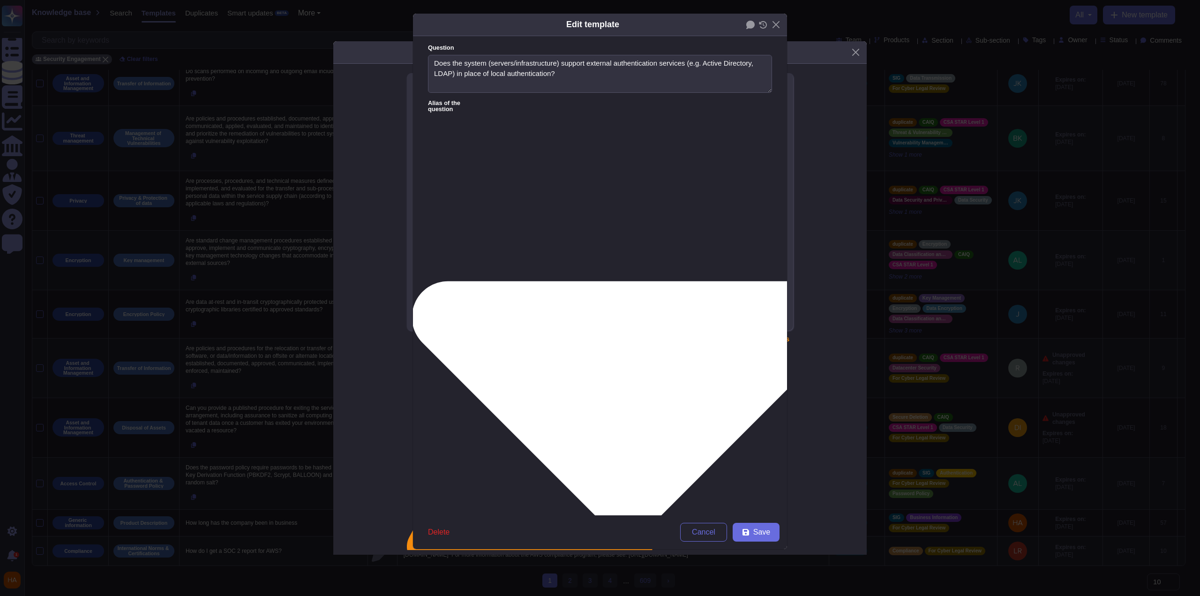
type textarea "(Focus - Vendor Access) Do you utilise an Identity Governance & Adminstration s…"
type textarea "What is the authorization model? (provide further details in the remarks sectio…"
type textarea "19.7 Please describe the authorization controls used by the solution."
type textarea "Does the application utilise a centralised directory service (PTSB Active Direc…"
type textarea "(Focus - Vendor Access) Do you utilise an Identity Governance & Adminstration s…"
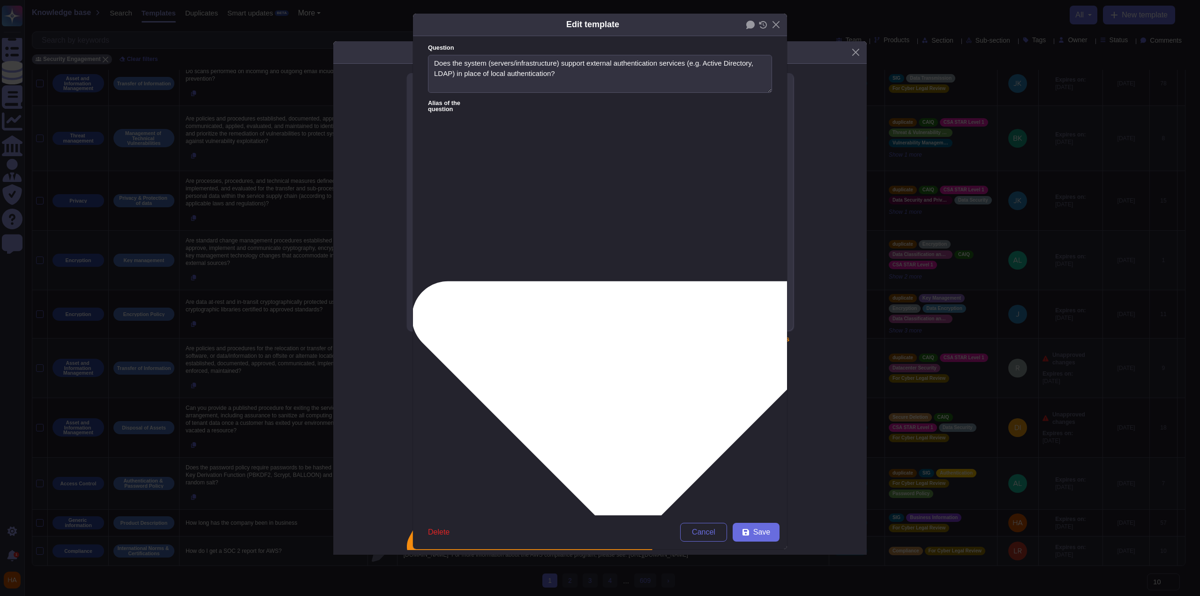
type textarea "What is the authorization model? (provide further details in the remarks sectio…"
type textarea "9.7 Please describe the authorization controls used by the solution."
type textarea "Does the application utilise a centralised directory service (PTSB Active Direc…"
type textarea "(Focus - Vendor Access) Do you utilise an Identity Governance & Adminstration s…"
type textarea "What is the authorization model? (provide further details in the remarks sectio…"
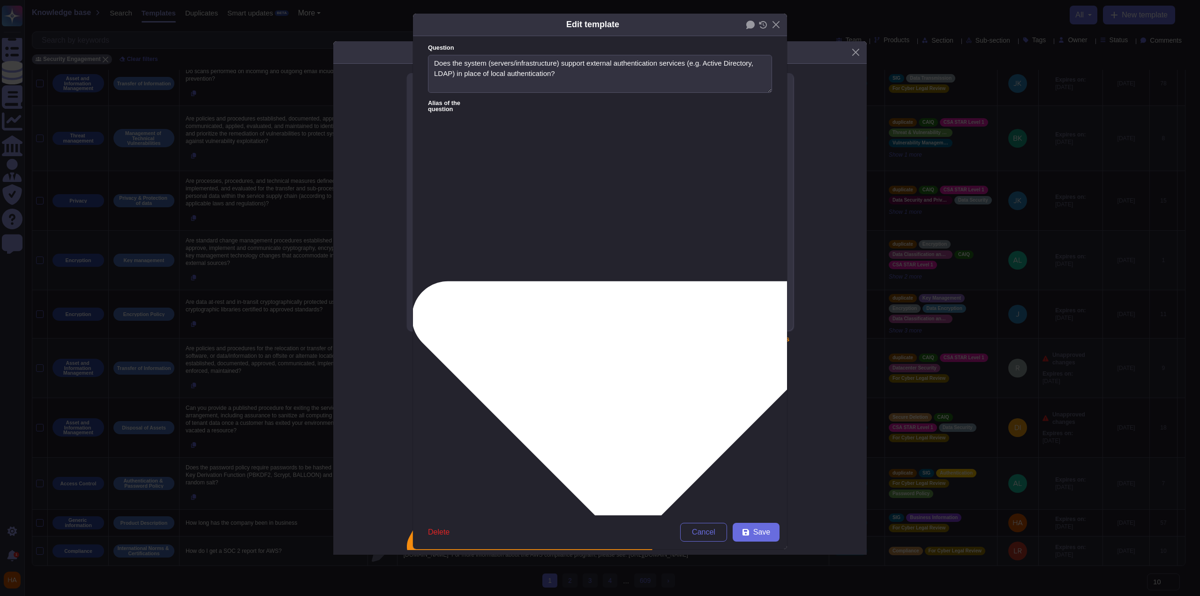
type textarea ".7 Please describe the authorization controls used by the solution."
type textarea "Does the application utilise a centralised directory service (PTSB Active Direc…"
type textarea "(Focus - Vendor Access) Do you utilise an Identity Governance & Adminstration s…"
type textarea "What is the authorization model? (provide further details in the remarks sectio…"
type textarea "7 Please describe the authorization controls used by the solution."
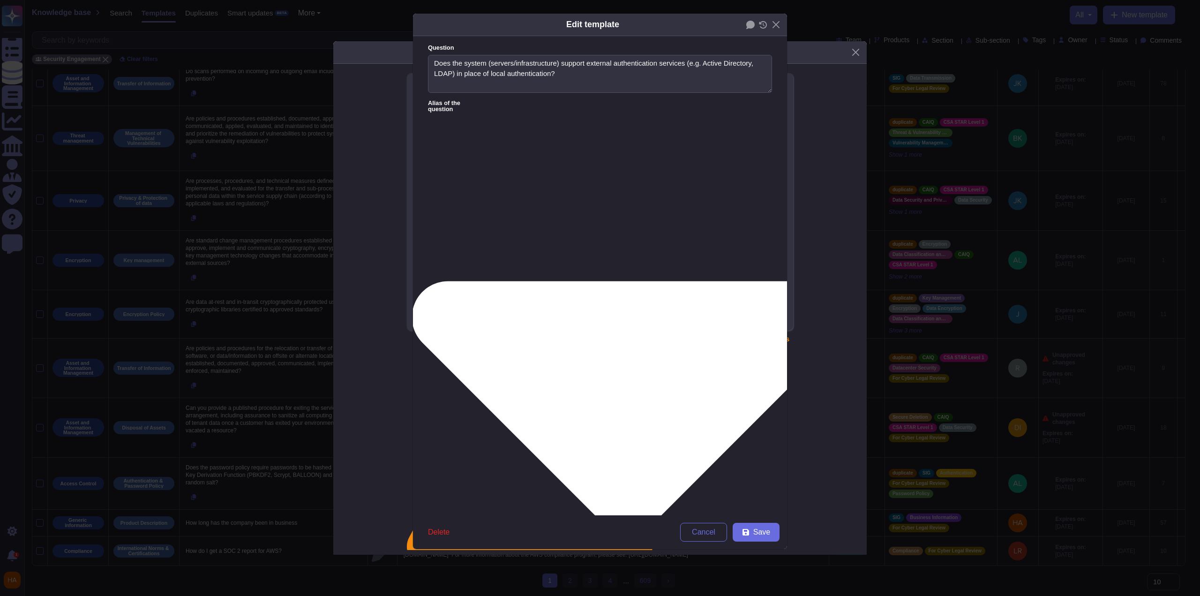
type textarea "Does the application utilise a centralised directory service (PTSB Active Direc…"
type textarea "(Focus - Vendor Access) Do you utilise an Identity Governance & Adminstration s…"
type textarea "What is the authorization model? (provide further details in the remarks sectio…"
type textarea "Please describe the authorization controls used by the solution."
type textarea "Does the application utilise a centralised directory service (PTSB Active Direc…"
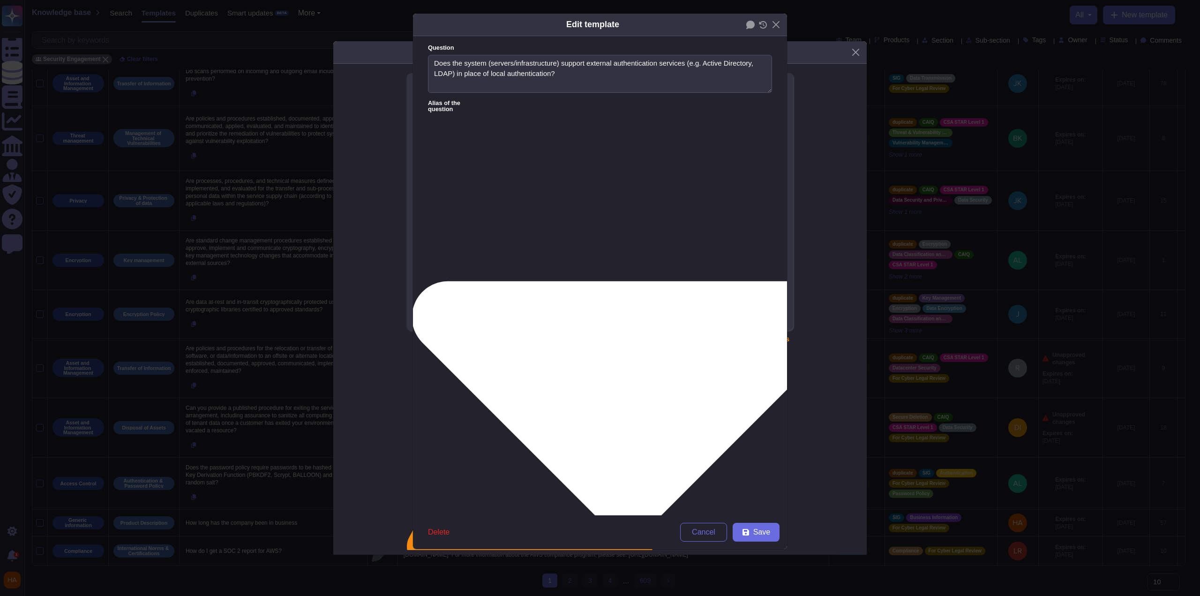
type textarea "(Focus - Vendor Access) Do you utilise an Identity Governance & Adminstration s…"
type textarea "What is the authorization model? (provide further details in the remarks sectio…"
type textarea "Please describe the authorization controls used by the solution."
type textarea "Does the application utilise a centralised directory service (PTSB Active Direc…"
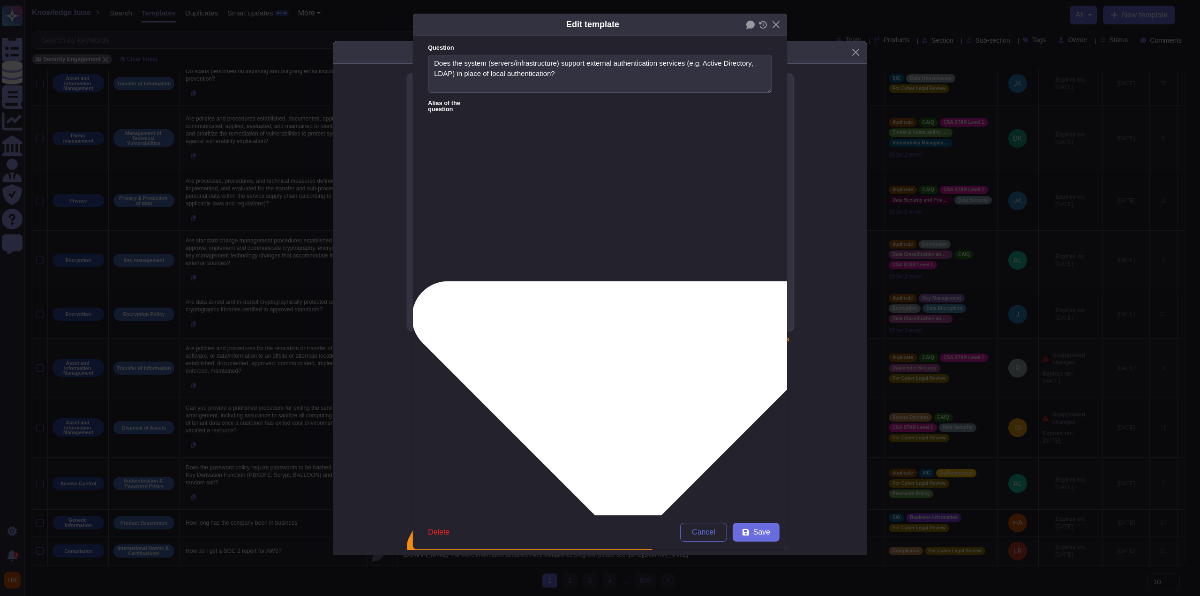
type textarea "(Focus - Vendor Access) Do you utilise an Identity Governance & Adminstration s…"
type textarea "What is the authorization model? (provide further details in the remarks sectio…"
type textarea "117 Are connections authenticated against an authoritative repository (e.g. Act…"
type textarea "Does the application utilise a centralised directory service (PTSB Active Direc…"
type textarea "(Focus - Vendor Access) Do you utilise an Identity Governance & Adminstration s…"
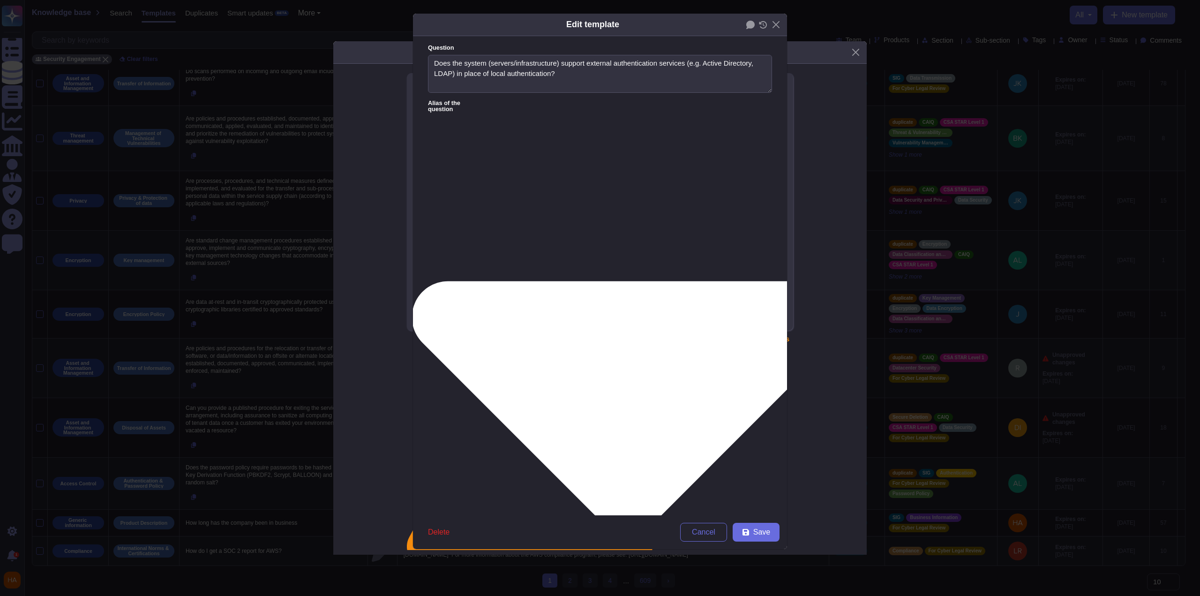
type textarea "What is the authorization model? (provide further details in the remarks sectio…"
type textarea "11 Are connections authenticated against an authoritative repository (e.g. Acti…"
type textarea "Does the application utilise a centralised directory service (PTSB Active Direc…"
type textarea "(Focus - Vendor Access) Do you utilise an Identity Governance & Adminstration s…"
type textarea "What is the authorization model? (provide further details in the remarks sectio…"
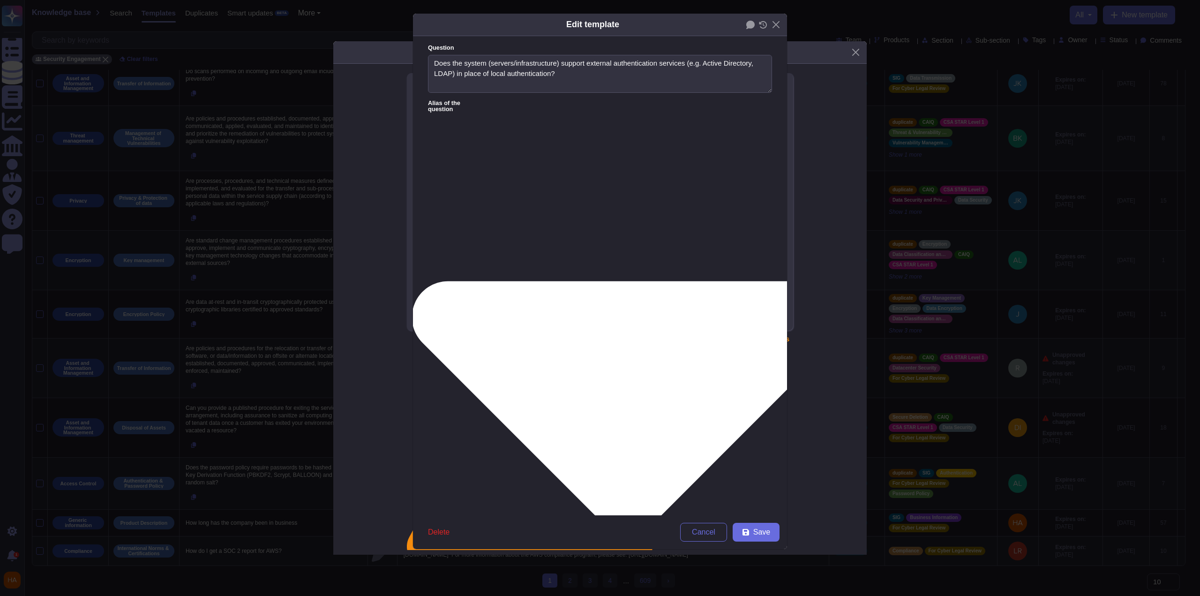
type textarea "11Are connections authenticated against an authoritative repository (e.g. Activ…"
type textarea "Does the application utilise a centralised directory service (PTSB Active Direc…"
type textarea "(Focus - Vendor Access) Do you utilise an Identity Governance & Adminstration s…"
type textarea "What is the authorization model? (provide further details in the remarks sectio…"
type textarea "1Are connections authenticated against an authoritative repository (e.g. Active…"
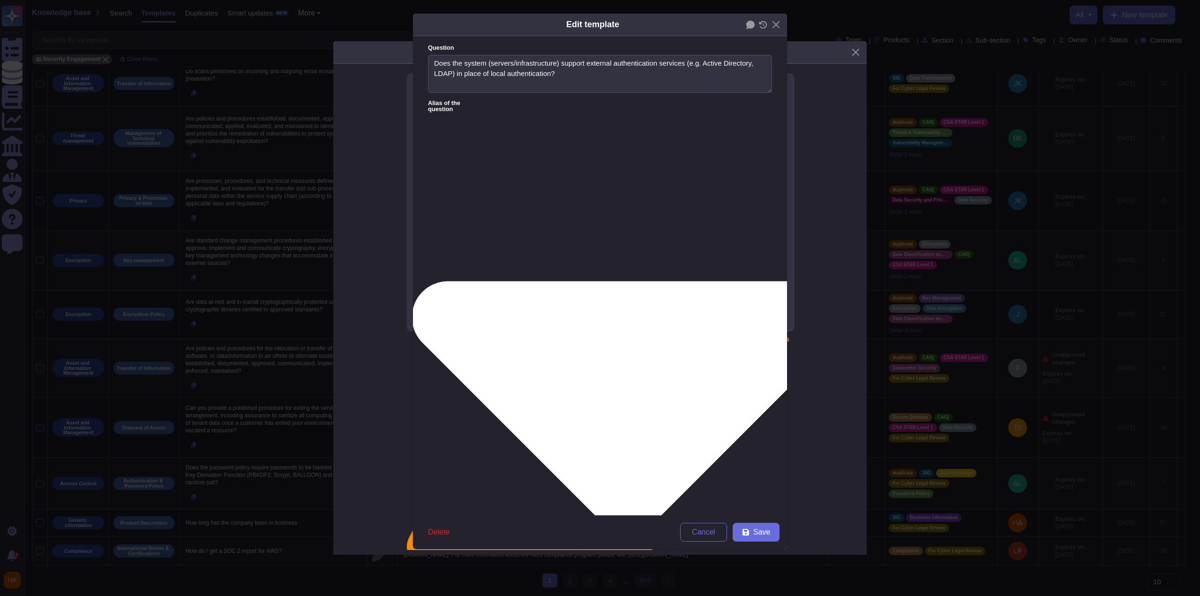
type textarea "Does the application utilise a centralised directory service (PTSB Active Direc…"
type textarea "(Focus - Vendor Access) Do you utilise an Identity Governance & Adminstration s…"
type textarea "What is the authorization model? (provide further details in the remarks sectio…"
type textarea "Are connections authenticated against an authoritative repository (e.g. Active …"
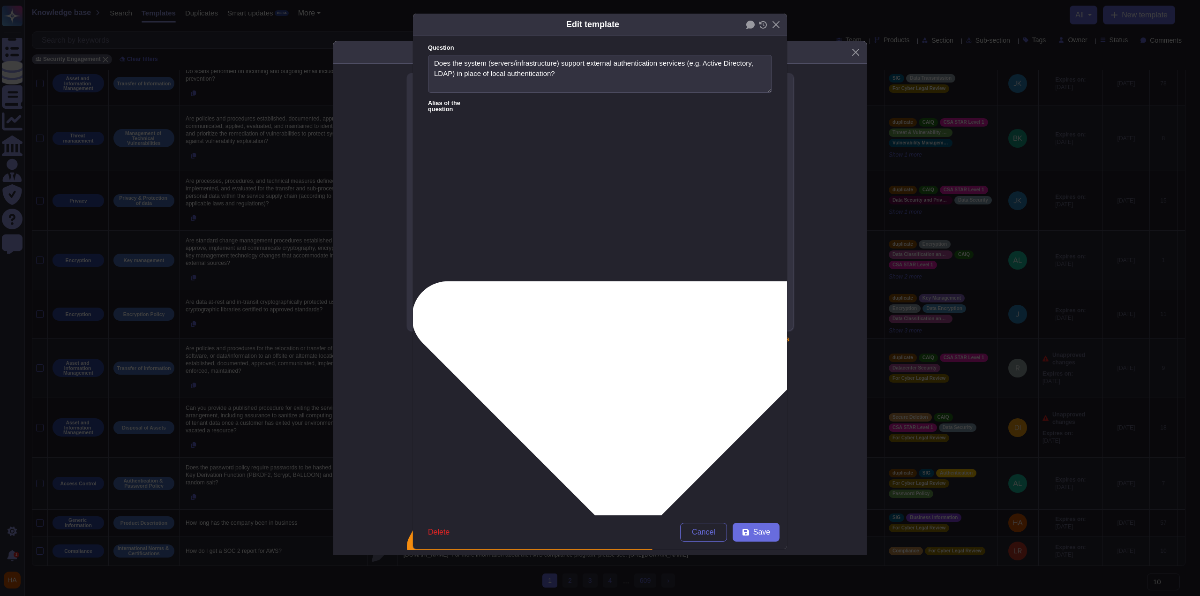
type textarea "Does the application utilise a centralised directory service (PTSB Active Direc…"
type textarea "(Focus - Vendor Access) Do you utilise an Identity Governance & Adminstration s…"
type textarea "What is the authorization model? (provide further details in the remarks sectio…"
drag, startPoint x: 711, startPoint y: 410, endPoint x: 716, endPoint y: 431, distance: 21.7
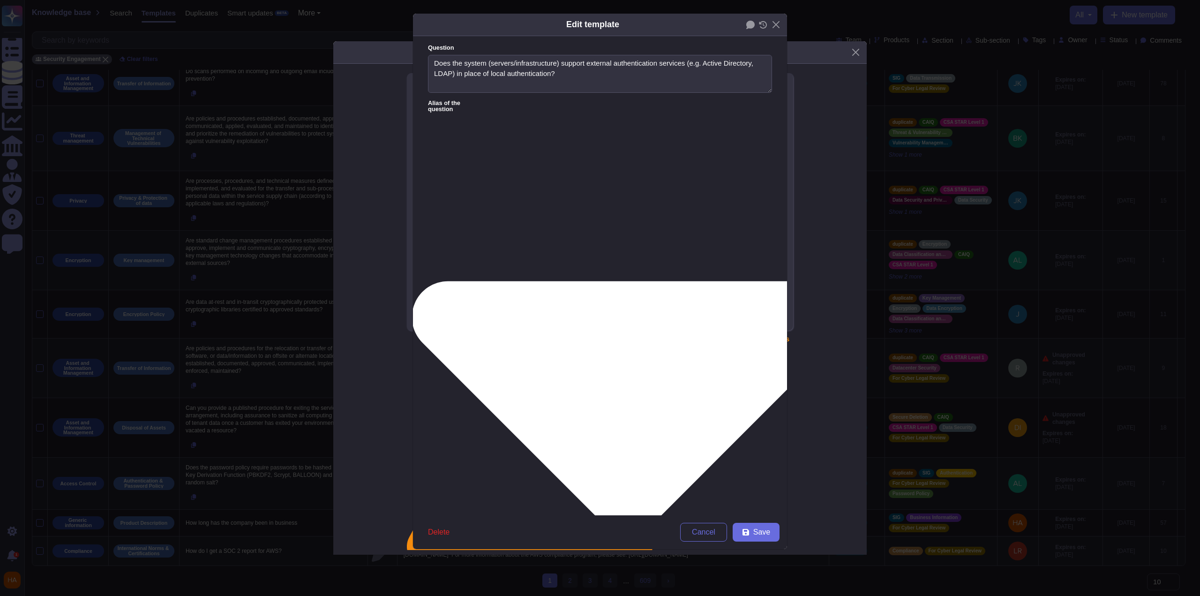
type textarea "Are connections authenticated against an authoritative repository (e.g. Active …"
type textarea "Does the application utilise a centralised directory service (PTSB Active Direc…"
type textarea "(Focus - Vendor Access) Do you utilise an Identity Governance & Adminstration s…"
type textarea "What is the authorization model? (provide further details in the remarks sectio…"
type textarea "Are connections authenticated against an authoritative repository (e.g. Active …"
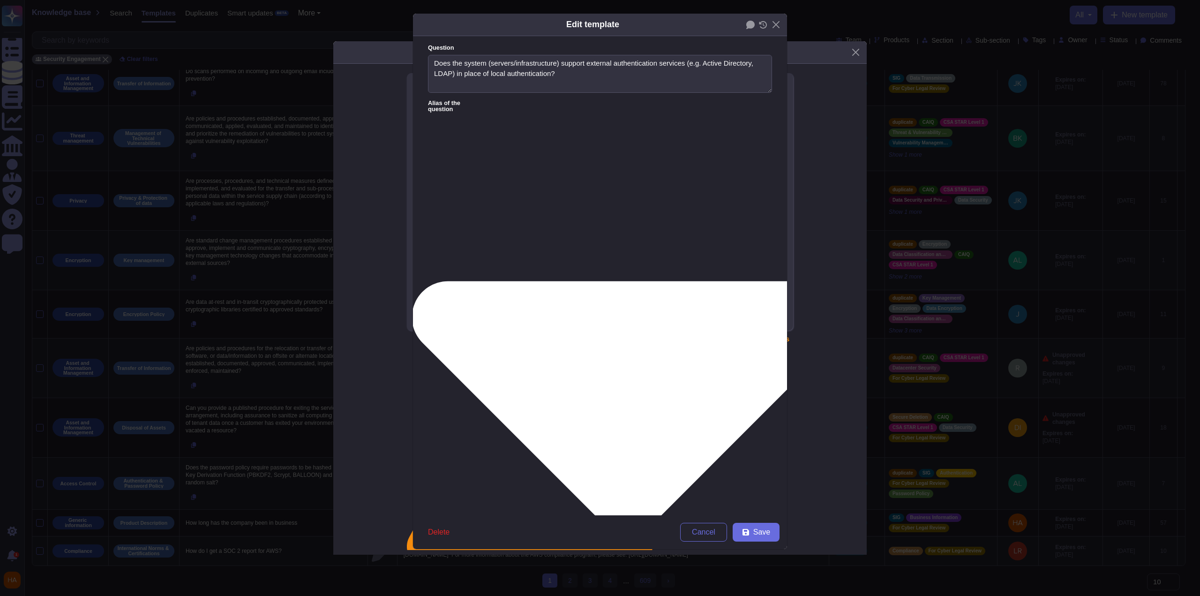
drag, startPoint x: 666, startPoint y: 378, endPoint x: 254, endPoint y: 342, distance: 413.7
click at [254, 342] on div "Edit template Question Does the system (servers/infrastructure) support externa…" at bounding box center [600, 298] width 1200 height 596
type textarea "Does the application utilise a centralised directory service (PTSB Active Direc…"
type textarea "What is the authorization model? (provide further details in the remarks sectio…"
type textarea "Do you utilise an Identity Governance & Adminstration system for your staff's a…"
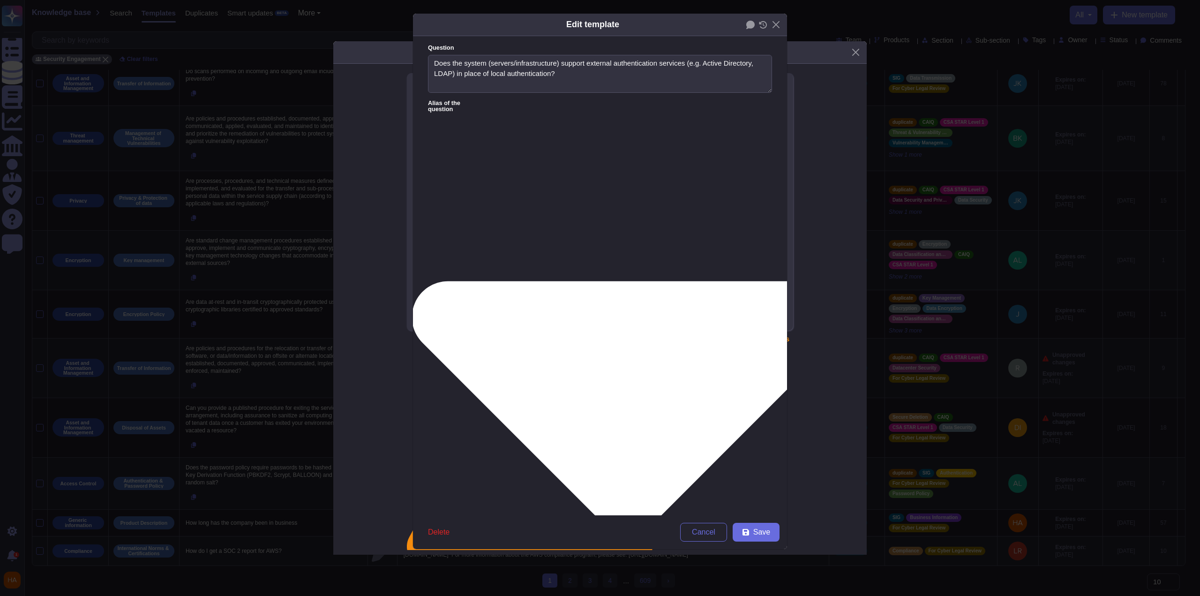
type textarea "Does the application utilise a centralised directory service (PTSB Active Direc…"
type textarea "What is the authorization model? (provide further details in the remarks sectio…"
type textarea "Do you utilise an Identity Governance & Adminstration system for your staff's a…"
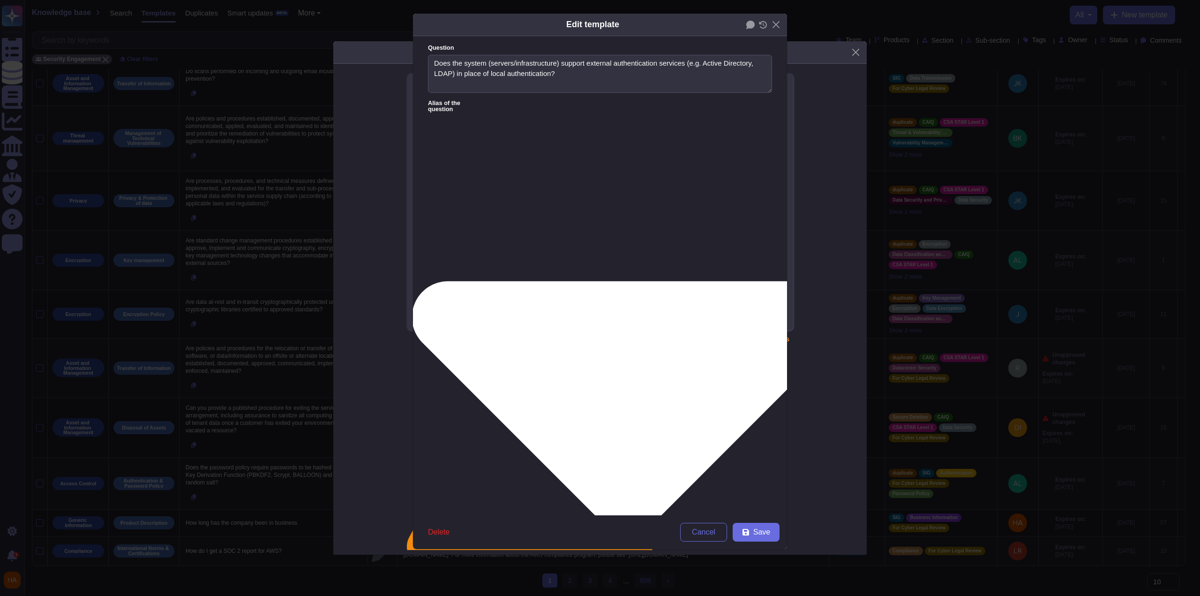
type textarea "Does the application utilise a centralised directory service (PTSB Active Direc…"
type textarea "Are connections authenticated against an authoritative repository (e.g. Active …"
type textarea "If the application is exposed to the internet, authentication must be integrate…"
type textarea "What is the authorization model? (provide further details in the remarks sectio…"
type textarea "Internal Banking Application must authenticate Bank users with Bank's centraliz…"
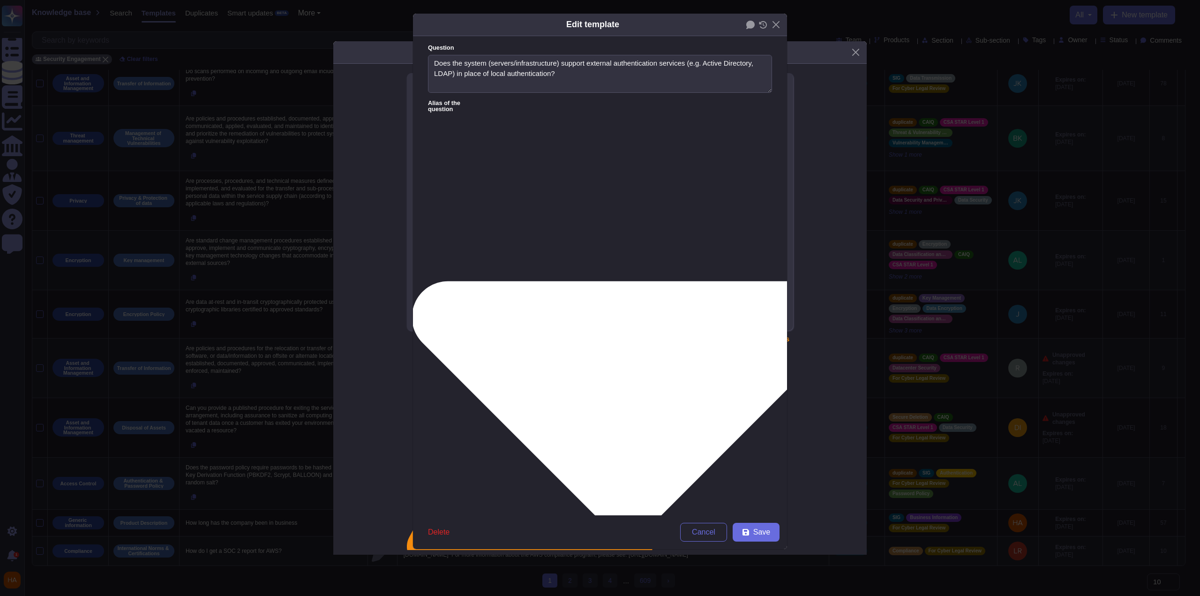
type textarea "If OAuth or OpenID federation is used, does your solution use Resource Owner Pa…"
type textarea "Utilize the capability of Azure Active Directory for authentication and follow …"
type textarea "All non-public facing administration functions for the solution shall authentic…"
type textarea "Can integrate with any identity access management system for user account provi…"
type textarea "Identity Management Systems (e.g., Okta, Azure AD)."
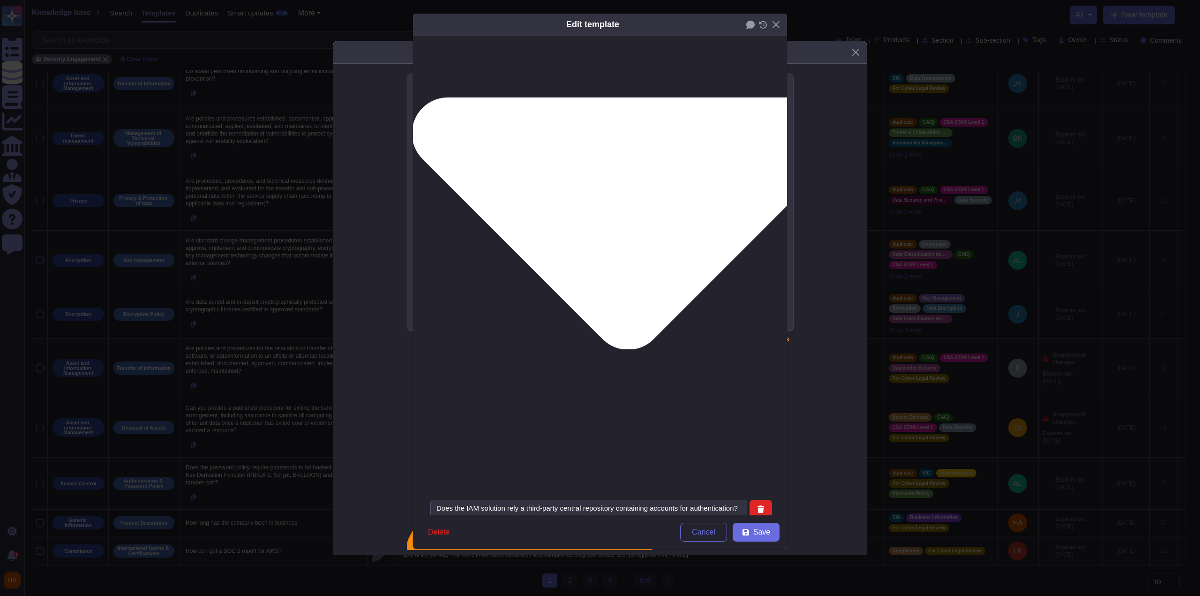
scroll to position [188, 0]
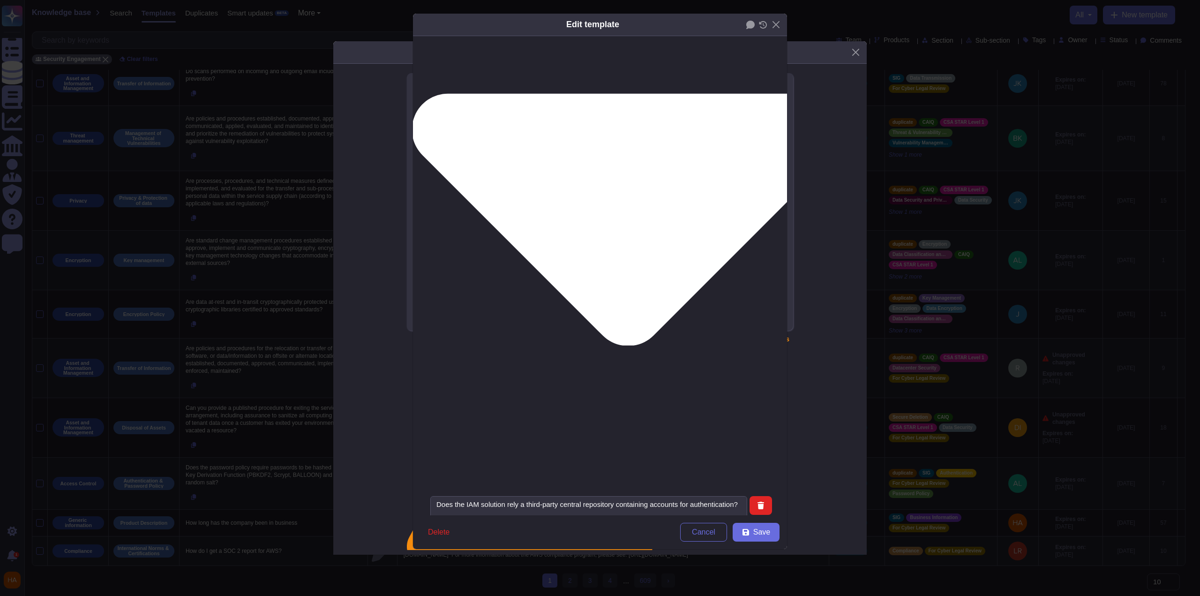
type textarea "Does the application utilise a centralised directory service (PTSB Active Direc…"
type textarea "What is the authorization model? (provide further details in the remarks sectio…"
type textarea "Identity Management Systems (e.g., Okta, Azure AD)."
type textarea "Does the application utilise a centralised directory service (PTSB Active Direc…"
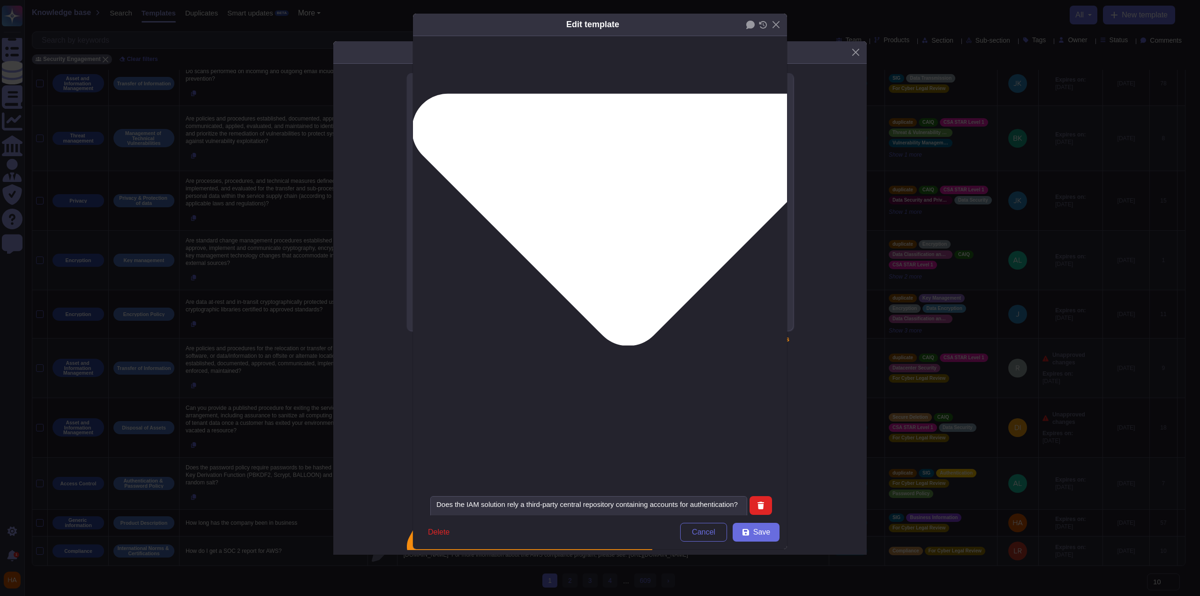
type textarea "What is the authorization model? (provide further details in the remarks sectio…"
type textarea "Identity Management Systems (e.g., Okta, Azure AD)."
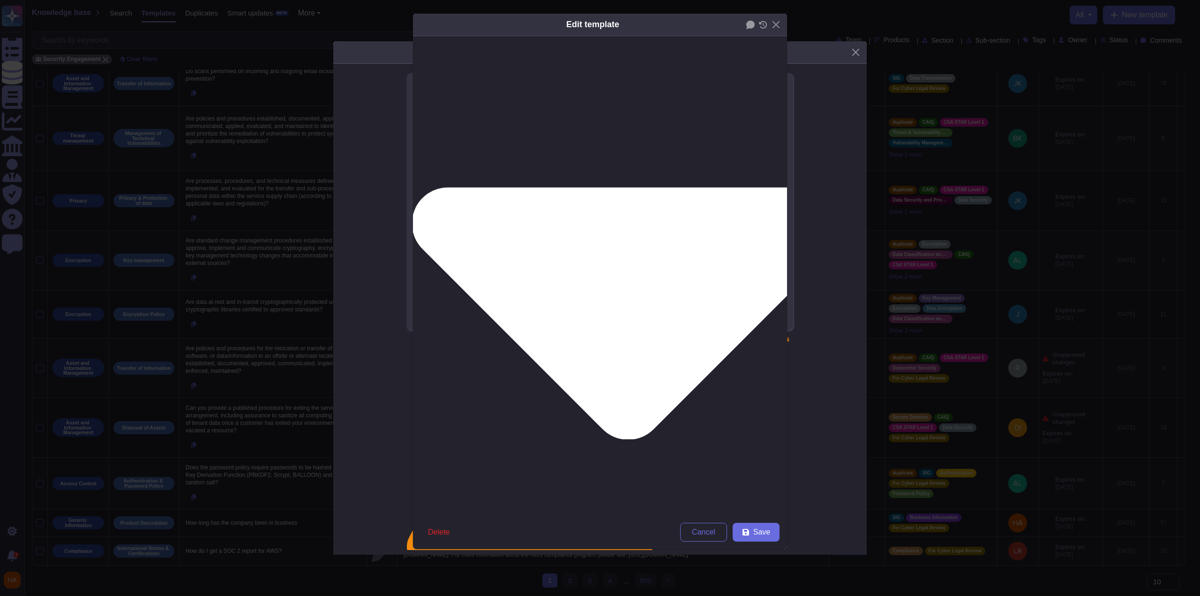
scroll to position [21, 0]
drag, startPoint x: 538, startPoint y: 258, endPoint x: 682, endPoint y: 279, distance: 145.4
click at [682, 279] on div "[PERSON_NAME] of the question Does the IAM solution rely a third-party central …" at bounding box center [600, 582] width 344 height 1150
type textarea "What is the authorization model? (provide further details in the remarks sectio…"
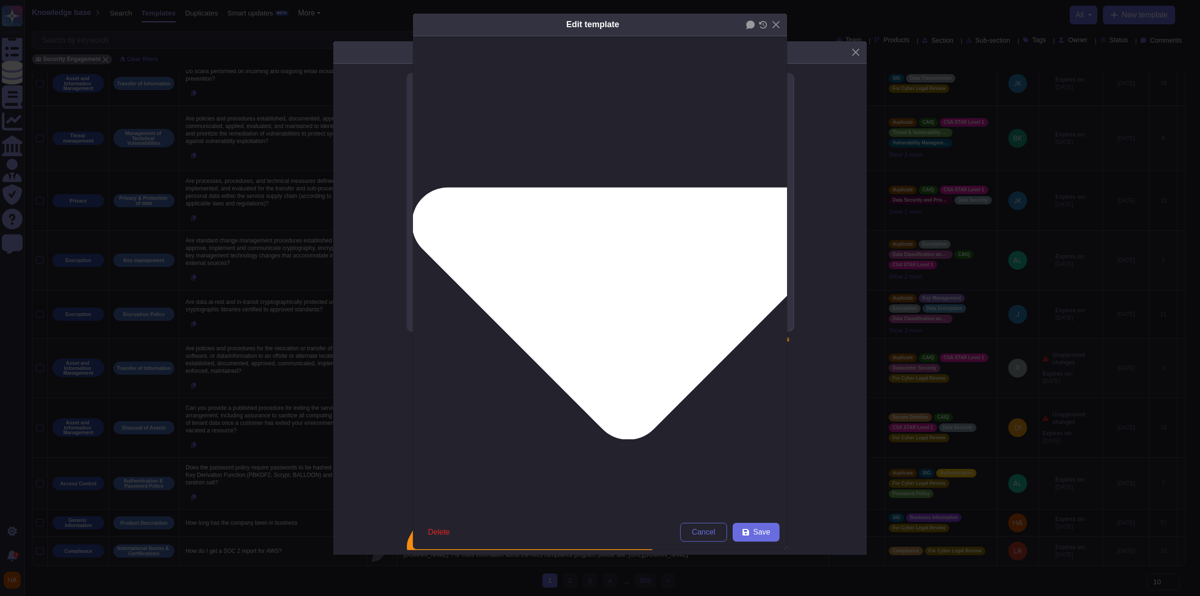
type textarea "Does the application utilise a centralised directory service (PTSB Active Direc…"
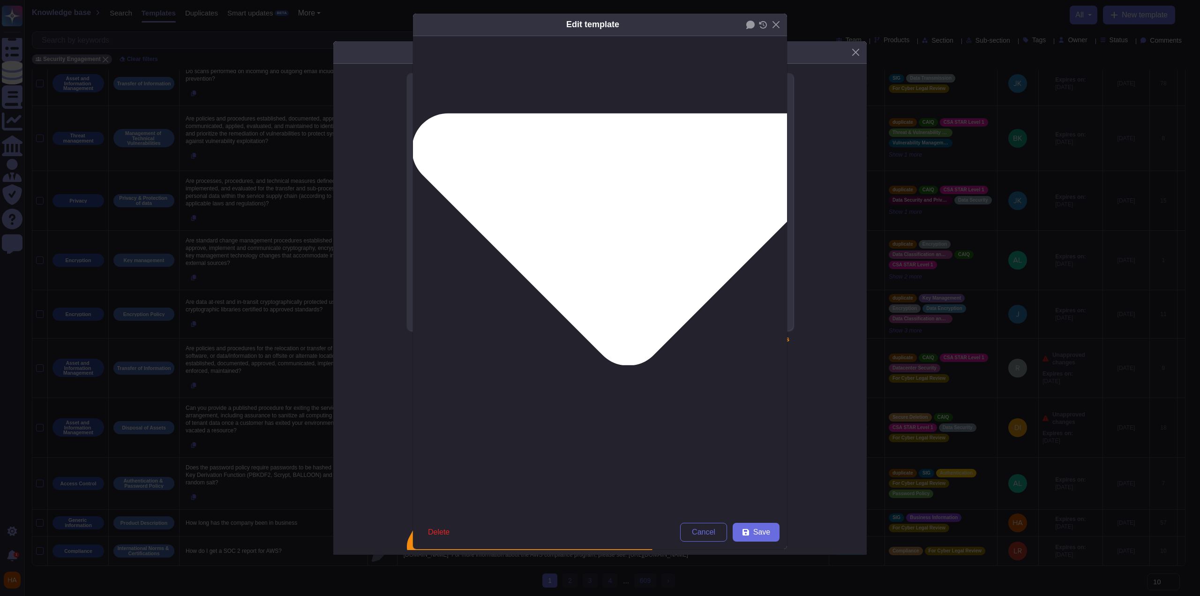
scroll to position [281, 0]
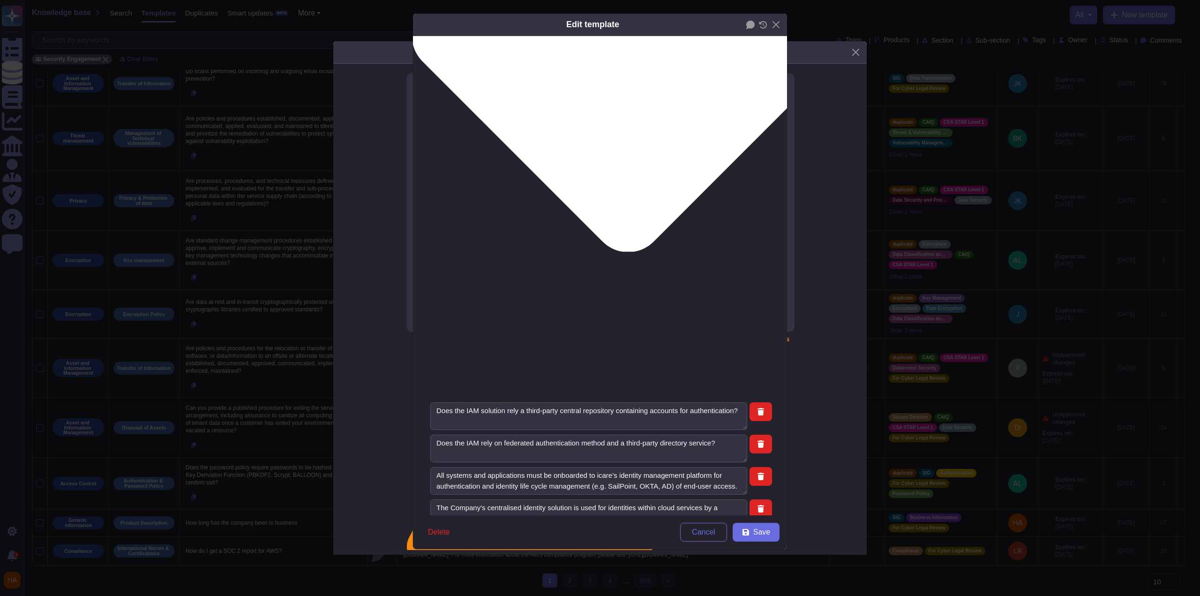
paste textarea "Do you have a central authentication service? (e.g. Active Directory, LDAP, Ker…"
type textarea "What is the authorization model? (provide further details in the remarks sectio…"
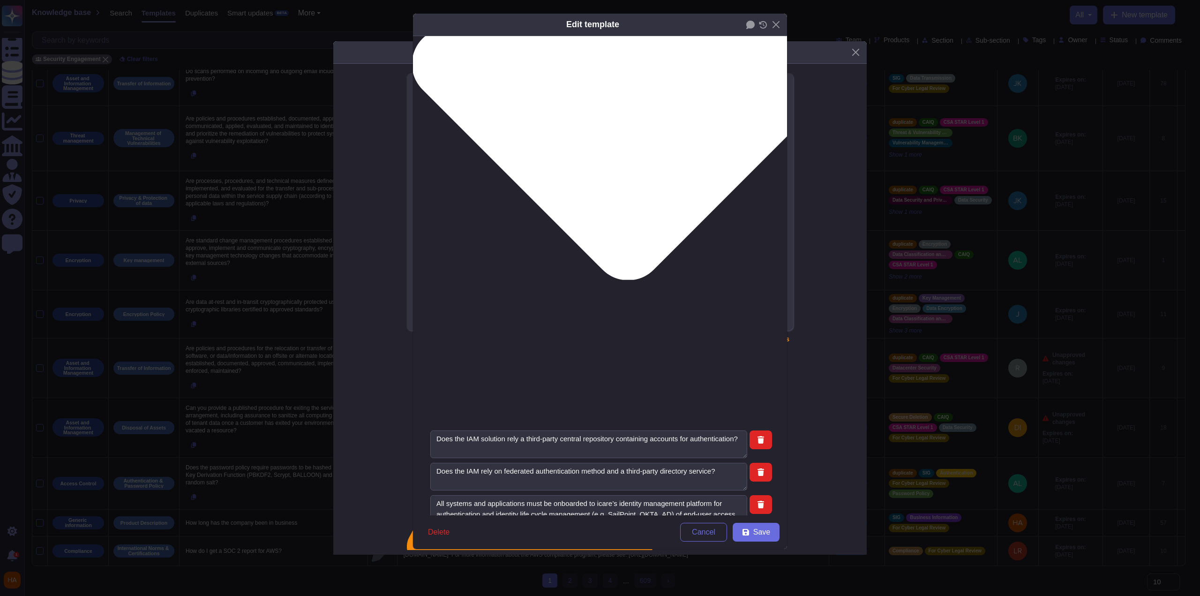
scroll to position [234, 0]
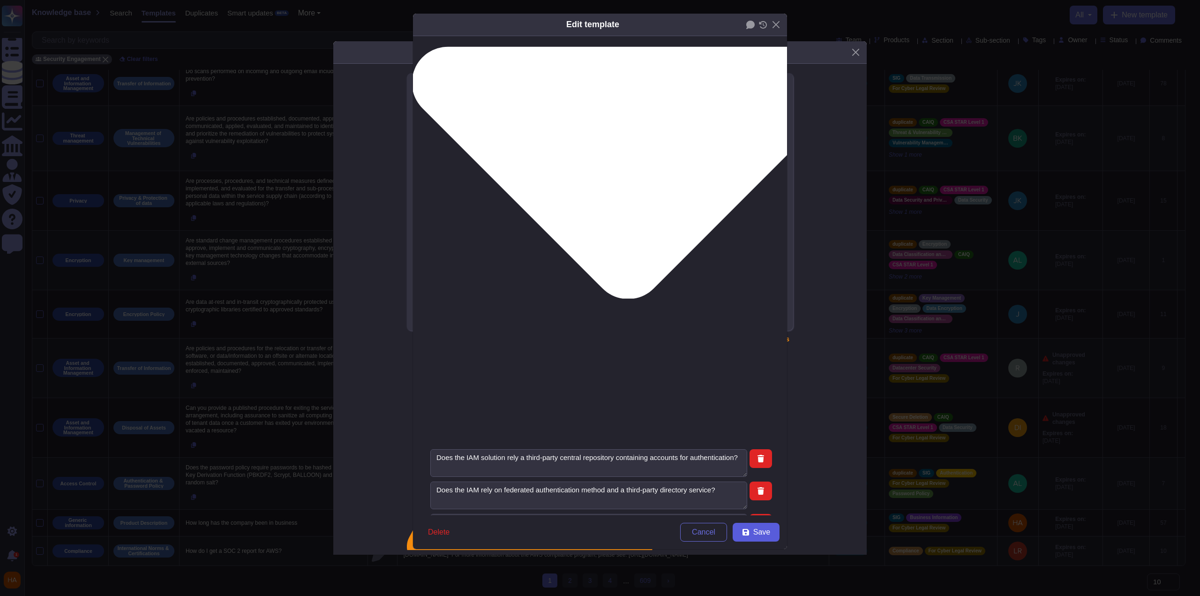
type textarea "Do you have a central authentication service? (e.g. Active Directory, LDAP, Ker…"
click at [751, 532] on button "Save" at bounding box center [756, 532] width 47 height 19
type textarea "19.7 Please describe the authorization controls used by the solution. *"
type textarea "Does the application utilise a centralised directory service (PTSB Active Direc…"
type textarea "(Focus - Vendor Access) Do you utilise an Identity Governance & Adminstration s…"
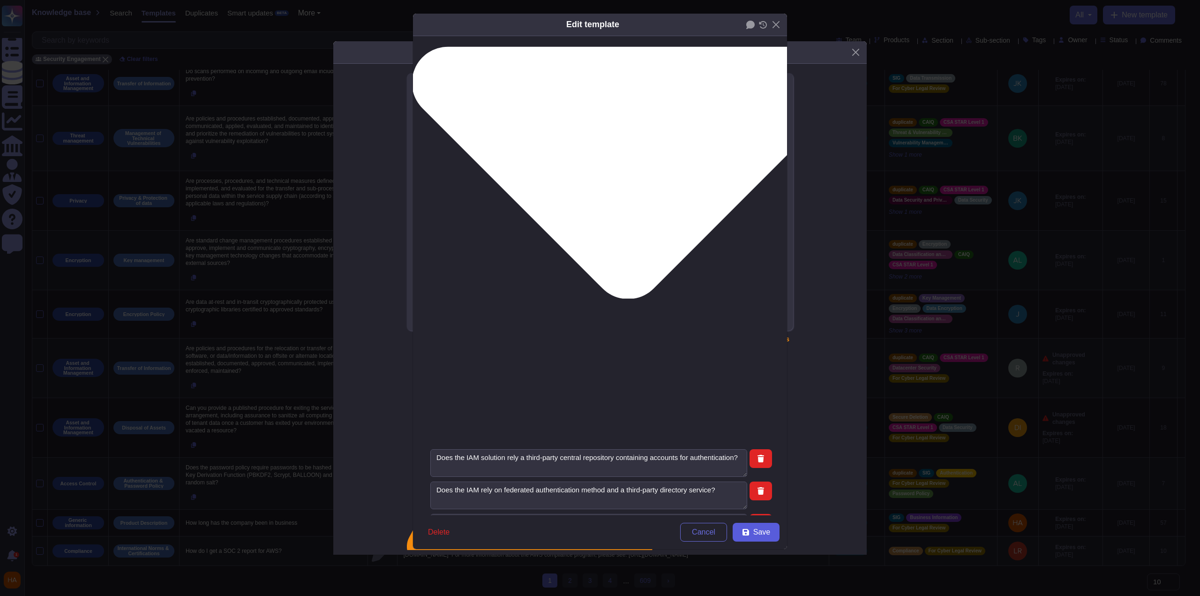
type textarea "11.7 Are connections authenticated against an authoritative repository (e.g. Ac…"
type textarea "If the application is exposed to the internet, authentication must be integrate…"
type textarea "What is the authorization model? (provide further details in the remarks sectio…"
type textarea "Internal Banking Application must authenticate Bank users with Bank's centraliz…"
type textarea "If OAuth or OpenID federation is used, does your solution use Resource Owner Pa…"
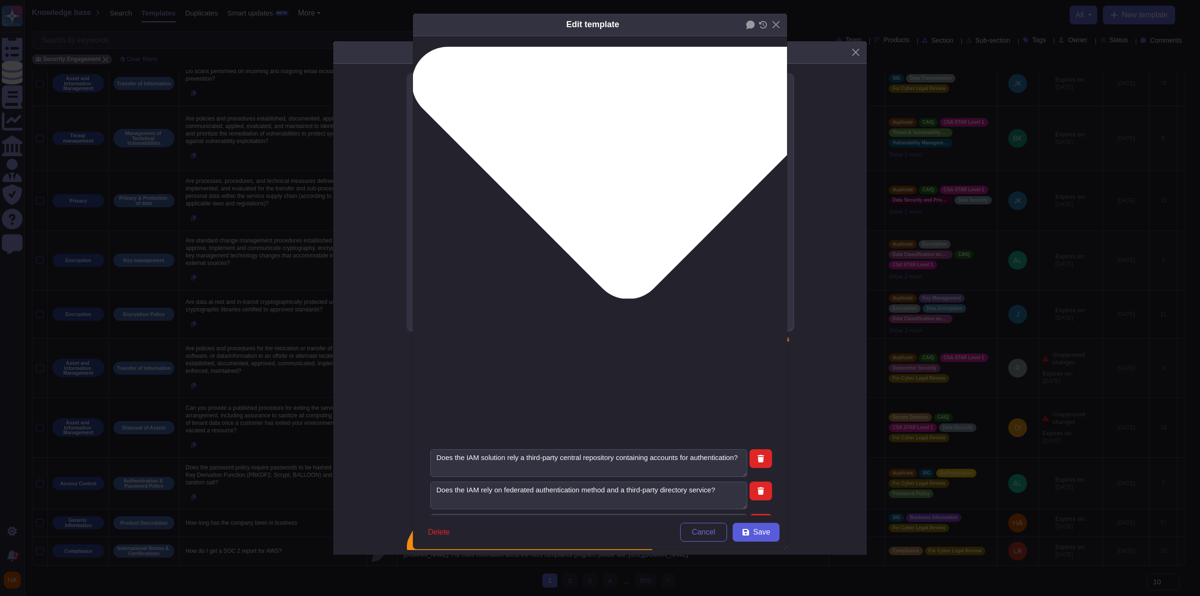
type textarea "Utilize the capability of Azure Active Directory for authentication and follow …"
type textarea "All non-public facing administration functions for the solution shall authentic…"
type textarea "Can integrate with any identity access management system for user account provi…"
type textarea "Identity Management Systems (e.g., Okta, Azure AD)."
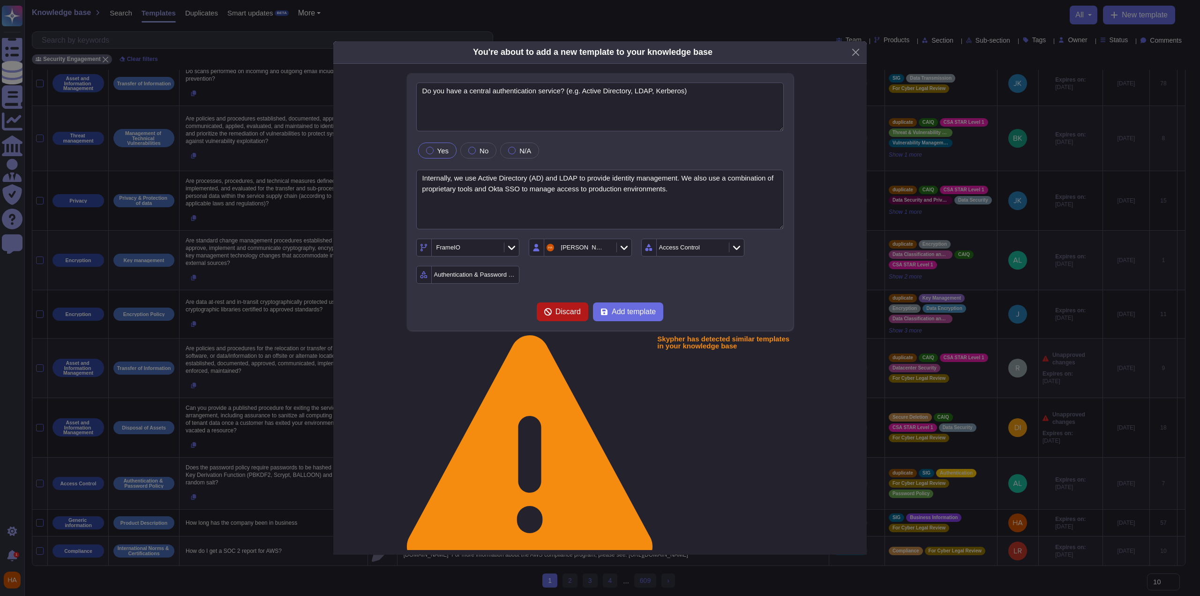
click at [564, 316] on span "Discard" at bounding box center [568, 312] width 25 height 8
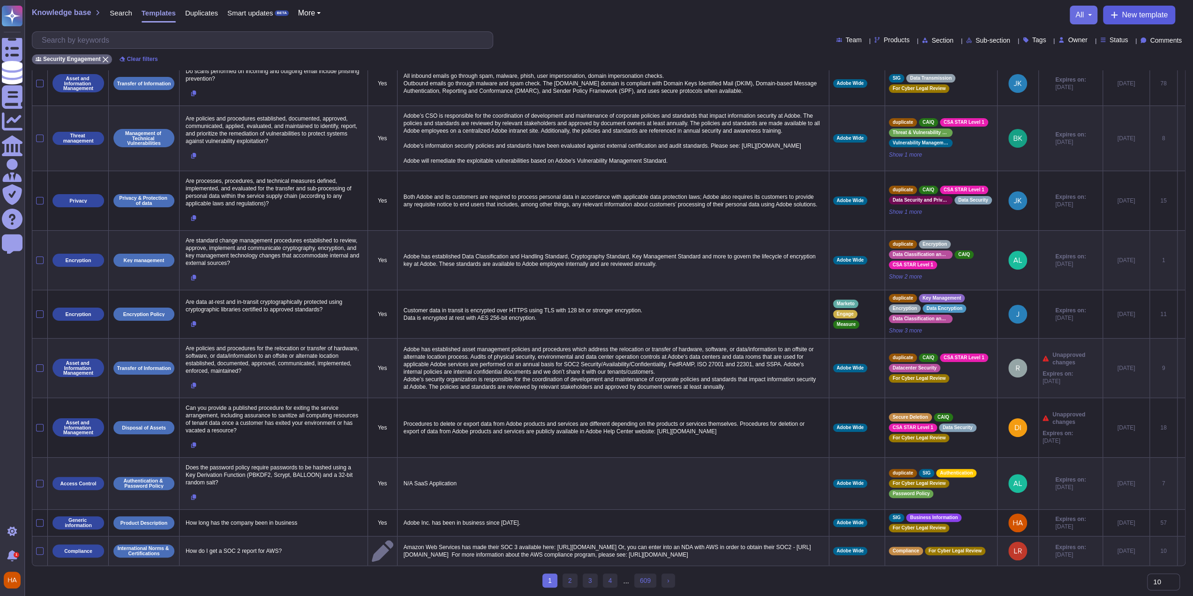
click at [1149, 15] on span "New template" at bounding box center [1145, 15] width 46 height 8
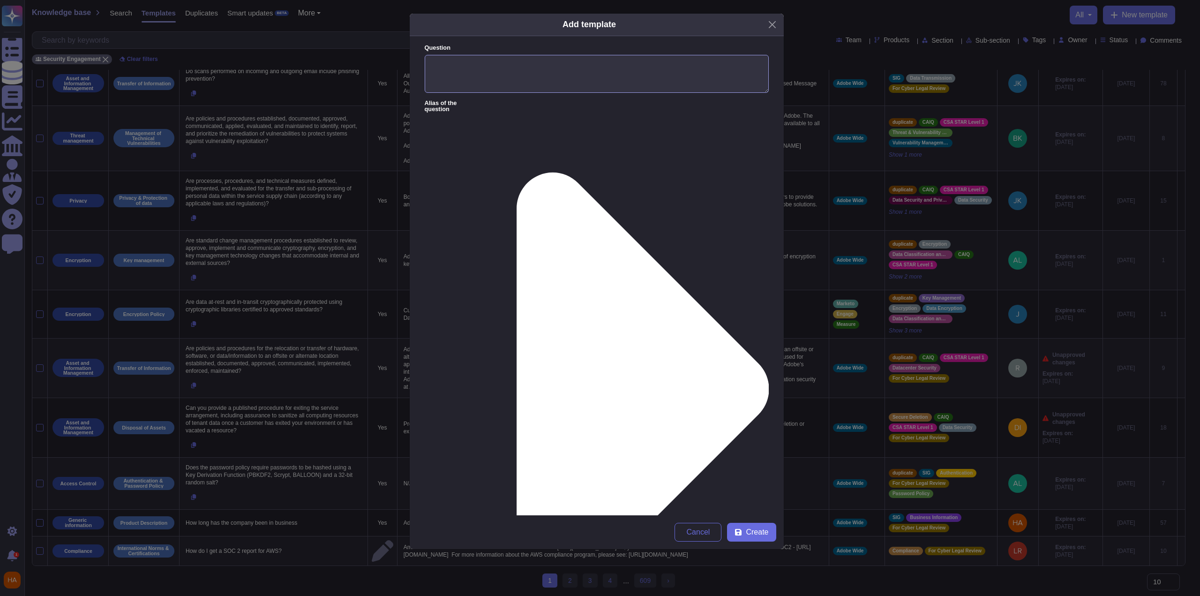
click at [646, 81] on textarea "Question" at bounding box center [597, 74] width 344 height 38
paste textarea "Can this service leverage Single-Sign On capabilities through integration with …"
type textarea "Can this service leverage Single-Sign On capabilities through integration with …"
paste textarea ""[DOMAIN_NAME] Legacy Authentication: SSO is an option available for [DOMAIN_NA…"
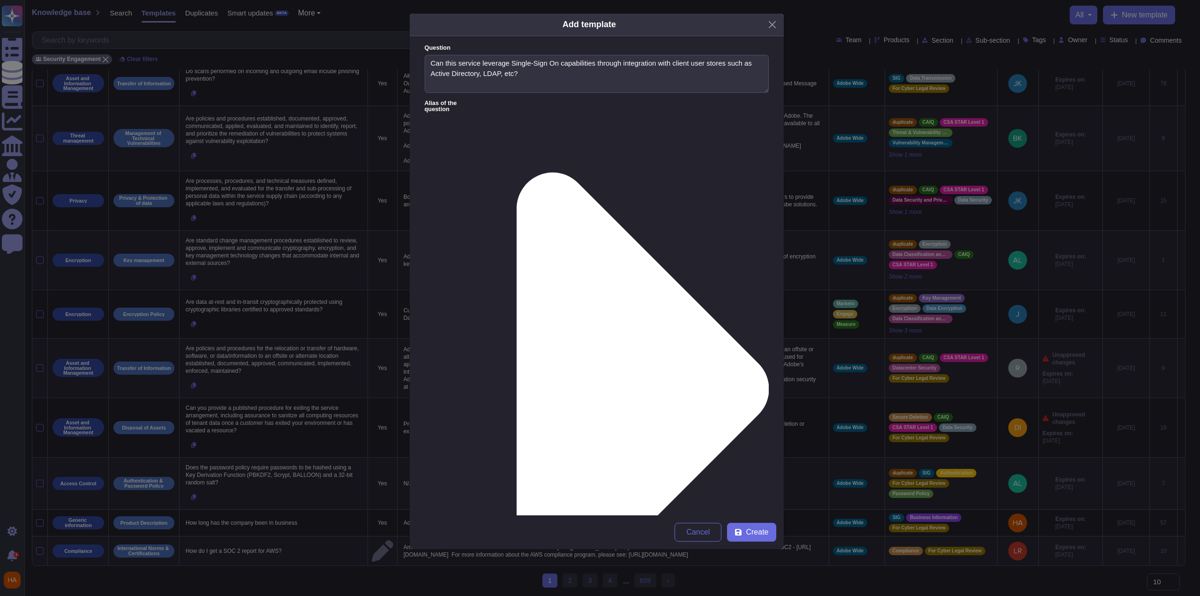
scroll to position [38, 0]
type textarea ""[DOMAIN_NAME] Legacy Authentication: SSO is an option available for [DOMAIN_NA…"
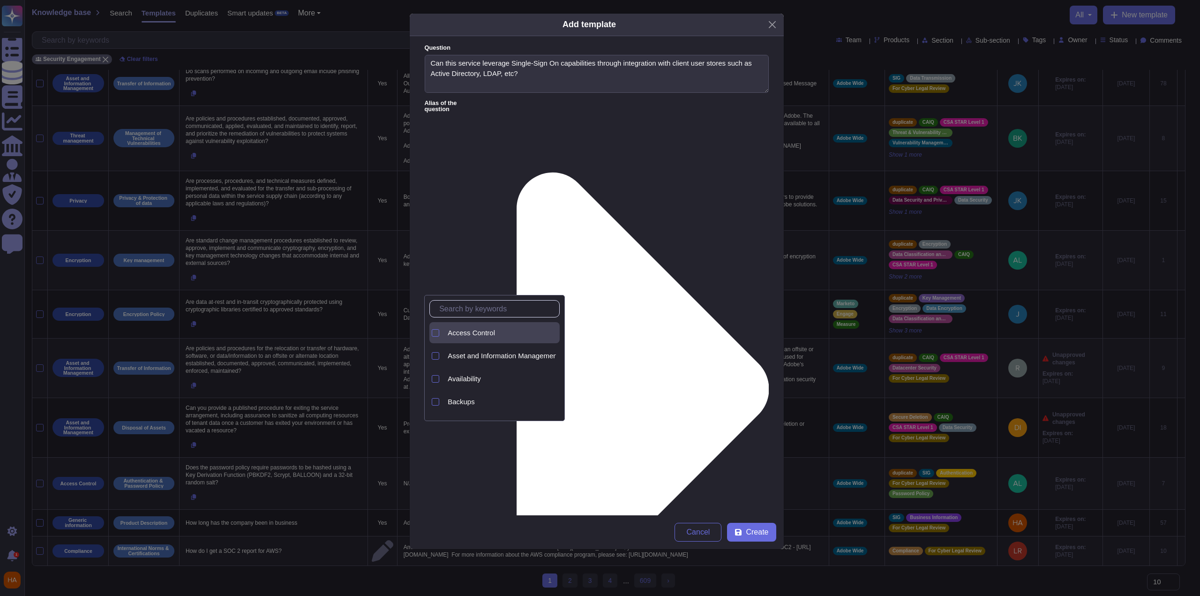
click at [477, 334] on span "Access Control" at bounding box center [471, 333] width 47 height 8
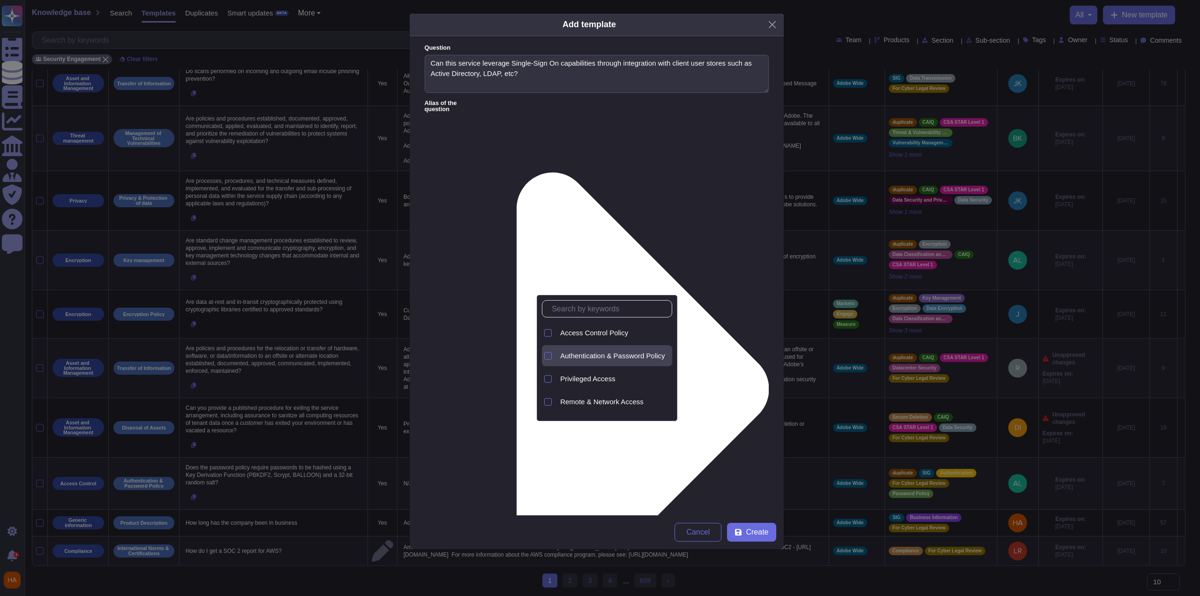
click at [609, 357] on span "Authentication & Password Policy" at bounding box center [612, 356] width 105 height 8
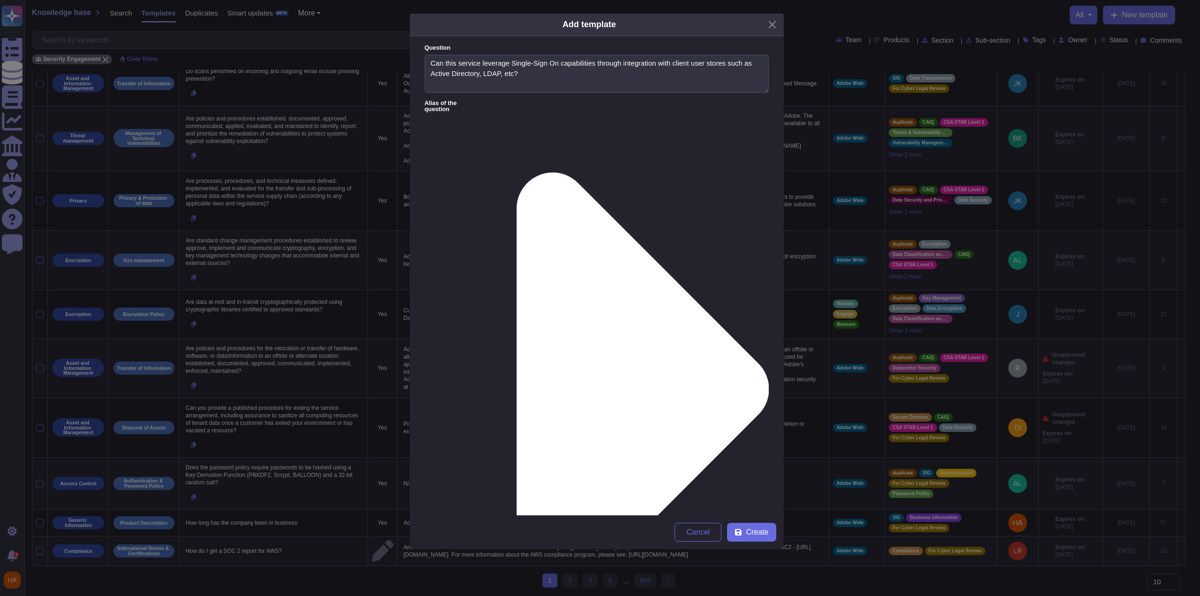
type input "fr"
click at [711, 323] on div "FrameIO" at bounding box center [708, 328] width 78 height 21
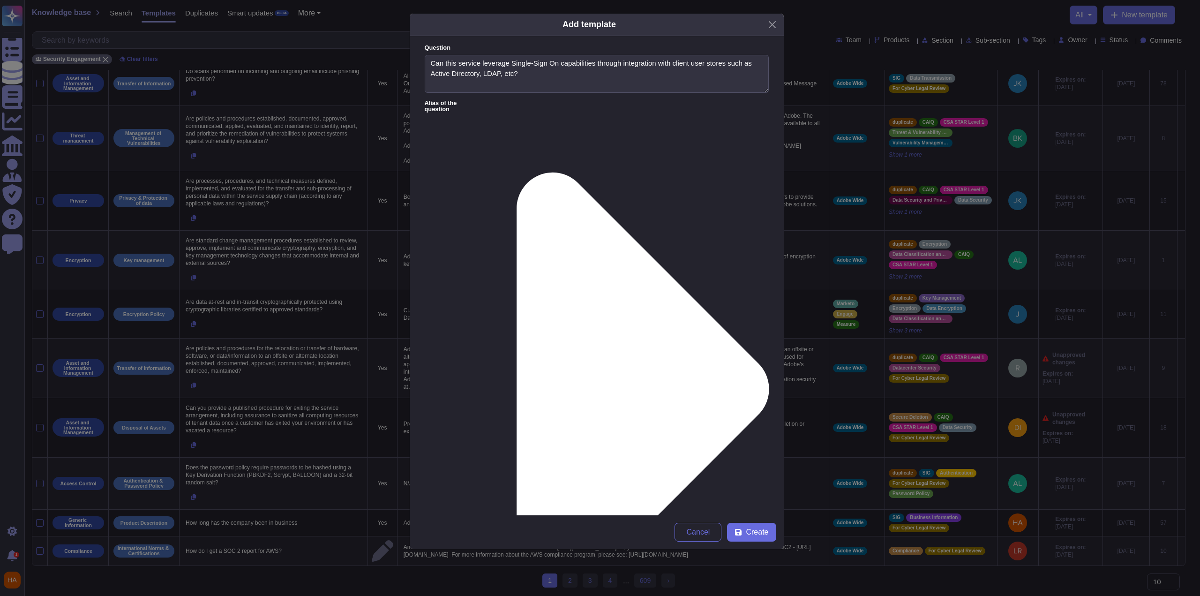
type input "haa"
click at [599, 297] on div "[PERSON_NAME]" at bounding box center [588, 305] width 93 height 21
click at [770, 535] on button "Create" at bounding box center [751, 532] width 49 height 19
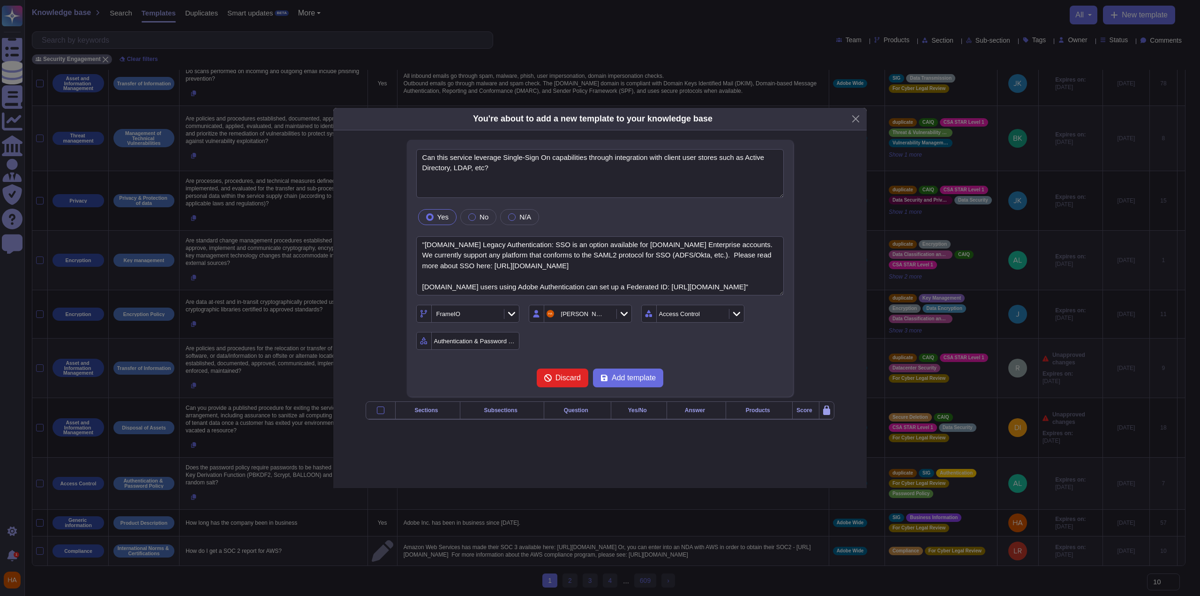
type textarea "Can this service leverage Single-Sign On capabilities through integration with …"
type textarea ""[DOMAIN_NAME] Legacy Authentication: SSO is an option available for [DOMAIN_NA…"
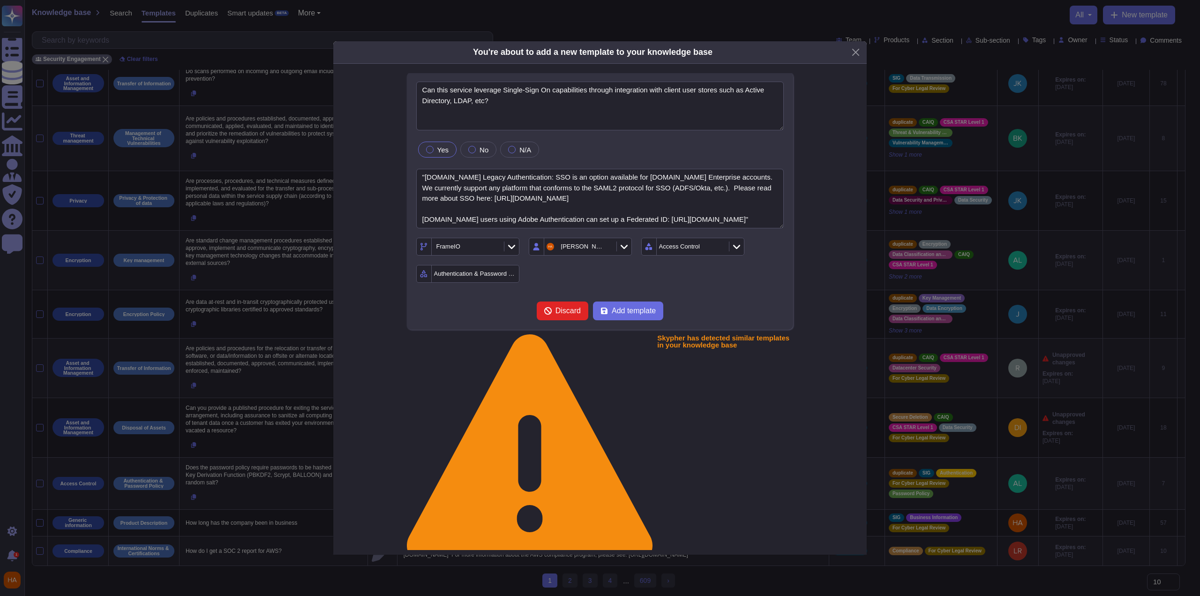
scroll to position [0, 0]
click at [633, 313] on span "Add template" at bounding box center [634, 312] width 44 height 8
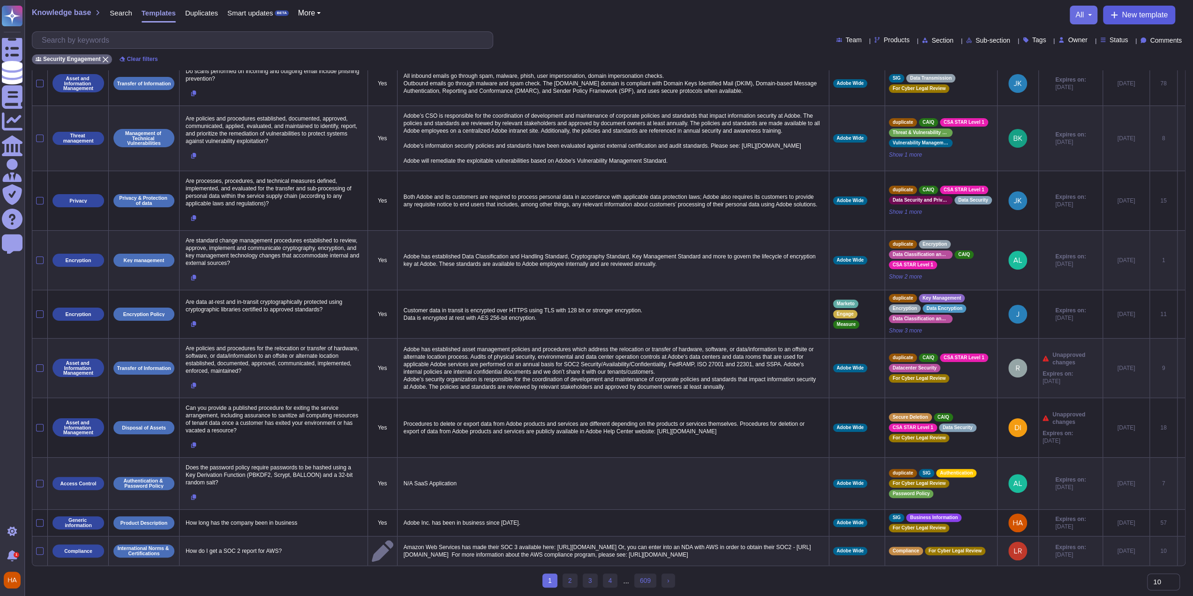
click at [1108, 16] on button "New template" at bounding box center [1139, 15] width 72 height 19
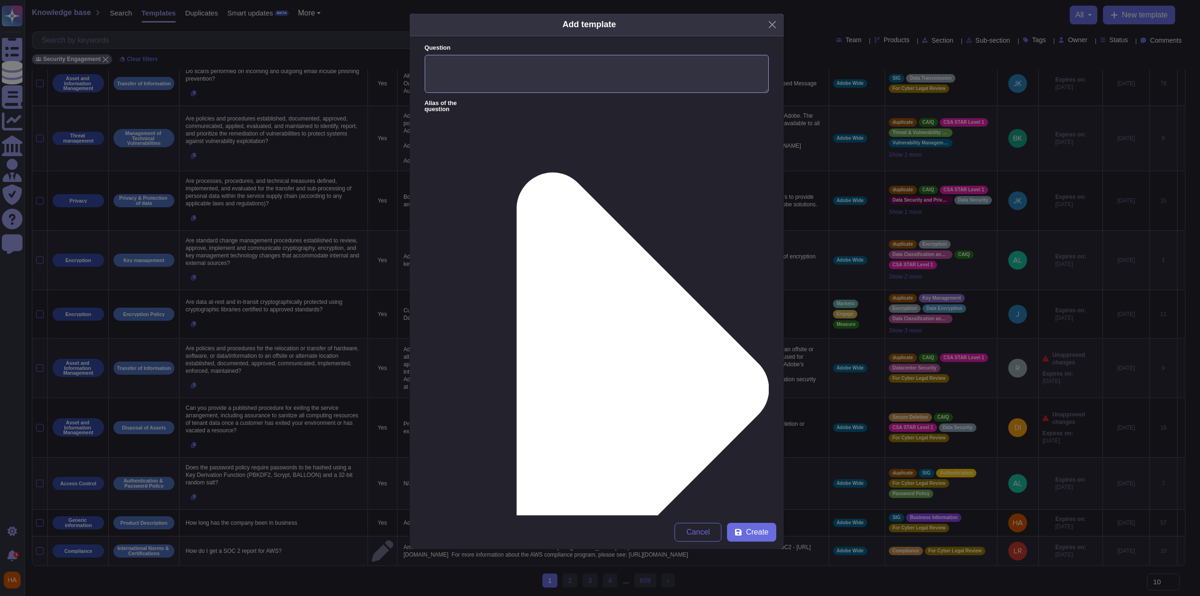
click at [639, 73] on textarea "Question" at bounding box center [597, 74] width 344 height 38
paste textarea "Are passwords hashed in storage?"
type textarea "Are passwords hashed in storage?"
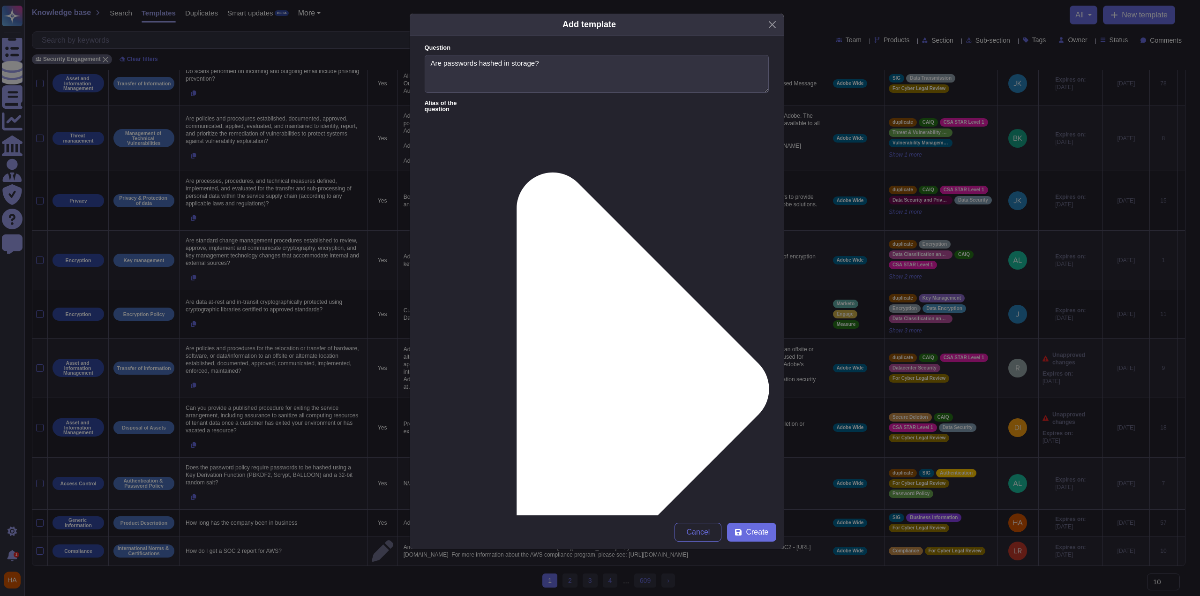
type textarea "Using argon2"
type input "haa"
click at [567, 308] on span "[PERSON_NAME]" at bounding box center [591, 305] width 58 height 8
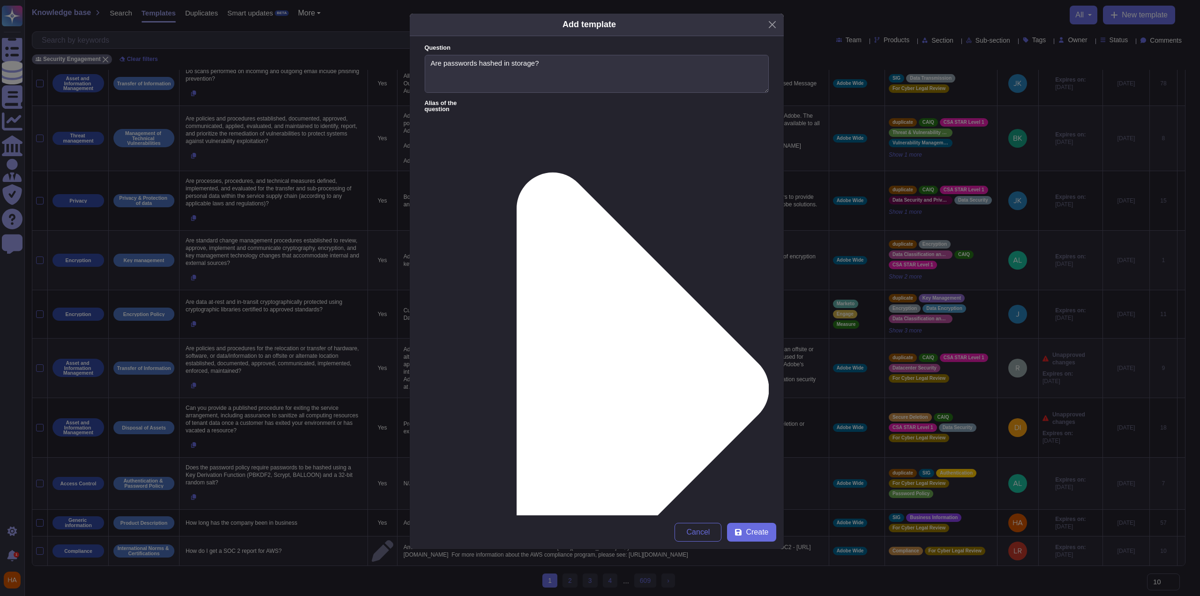
type input "fr"
click at [704, 331] on span "FrameIO" at bounding box center [691, 329] width 28 height 8
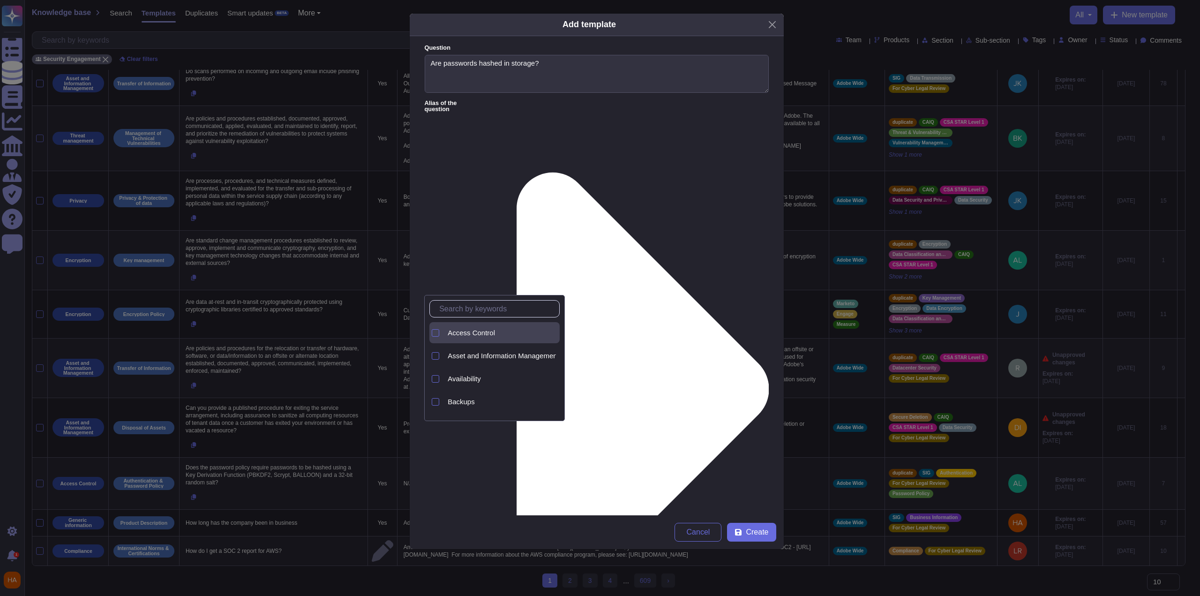
click at [490, 335] on span "Access Control" at bounding box center [471, 333] width 47 height 8
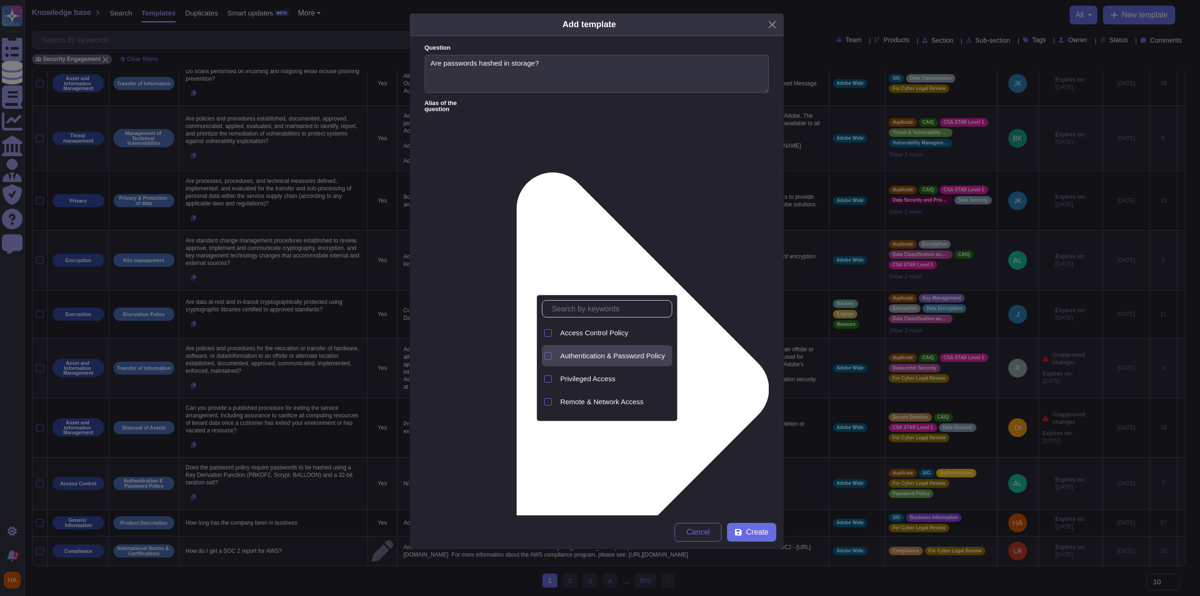
click at [622, 355] on span "Authentication & Password Policy" at bounding box center [612, 356] width 105 height 8
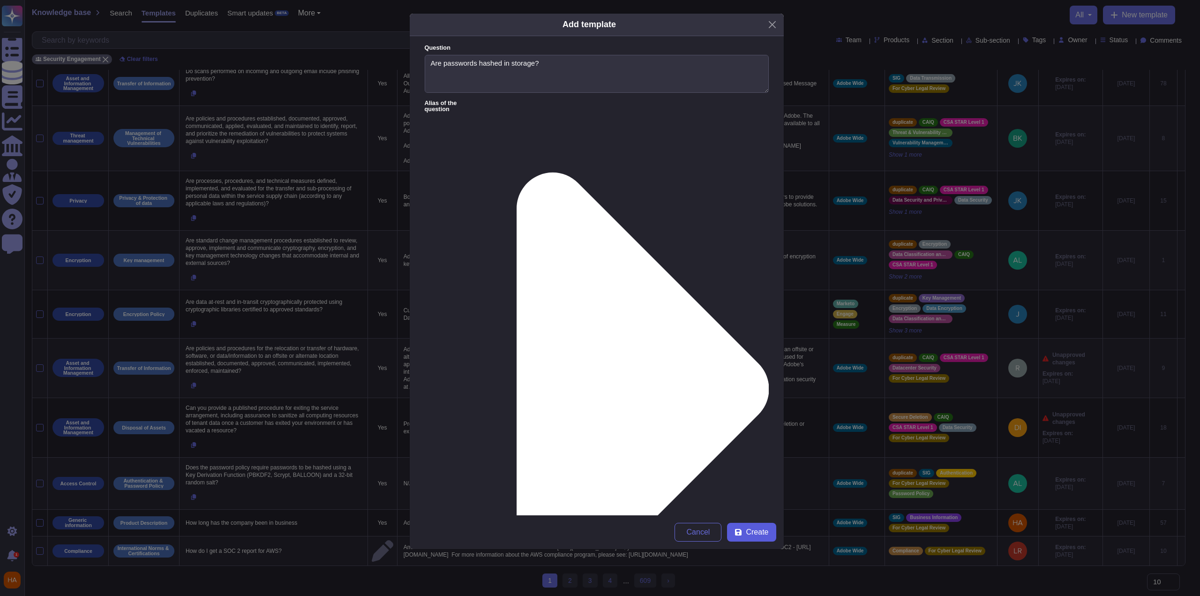
click at [747, 530] on span "Create" at bounding box center [757, 532] width 23 height 8
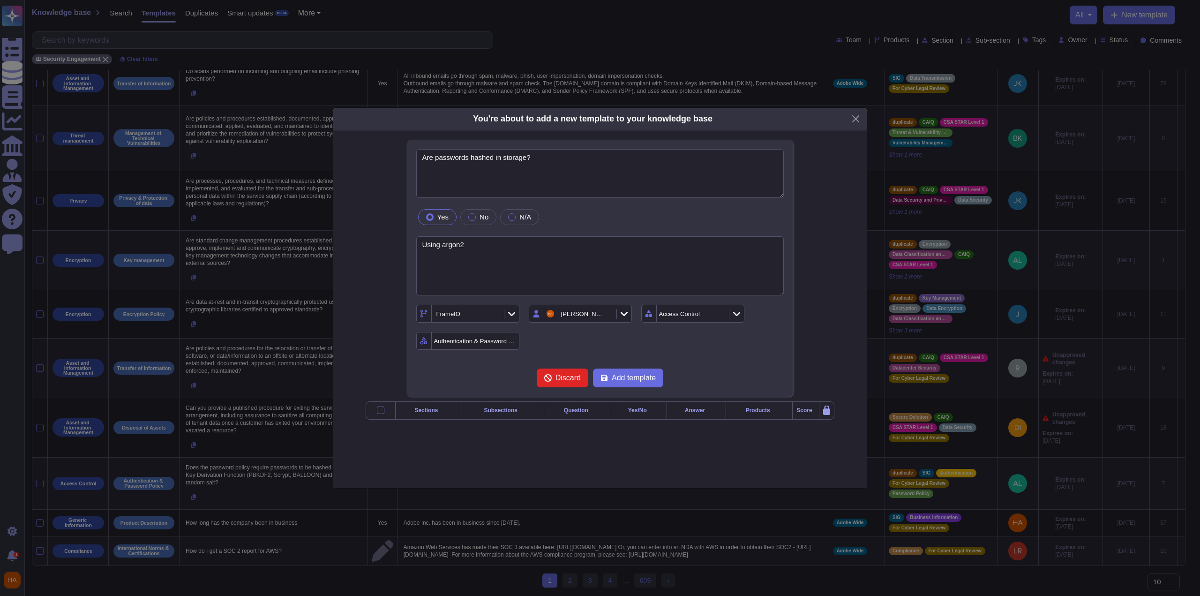
type textarea "Are passwords hashed in storage?"
type textarea "Using argon2"
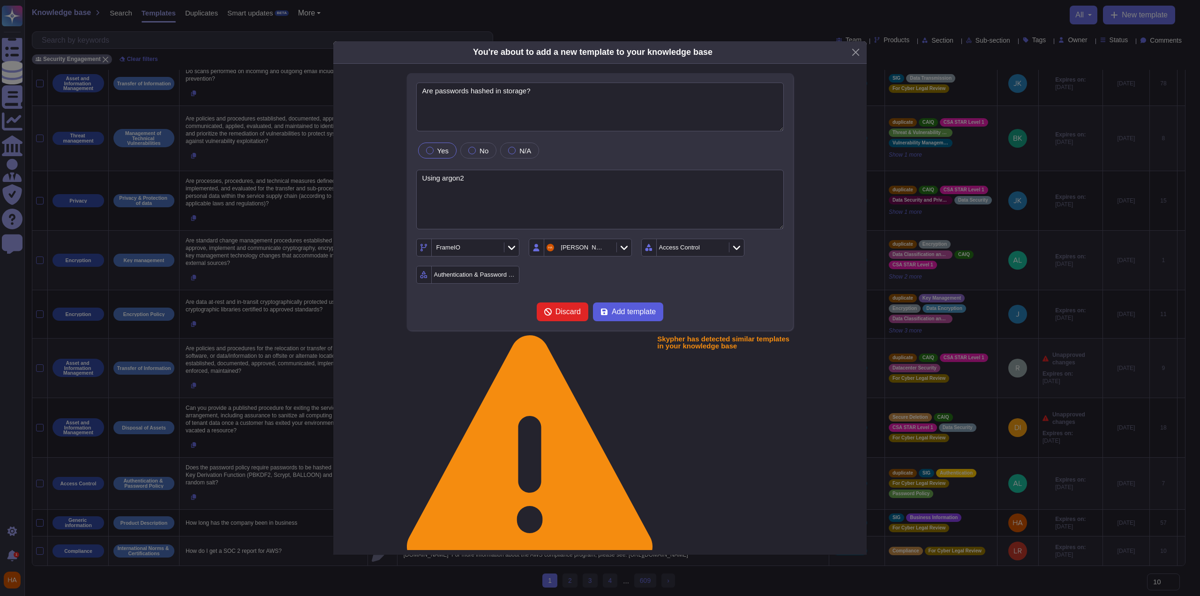
click at [622, 316] on span "Add template" at bounding box center [634, 312] width 44 height 8
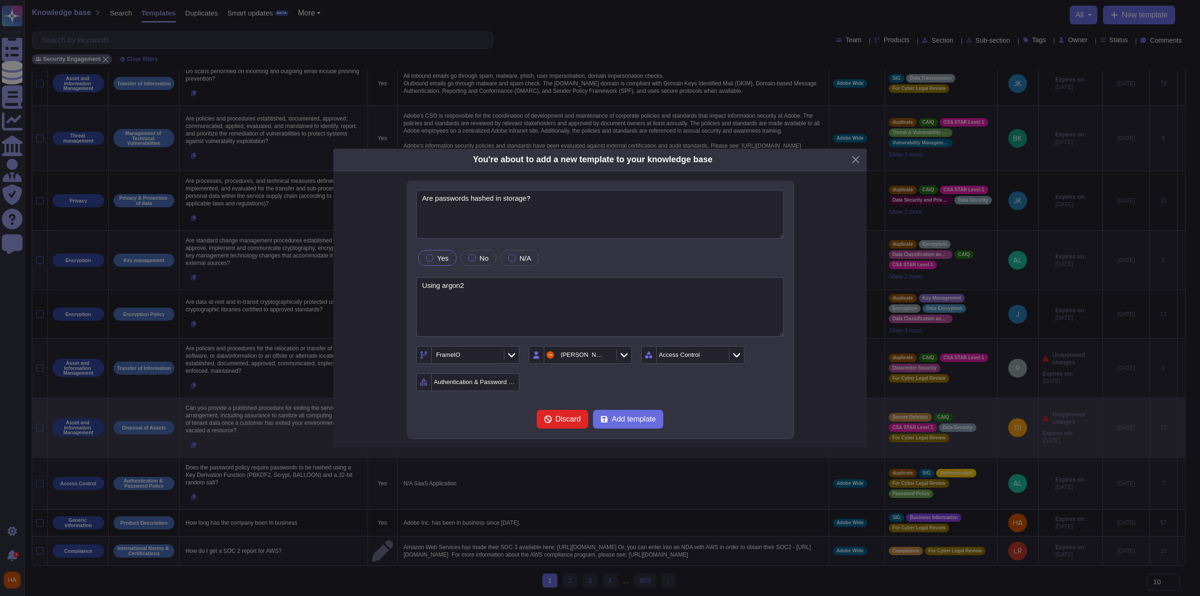
click at [629, 418] on p "Procedures to delete or export data from Adobe products and services are differ…" at bounding box center [613, 428] width 424 height 20
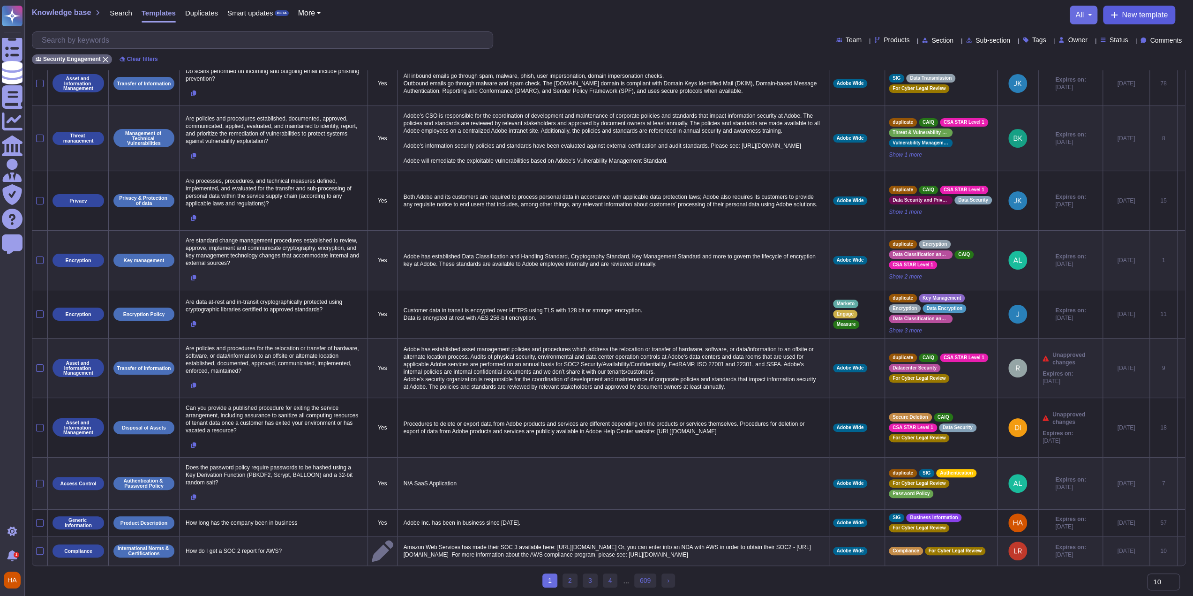
click at [1134, 11] on span "New template" at bounding box center [1145, 15] width 46 height 8
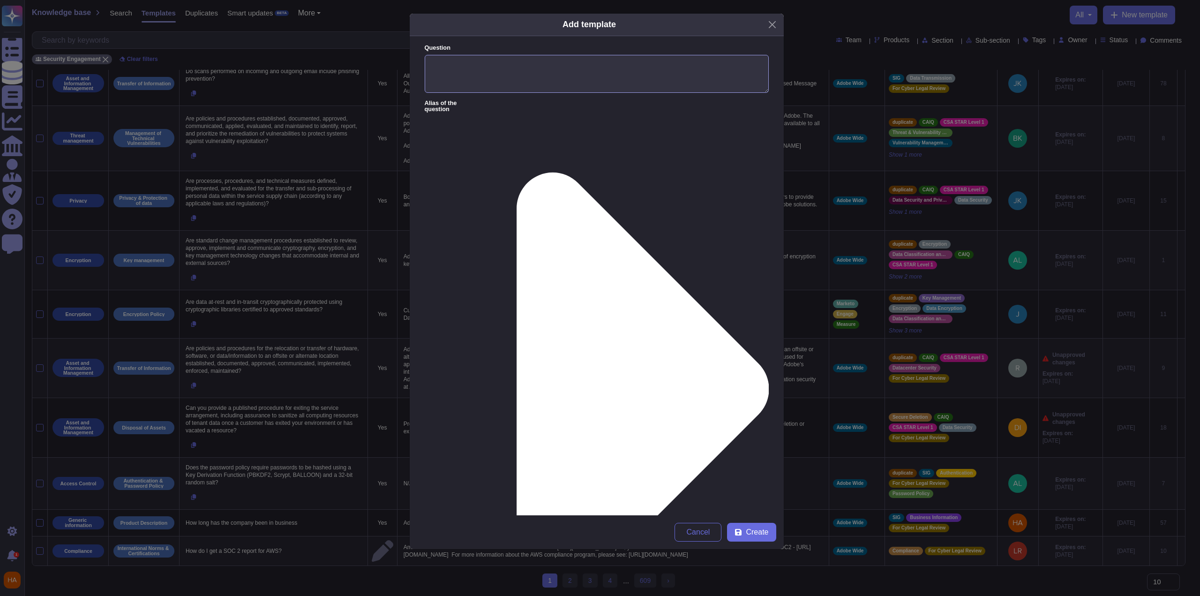
click at [589, 75] on textarea "Question" at bounding box center [597, 74] width 344 height 38
paste textarea "Does the application support retrieval of user authorization and attributes fro…"
type textarea "Does the application support retrieval of user authorization and attributes fro…"
paste textarea ""Yes, it does -- also, the JWT is signed with encrypted metadata proving that o…"
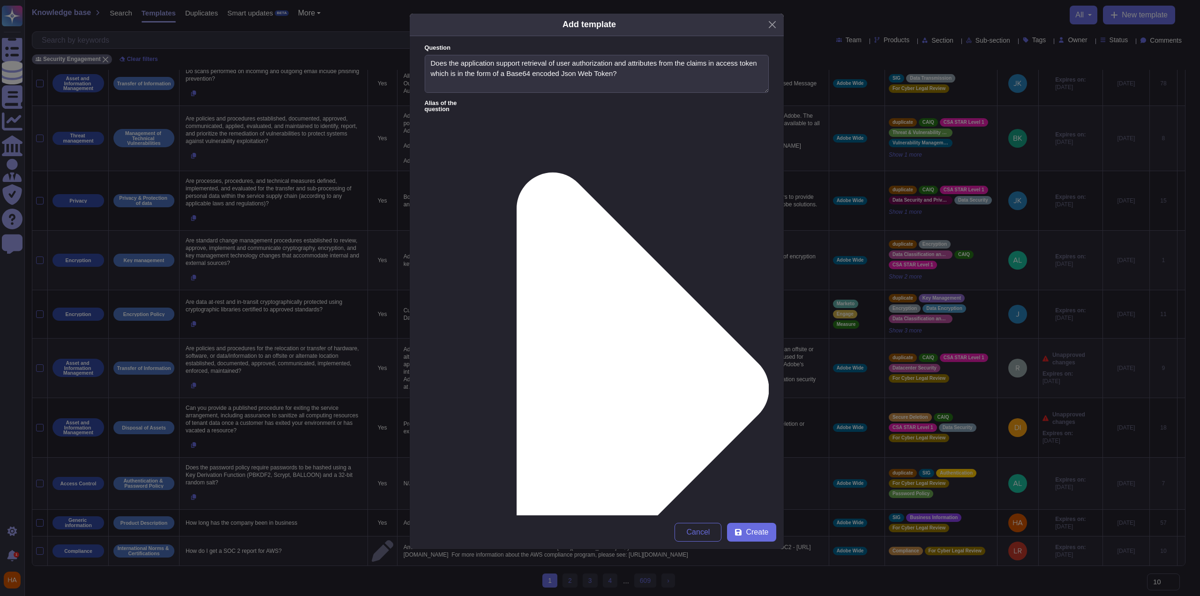
scroll to position [17, 0]
type textarea "The JWT is signed with encrypted metadata proving that our application granted …"
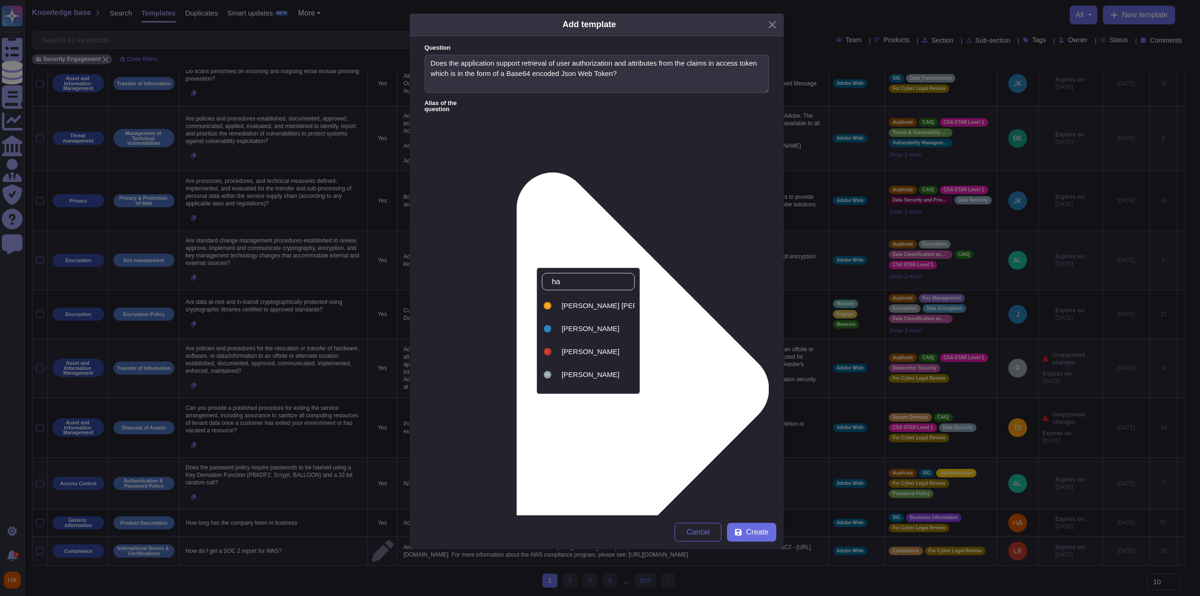
type input "haa"
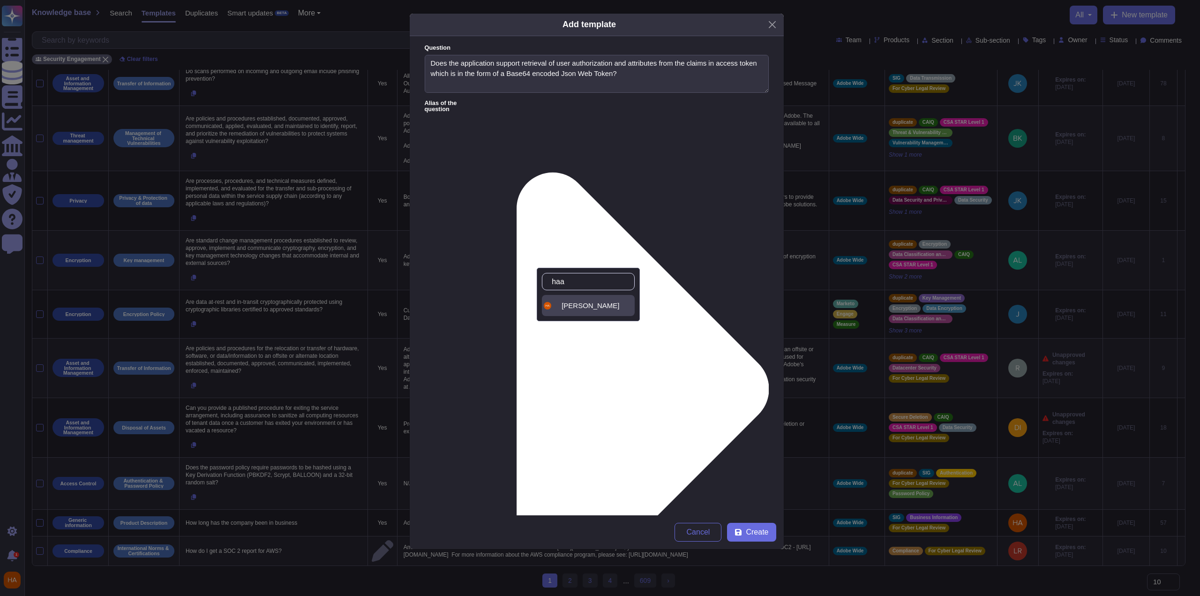
click at [610, 306] on div "[PERSON_NAME]" at bounding box center [596, 305] width 69 height 8
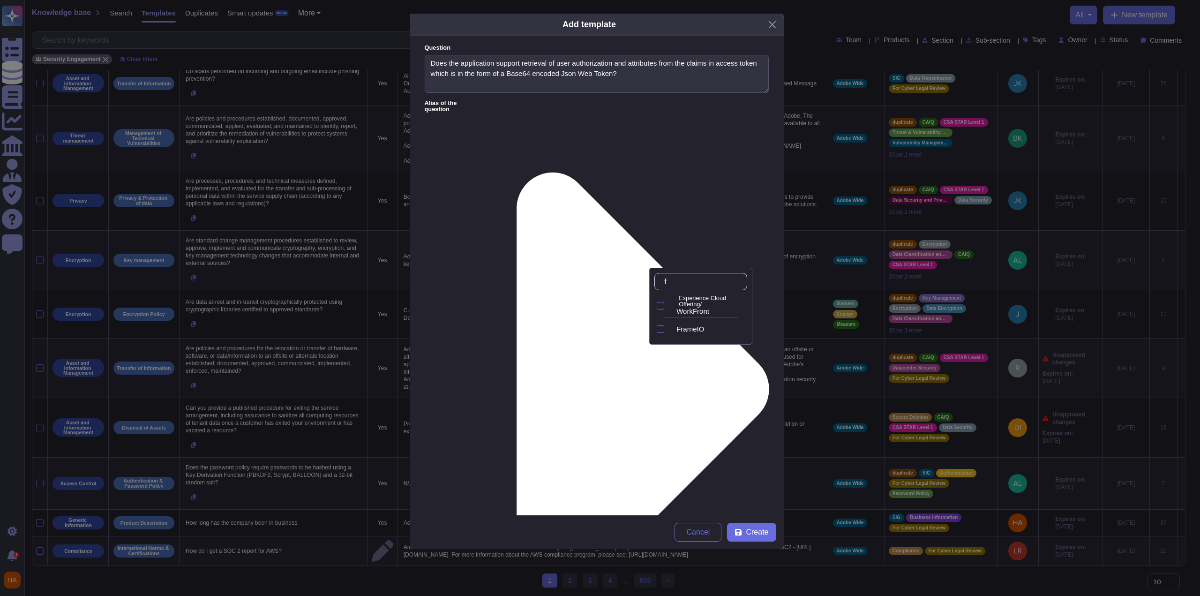
type input "fr"
click at [701, 327] on span "FrameIO" at bounding box center [691, 329] width 28 height 8
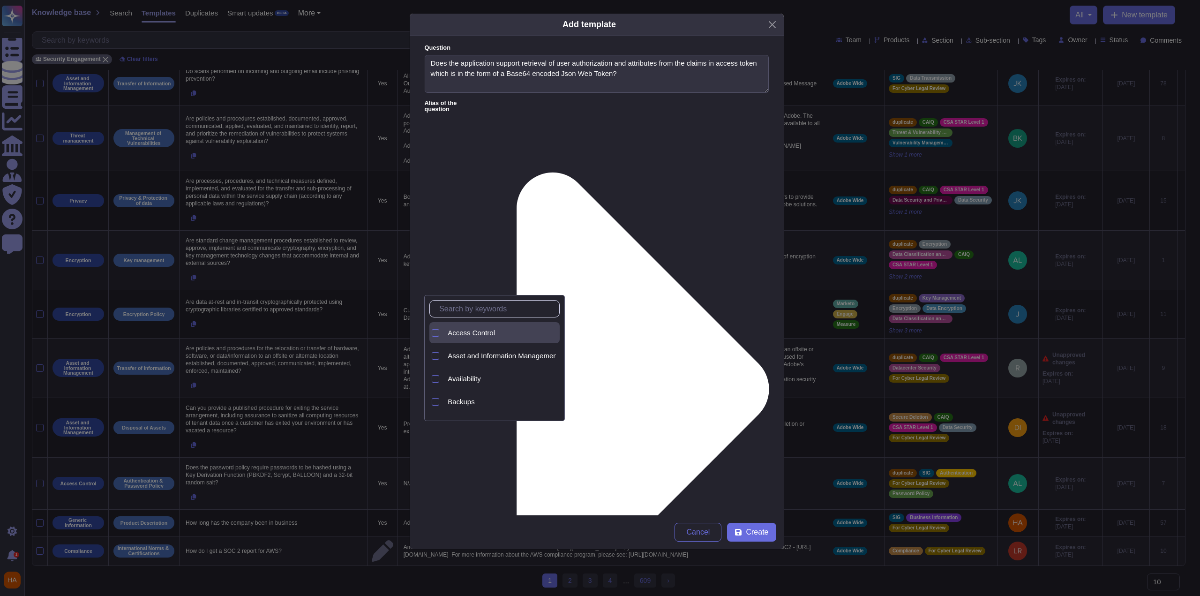
click at [480, 332] on span "Access Control" at bounding box center [471, 333] width 47 height 8
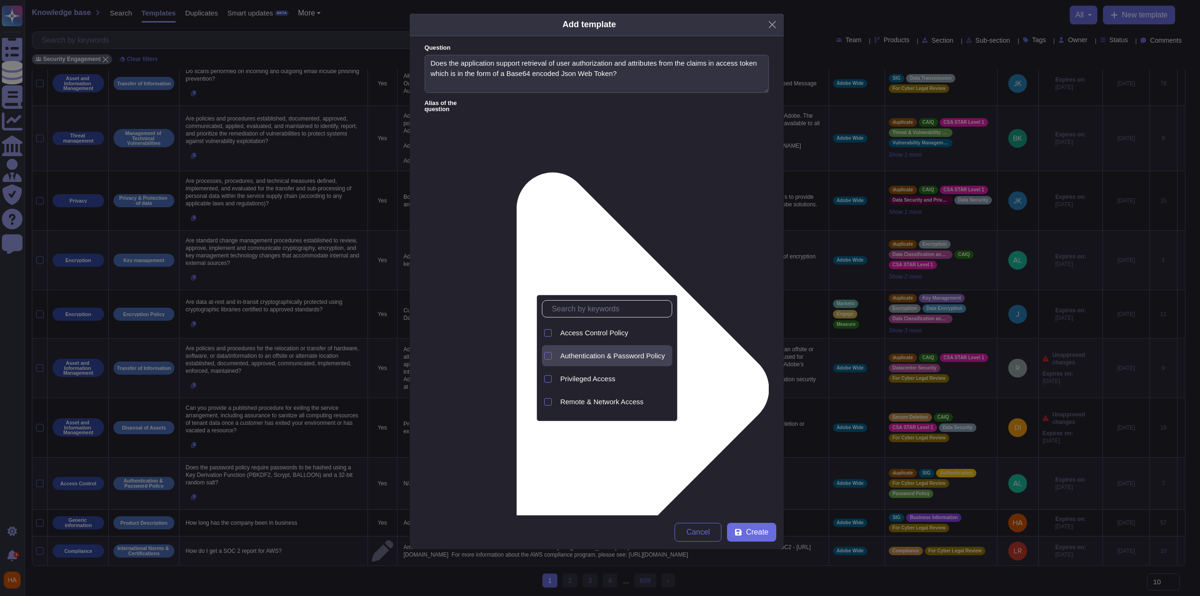
click at [593, 361] on div "Authentication & Password Policy" at bounding box center [615, 355] width 116 height 21
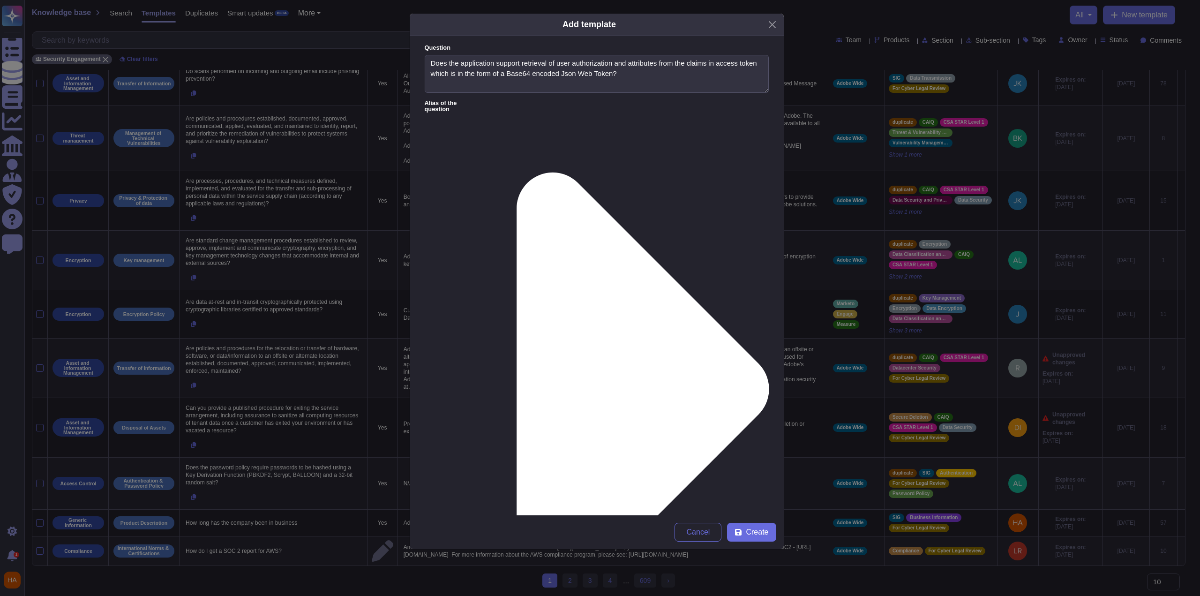
click at [755, 532] on span "Create" at bounding box center [757, 532] width 23 height 8
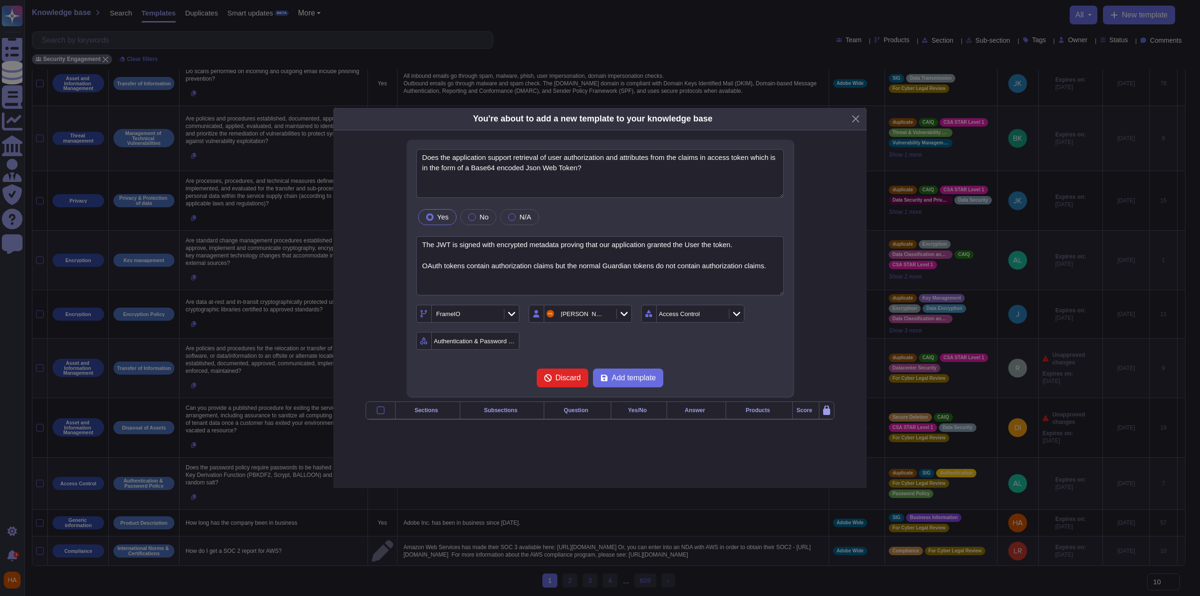
type textarea "Does the application support retrieval of user authorization and attributes fro…"
click at [608, 239] on textarea "The JWT is signed with encrypted metadata proving that our application granted …" at bounding box center [600, 266] width 368 height 60
click at [610, 238] on textarea "The JWT is signed with encrypted metadata proving that our application granted …" at bounding box center [600, 266] width 368 height 60
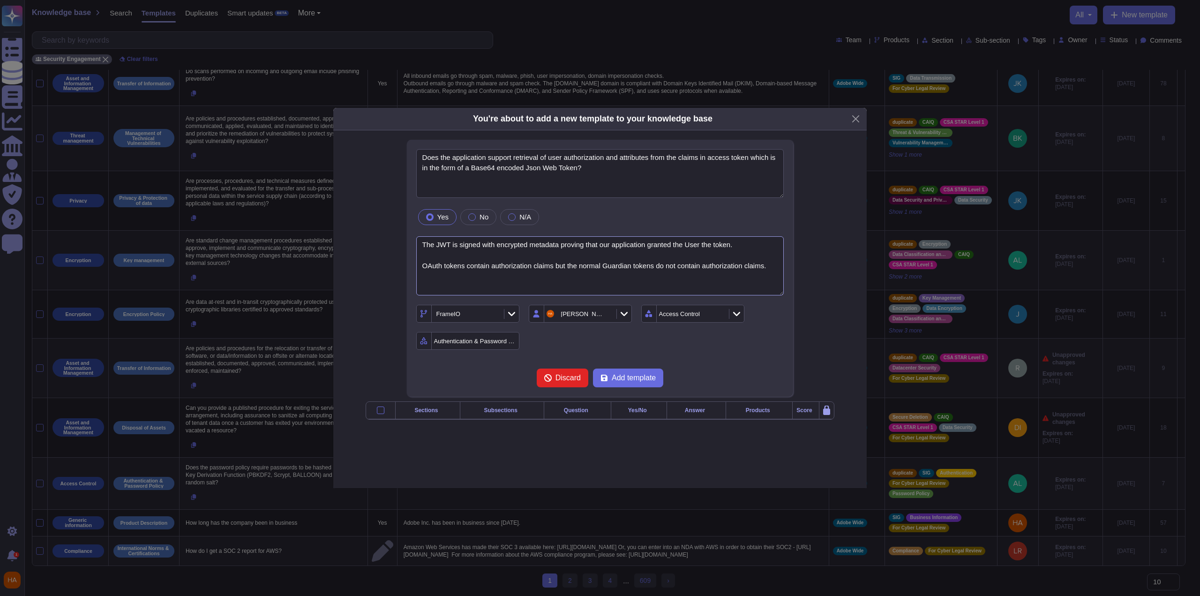
click at [609, 238] on textarea "The JWT is signed with encrypted metadata proving that our application granted …" at bounding box center [600, 266] width 368 height 60
click at [605, 239] on textarea "The JWT is signed with encrypted metadata proving that our application granted …" at bounding box center [600, 266] width 368 height 60
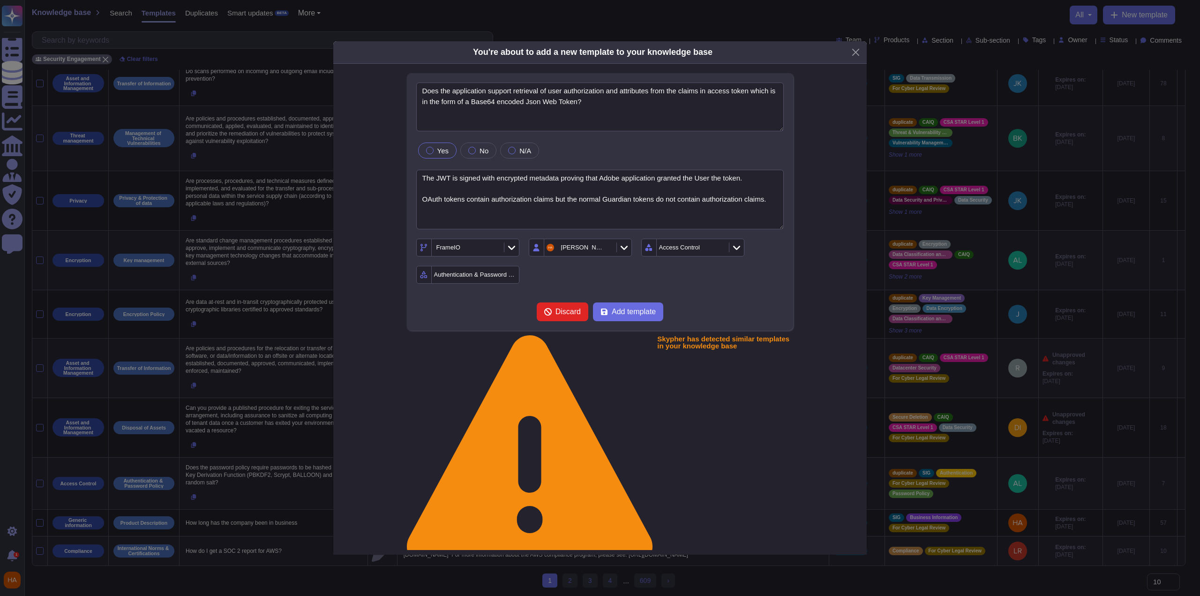
type textarea "The JWT is signed with encrypted metadata proving that Adobe application grante…"
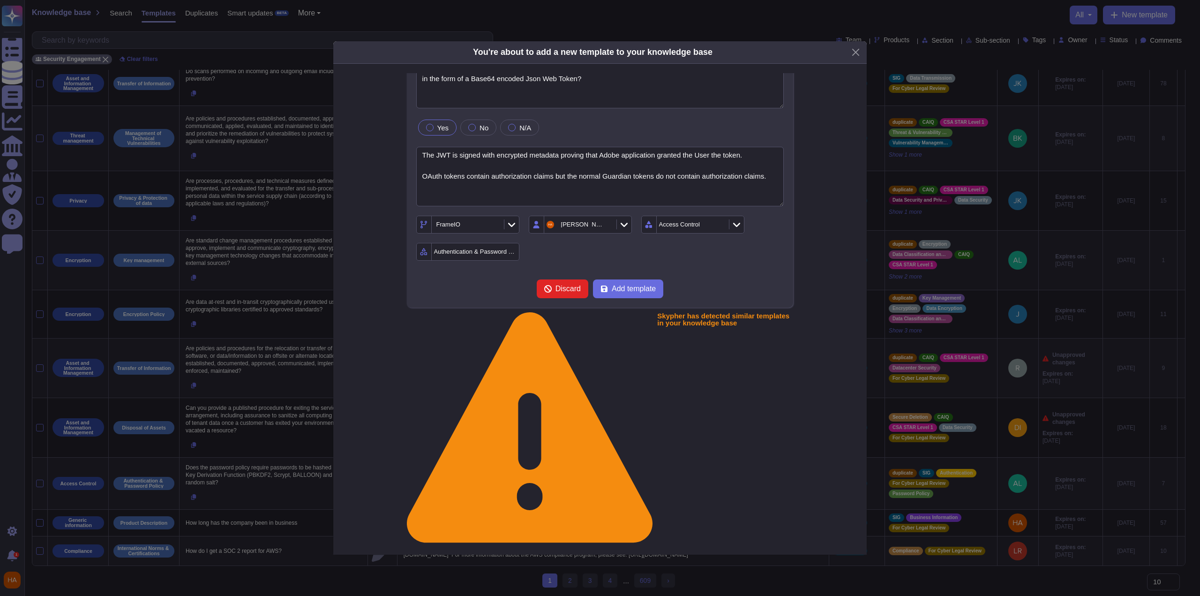
scroll to position [33, 0]
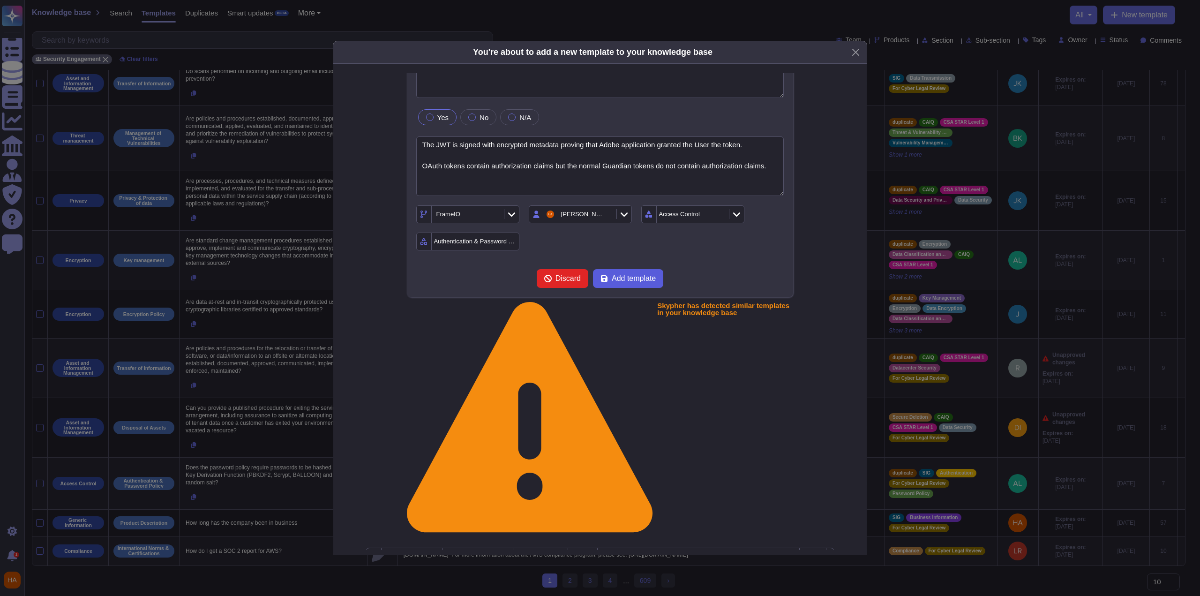
click at [643, 283] on button "Add template" at bounding box center [628, 278] width 70 height 19
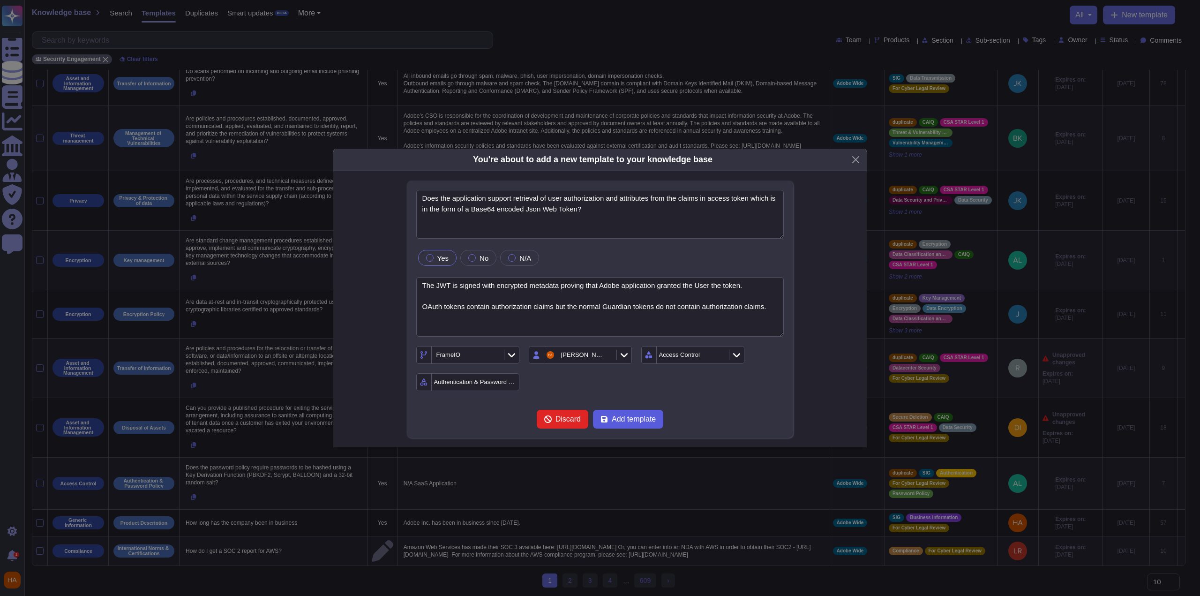
scroll to position [0, 0]
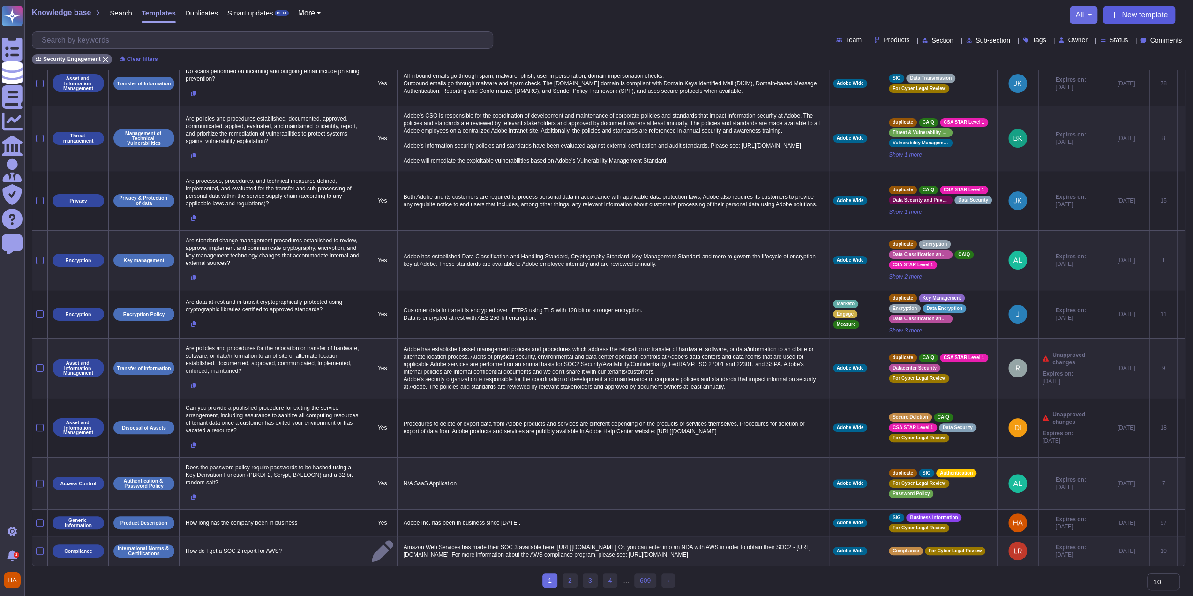
click at [1127, 17] on span "New template" at bounding box center [1145, 15] width 46 height 8
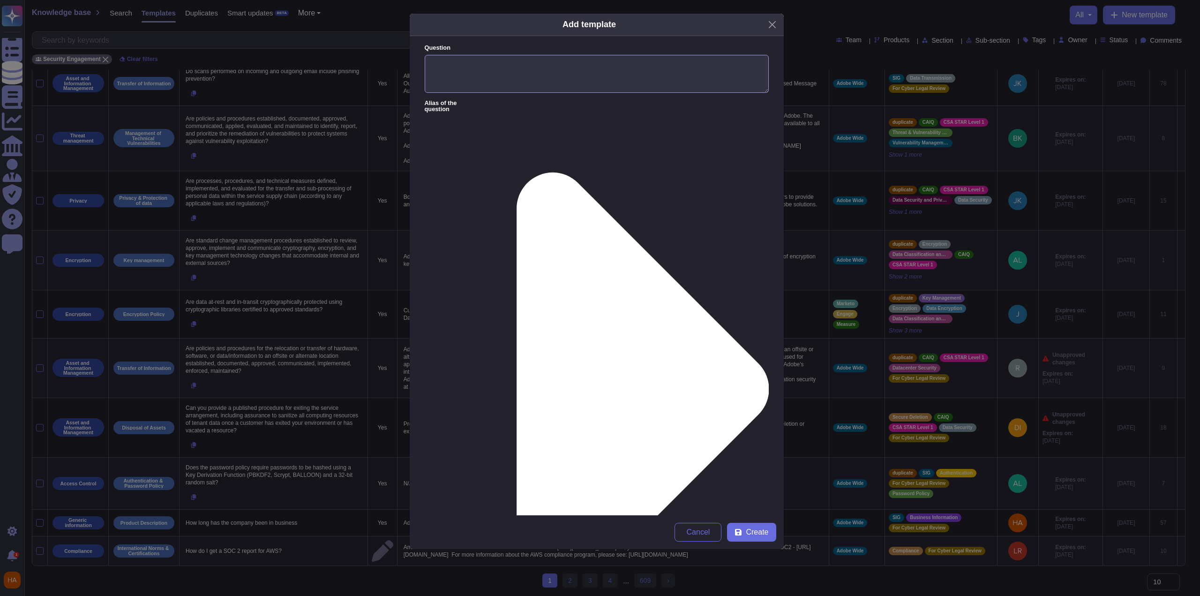
click at [616, 76] on textarea "Question" at bounding box center [597, 74] width 344 height 38
paste textarea "Do you employ session timeouts after periods of inactivity? What is your idle t…"
type textarea "Do you employ session timeouts after periods of inactivity? What is your idle t…"
click at [571, 177] on form "Question Do you employ session timeouts after periods of inactivity? What is yo…" at bounding box center [597, 275] width 374 height 479
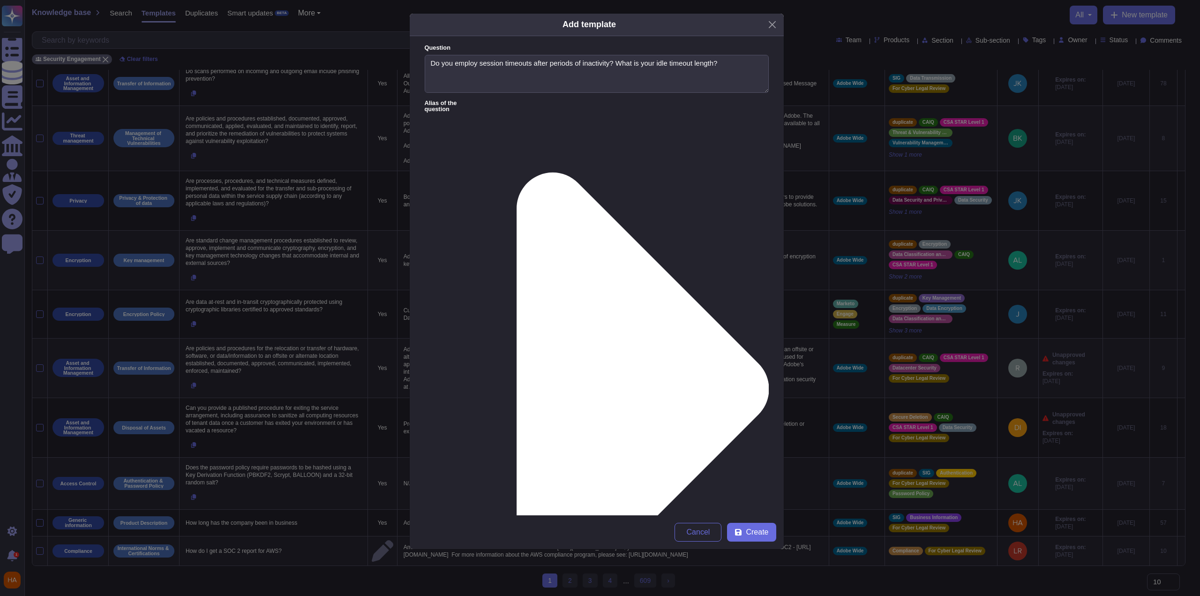
type textarea "V"
paste textarea ""Our API supports a refresh token flow that allows user sessions to be kept ali…"
type textarea "Our API supports a refresh token flow that allows user sessions to be kept aliv…"
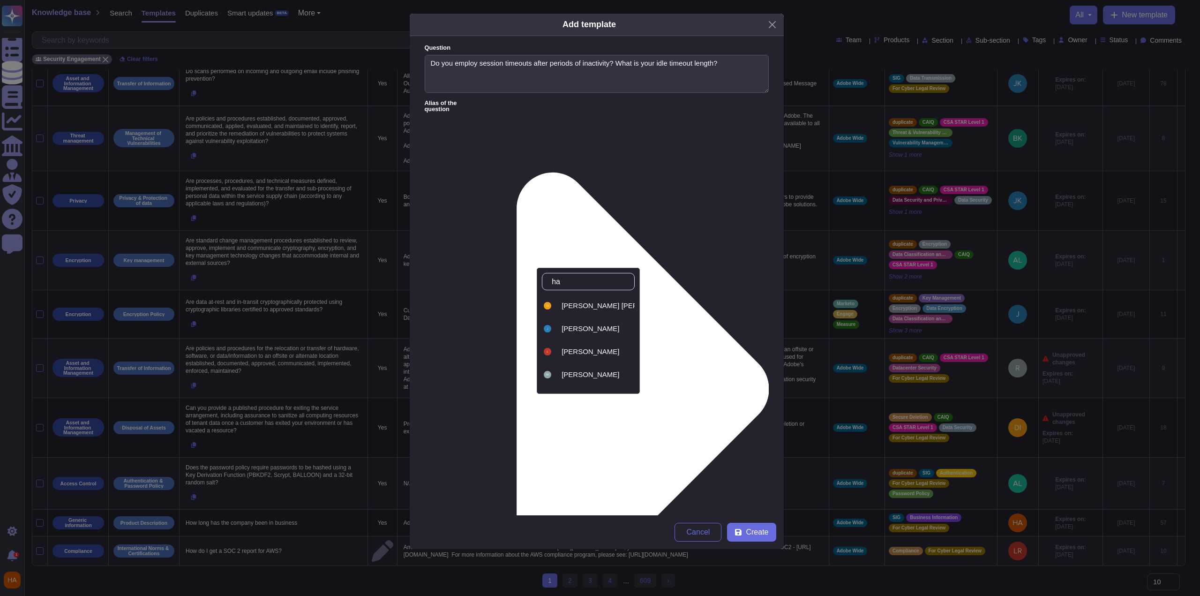
type input "haa"
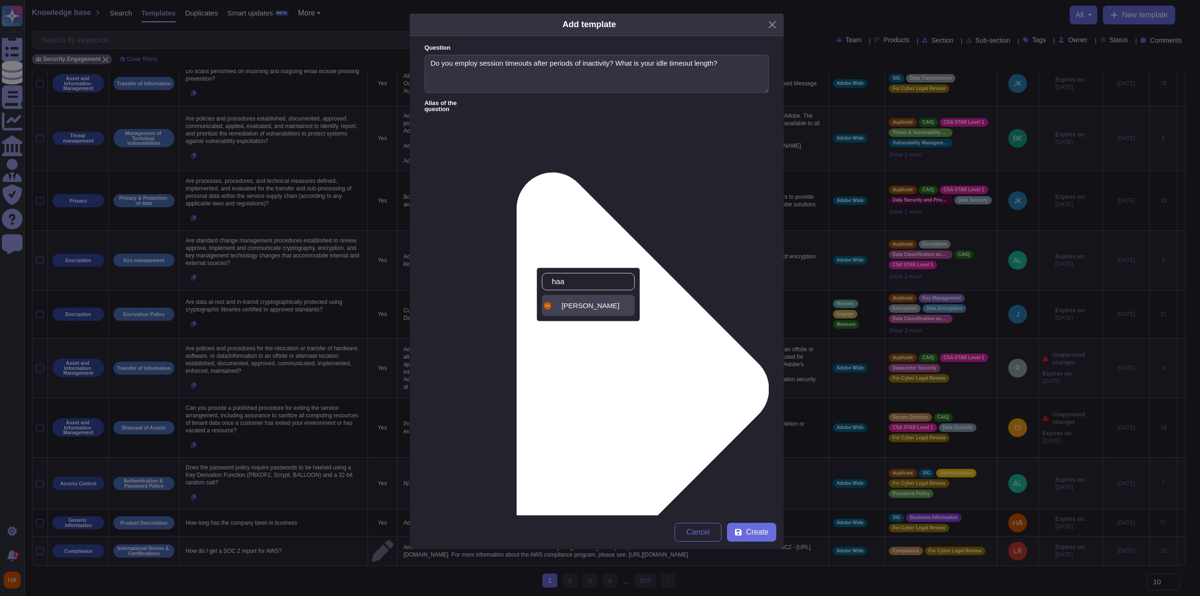
click at [579, 305] on span "[PERSON_NAME]" at bounding box center [591, 305] width 58 height 8
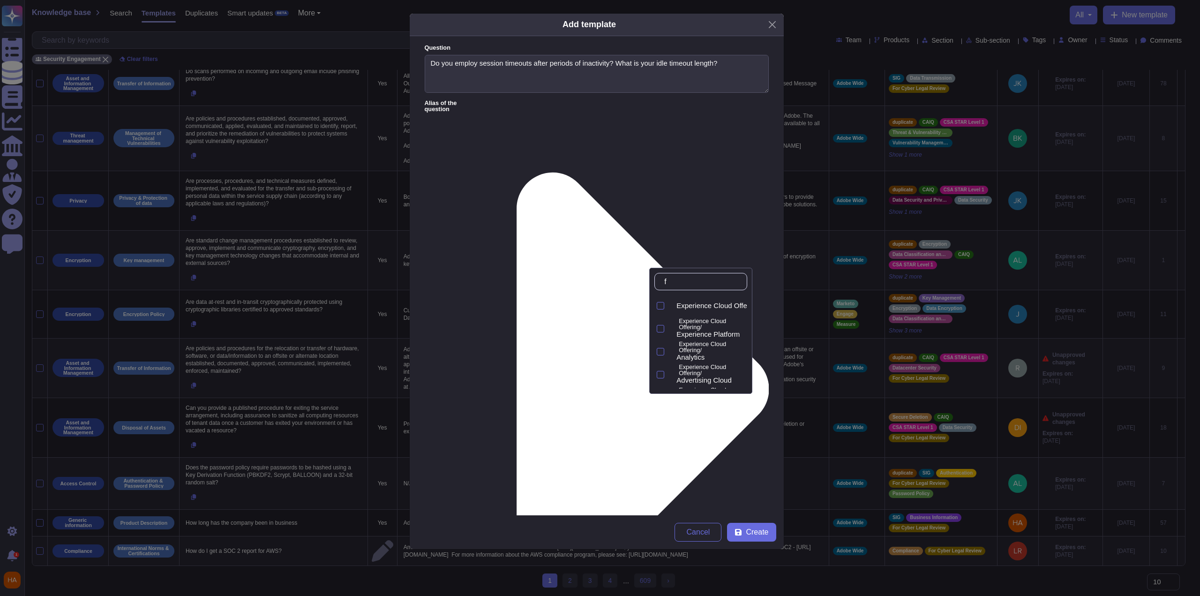
type input "fr"
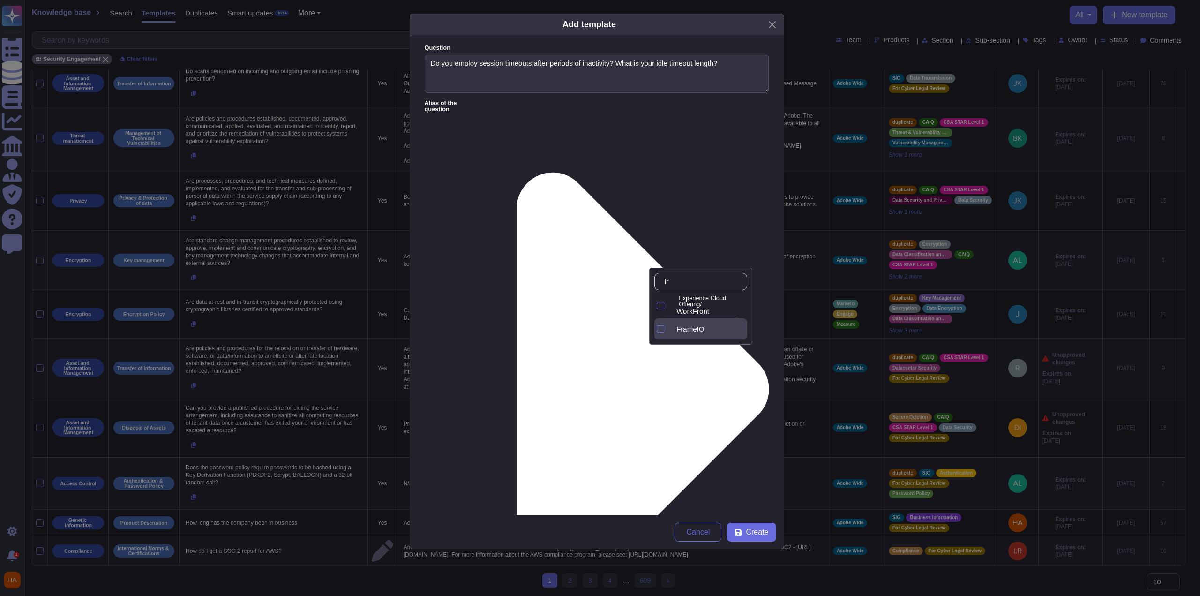
click at [682, 326] on div "FrameIO" at bounding box center [710, 329] width 75 height 8
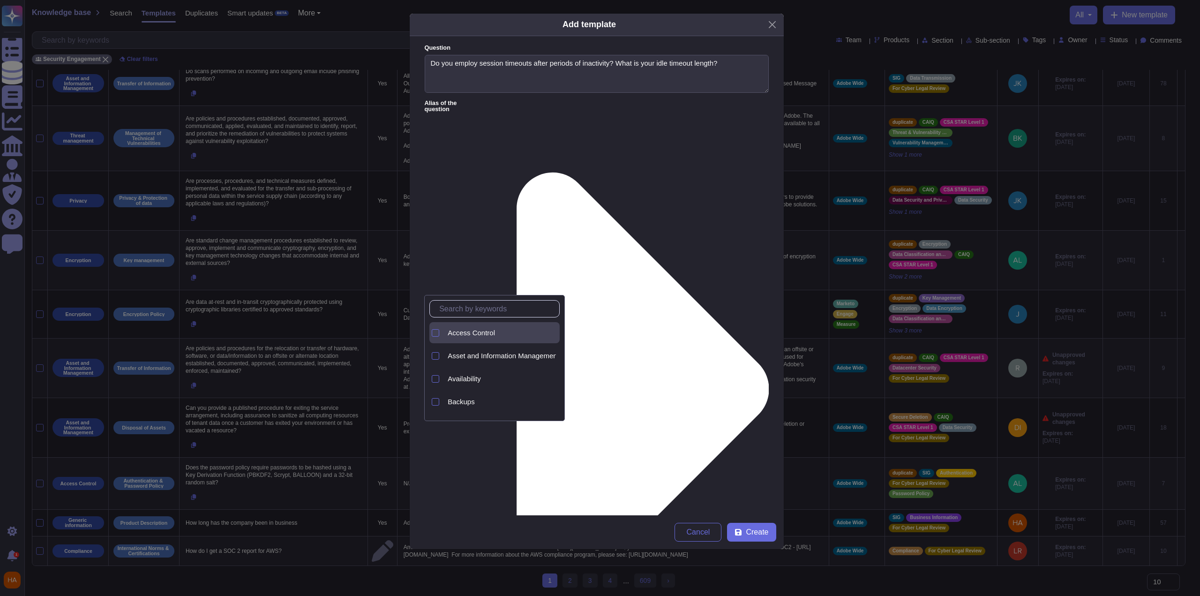
click at [491, 329] on span "Access Control" at bounding box center [471, 333] width 47 height 8
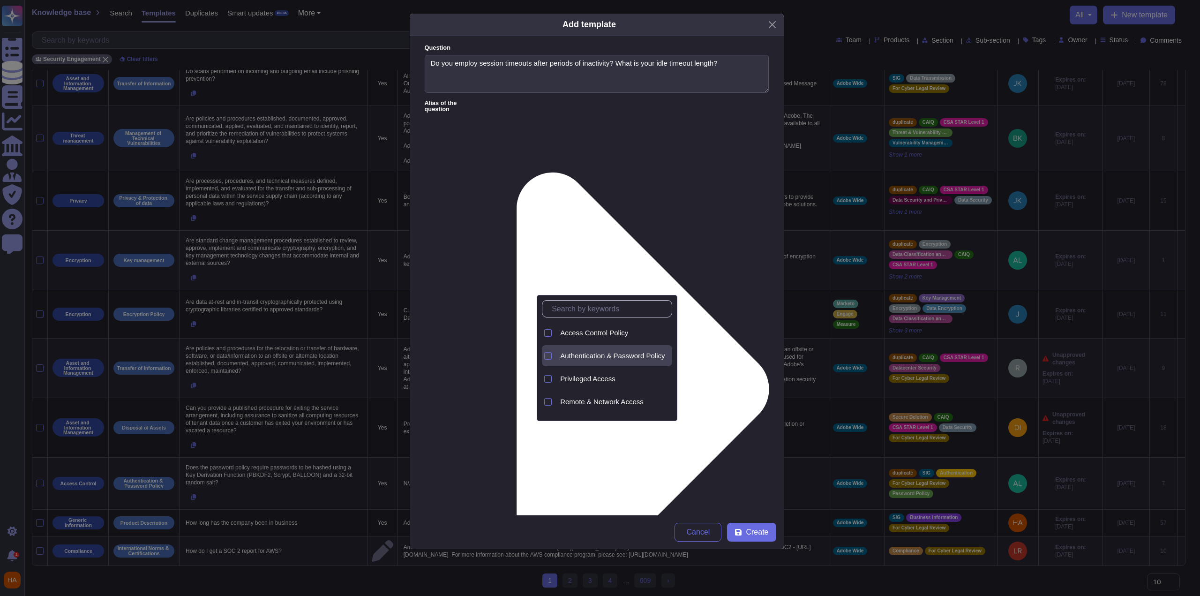
click at [591, 353] on span "Authentication & Password Policy" at bounding box center [612, 356] width 105 height 8
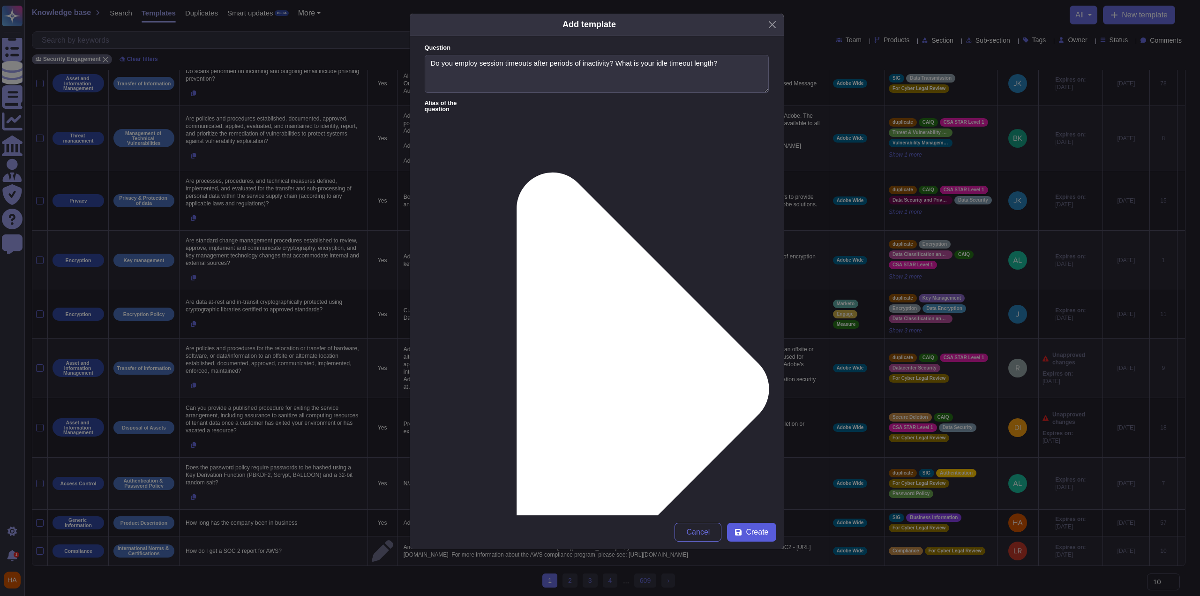
click at [749, 528] on span "Create" at bounding box center [757, 532] width 23 height 8
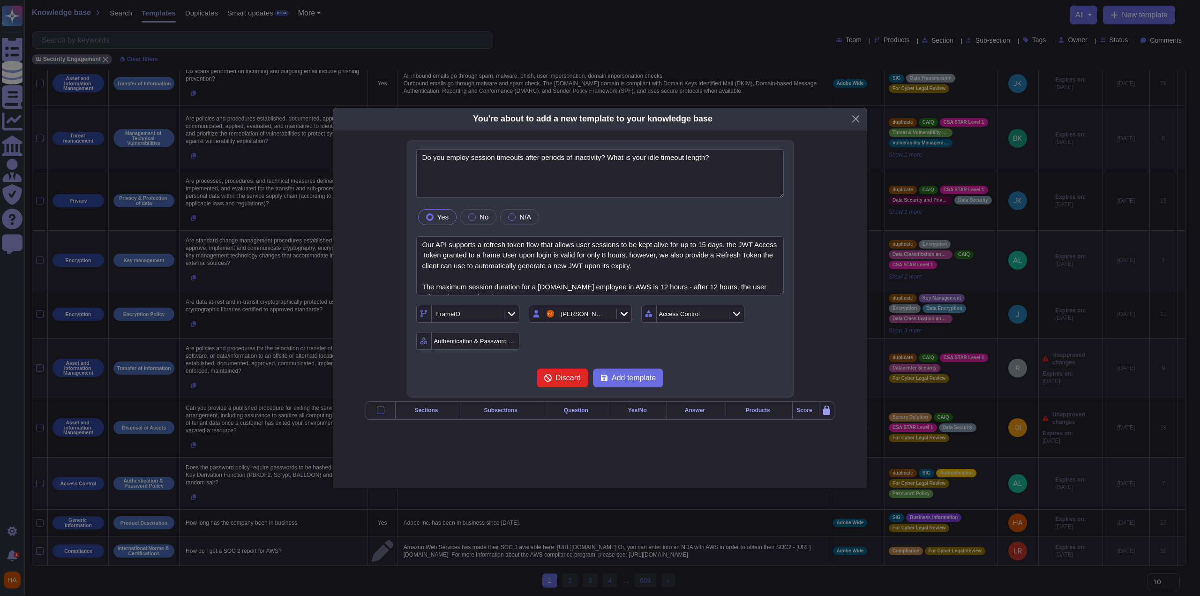
type textarea "Do you employ session timeouts after periods of inactivity? What is your idle t…"
type textarea "Our API supports a refresh token flow that allows user sessions to be kept aliv…"
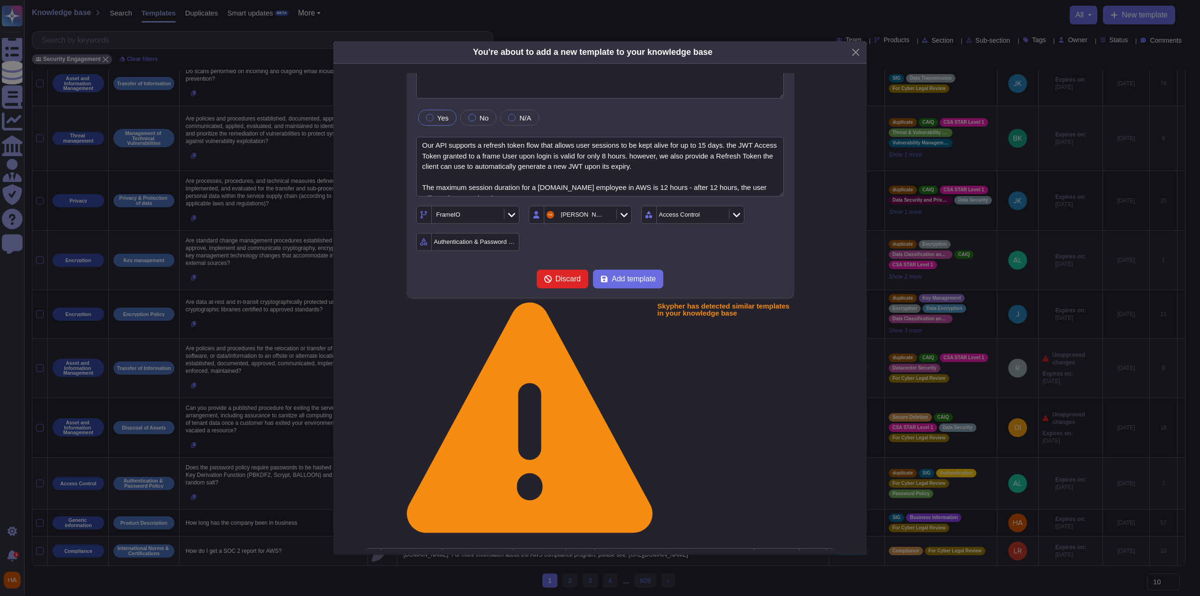
scroll to position [63, 0]
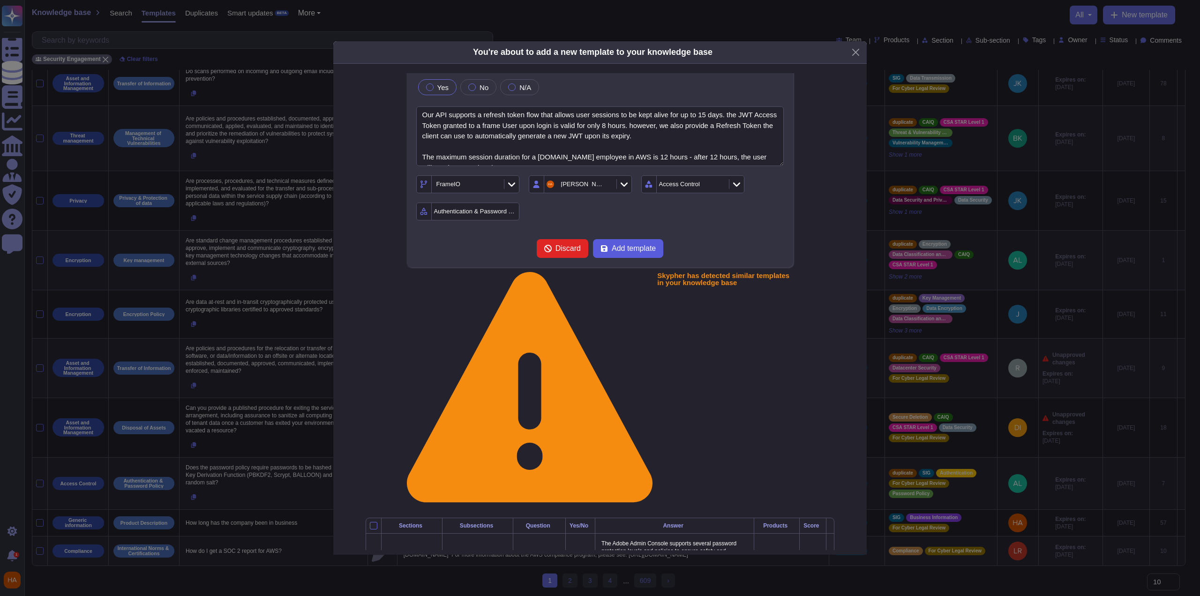
click at [615, 245] on span "Add template" at bounding box center [634, 249] width 44 height 8
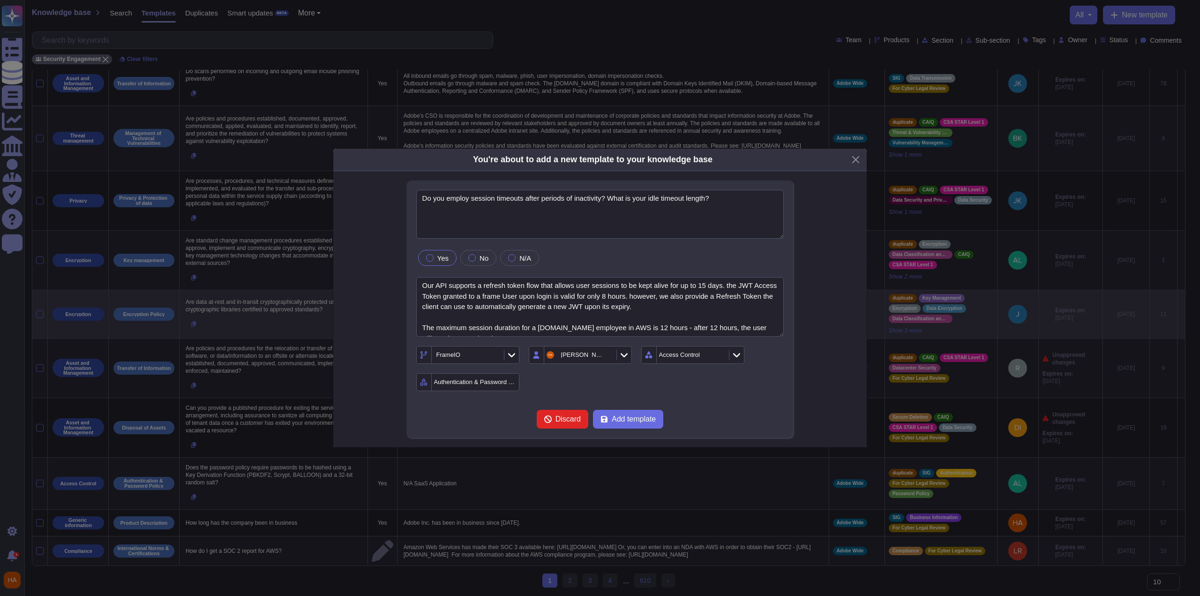
scroll to position [0, 0]
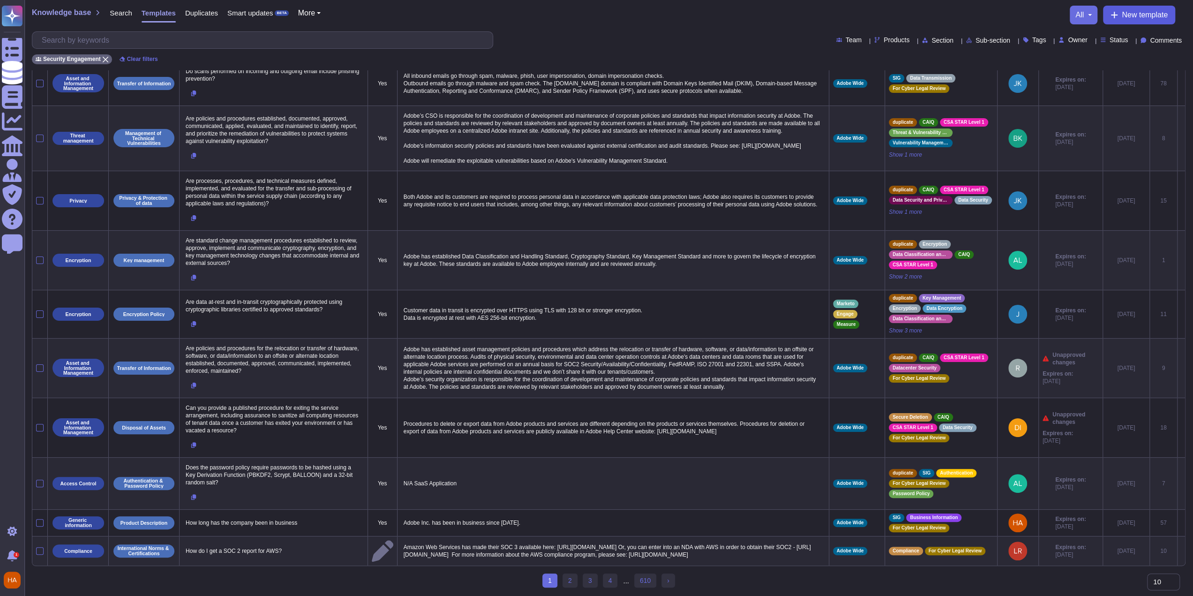
click at [1126, 11] on span "New template" at bounding box center [1145, 15] width 46 height 8
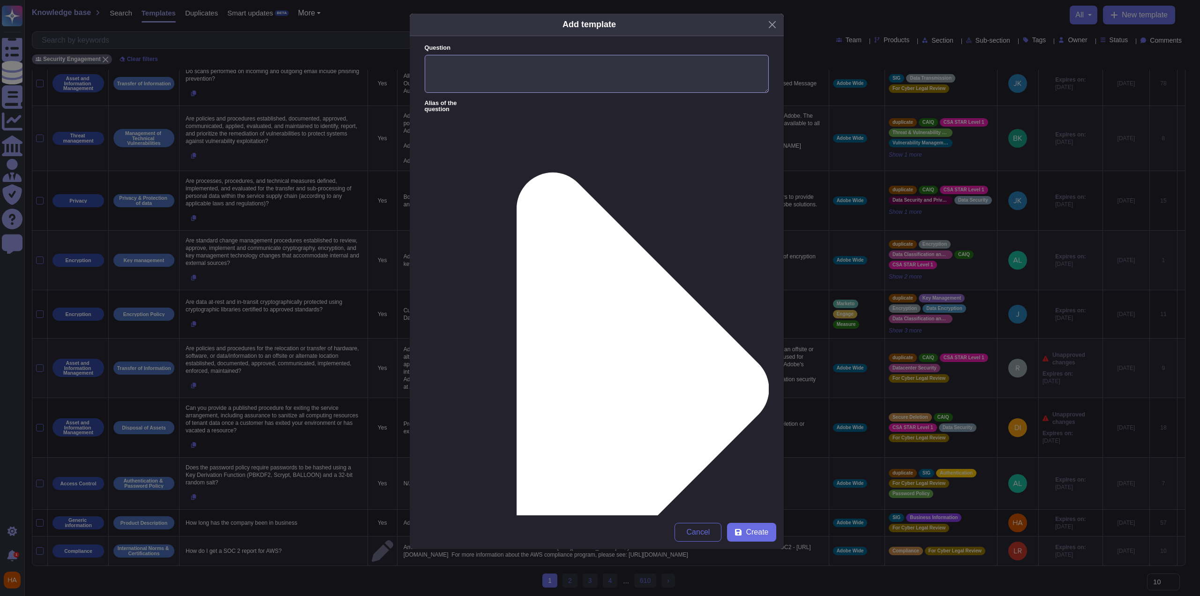
click at [595, 71] on textarea "Question" at bounding box center [597, 74] width 344 height 38
paste textarea "Do TLS communications support perfect forward secrecy via ephemeral session key…"
paste textarea "Our SSO service is protected with an application load balancer that enforces TL…"
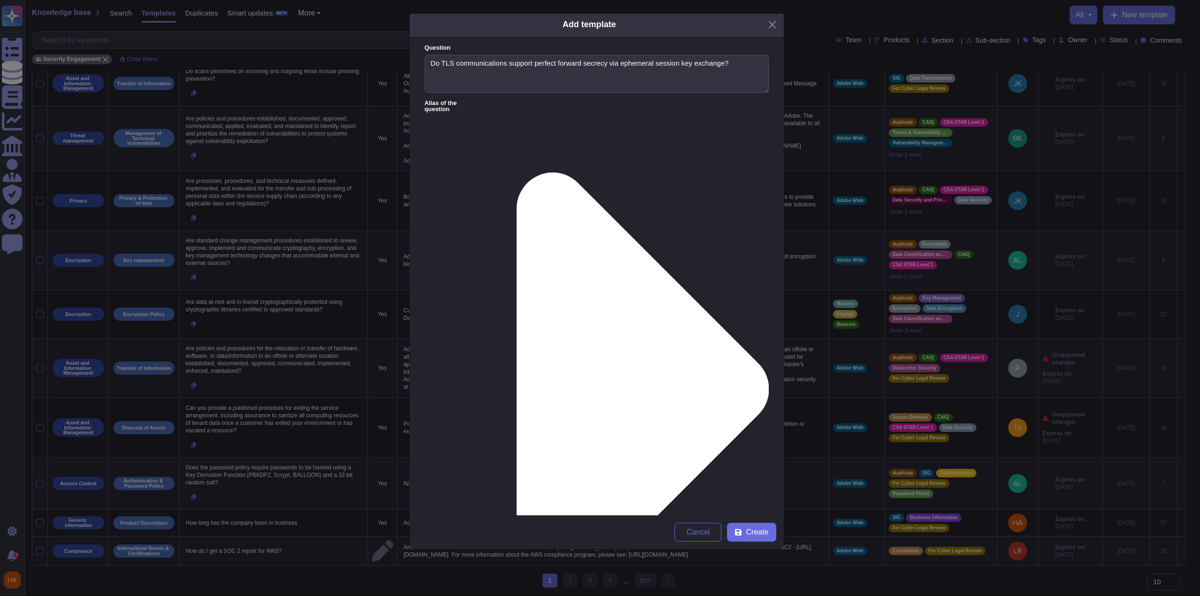
click at [617, 310] on div "[PERSON_NAME]" at bounding box center [588, 305] width 93 height 21
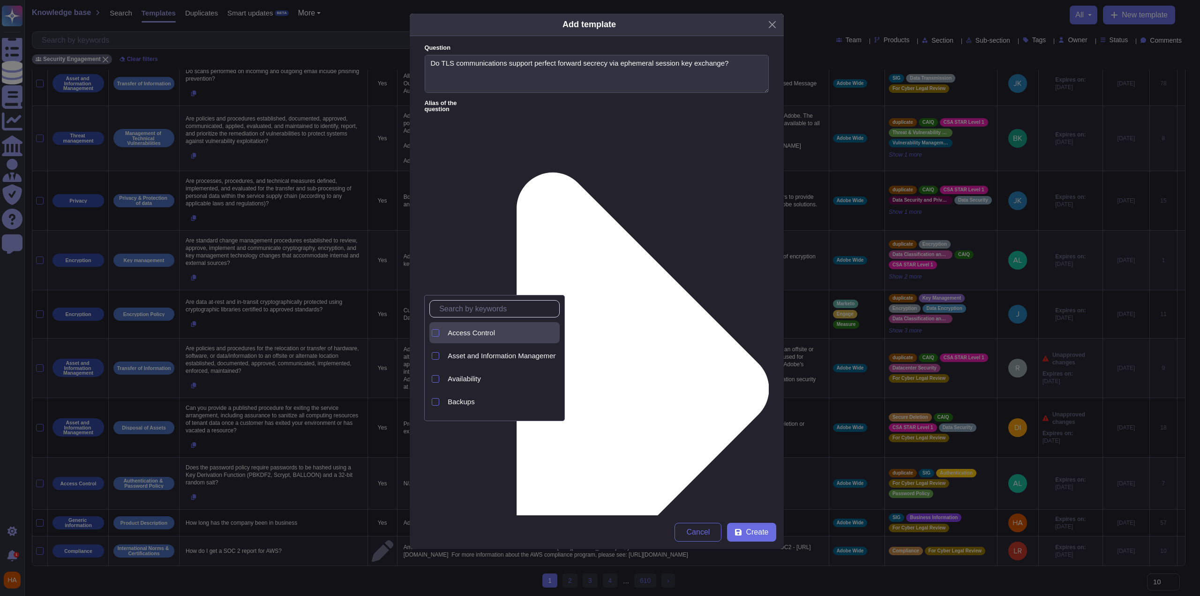
click at [485, 336] on div "Access Control" at bounding box center [502, 332] width 116 height 21
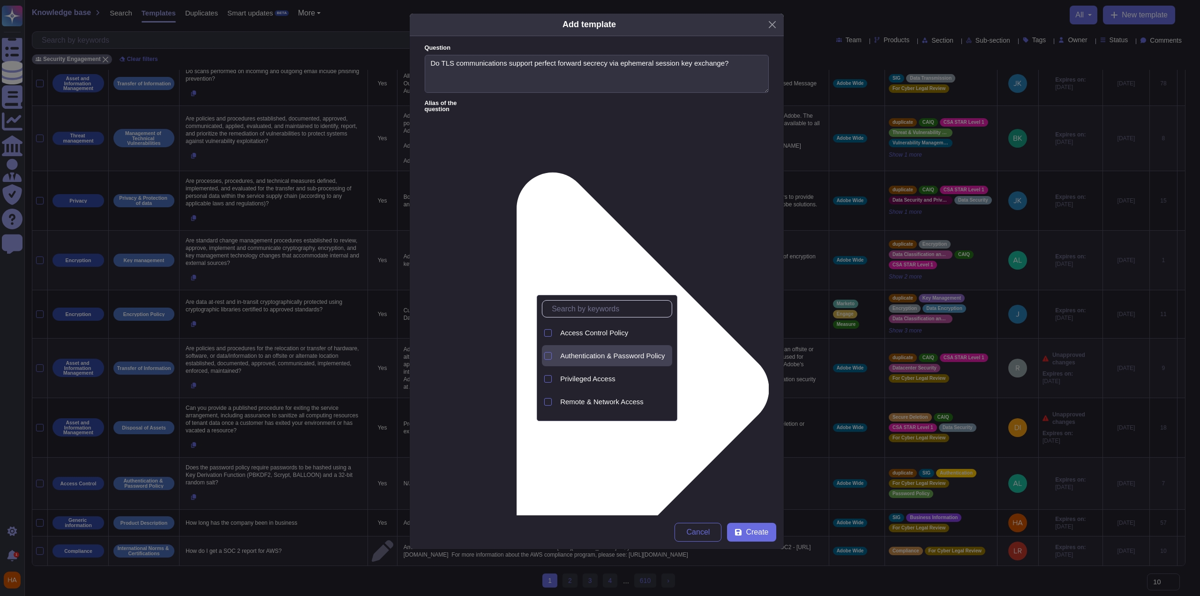
click at [589, 355] on span "Authentication & Password Policy" at bounding box center [612, 356] width 105 height 8
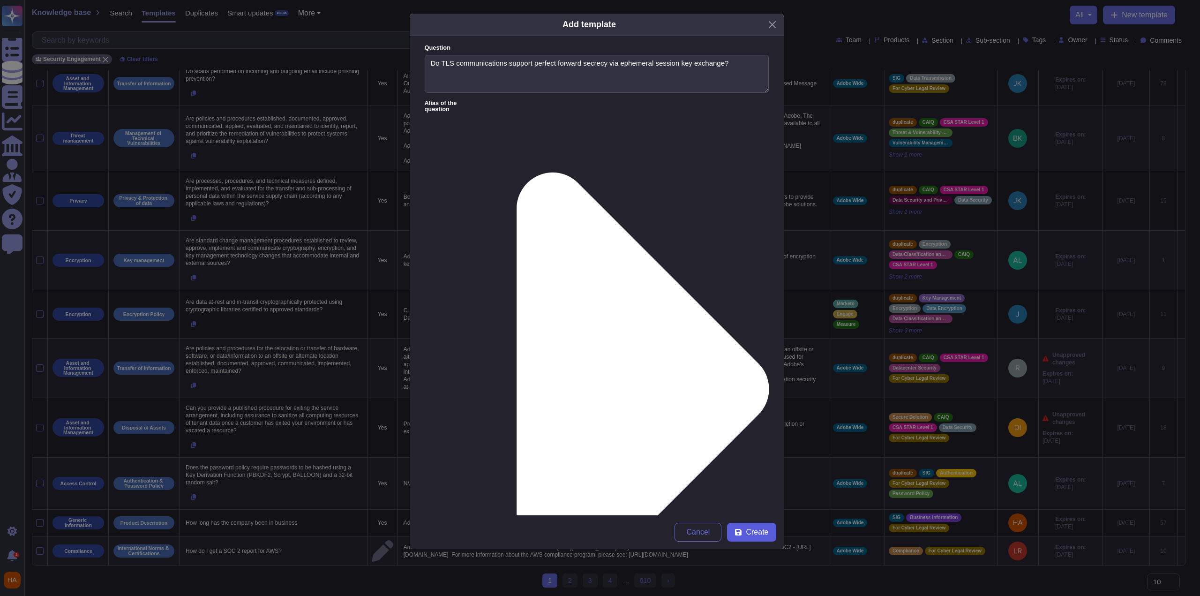
click at [753, 531] on span "Create" at bounding box center [757, 532] width 23 height 8
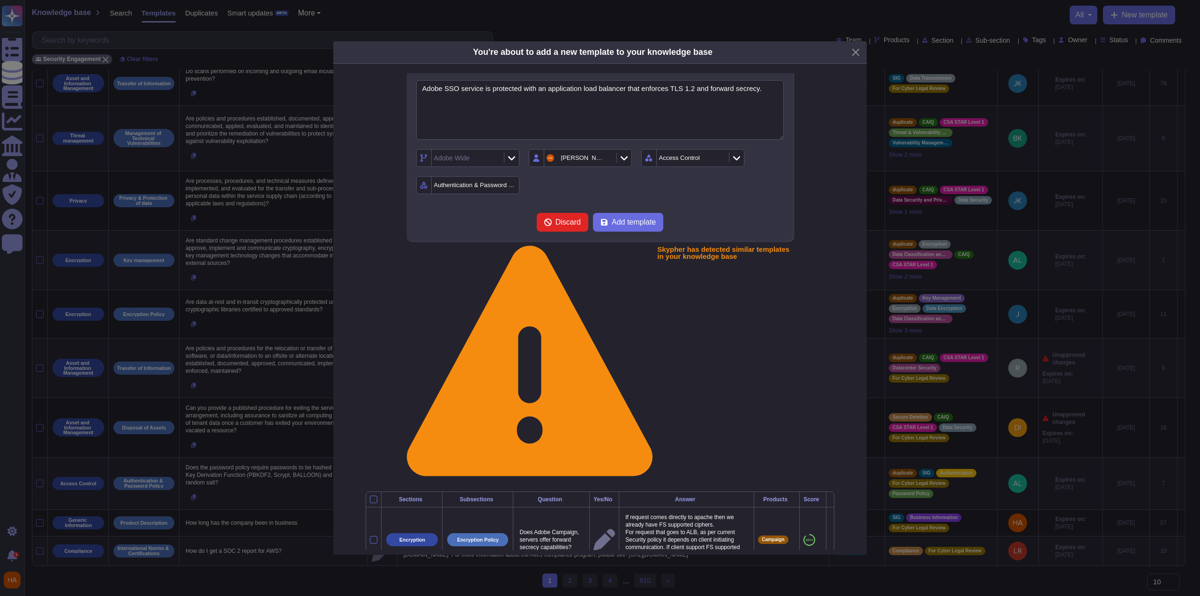
scroll to position [101, 0]
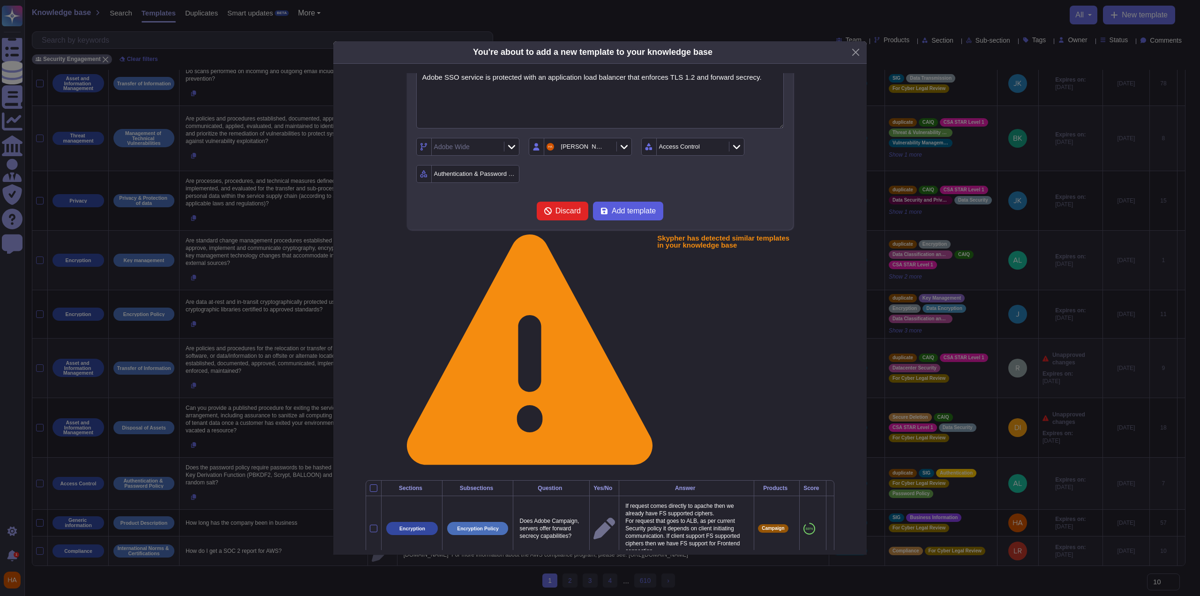
drag, startPoint x: 634, startPoint y: 208, endPoint x: 1181, endPoint y: 189, distance: 547.9
click at [634, 207] on span "Add template" at bounding box center [634, 211] width 44 height 8
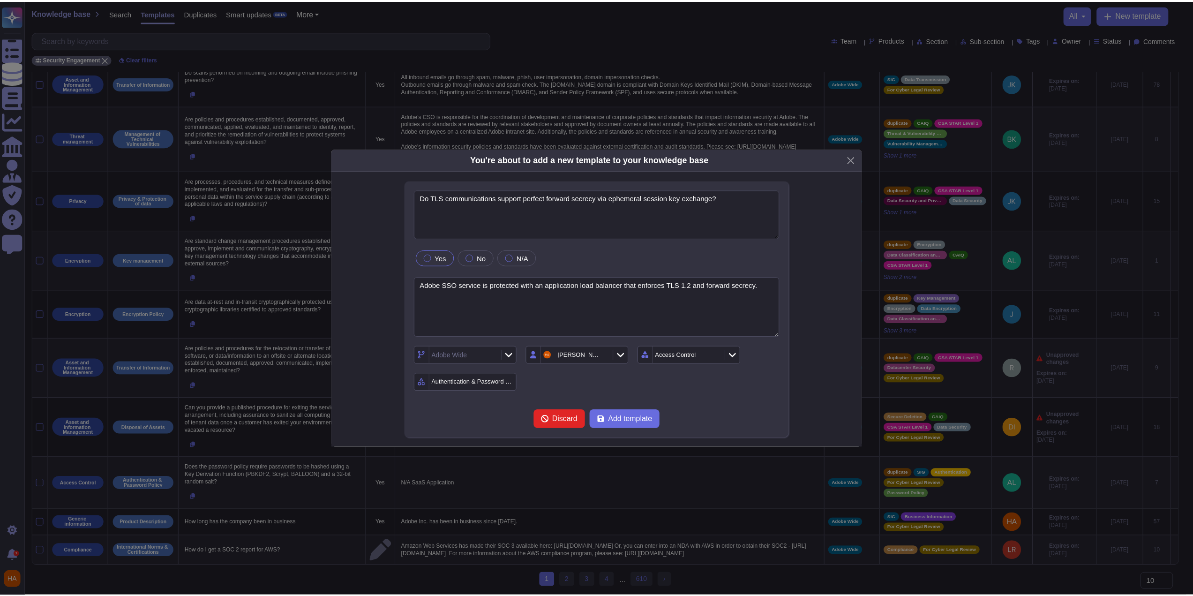
scroll to position [0, 0]
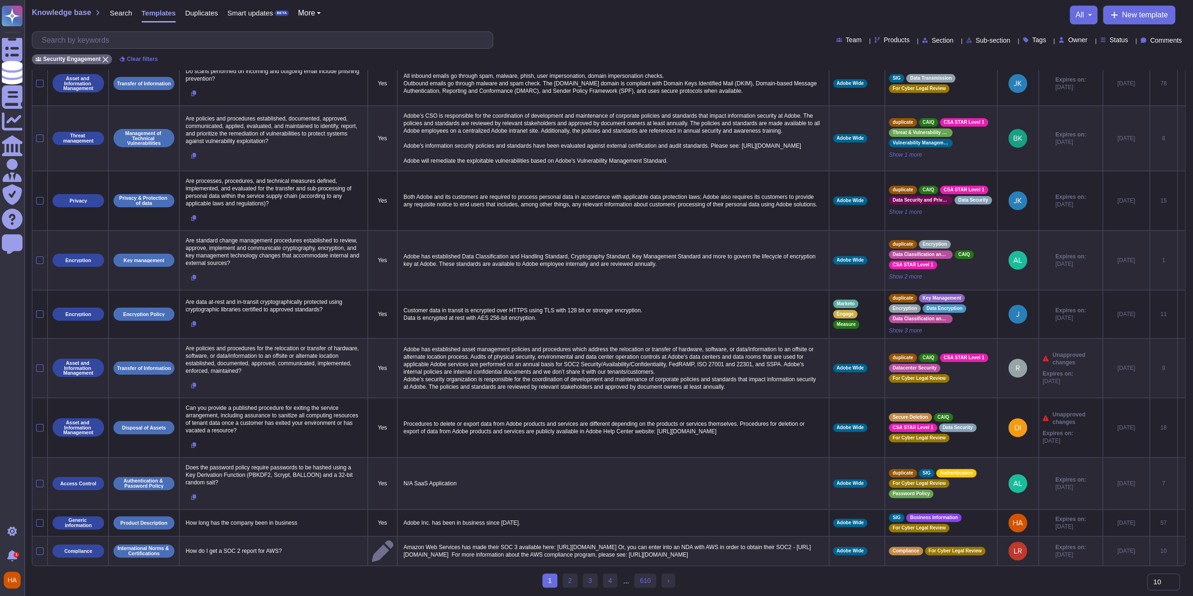
click at [575, 26] on div "Knowledge base Search Templates Duplicates Smart updates BETA More all New temp…" at bounding box center [608, 35] width 1169 height 70
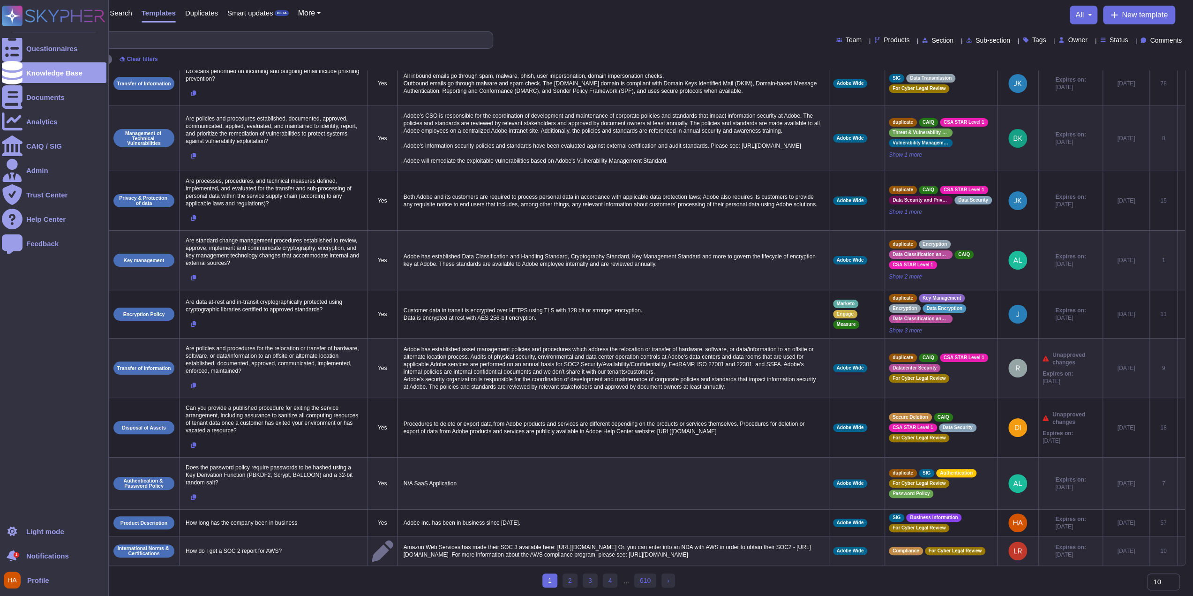
click at [11, 555] on icon at bounding box center [12, 556] width 12 height 14
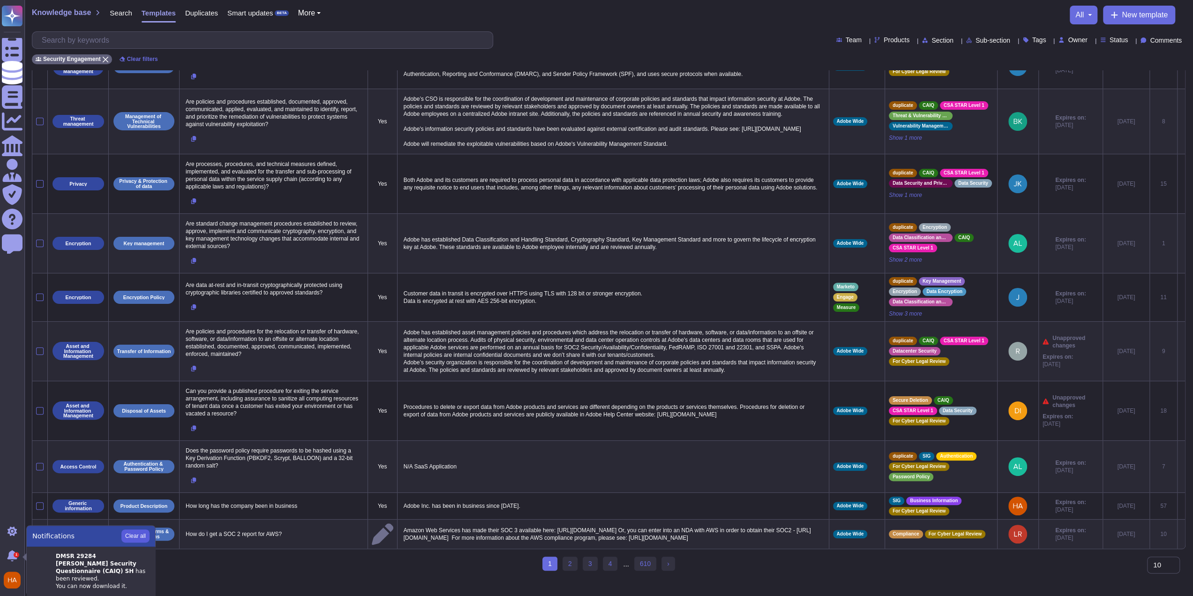
click at [139, 534] on button "Clear all" at bounding box center [135, 535] width 28 height 13
